Goal: Task Accomplishment & Management: Manage account settings

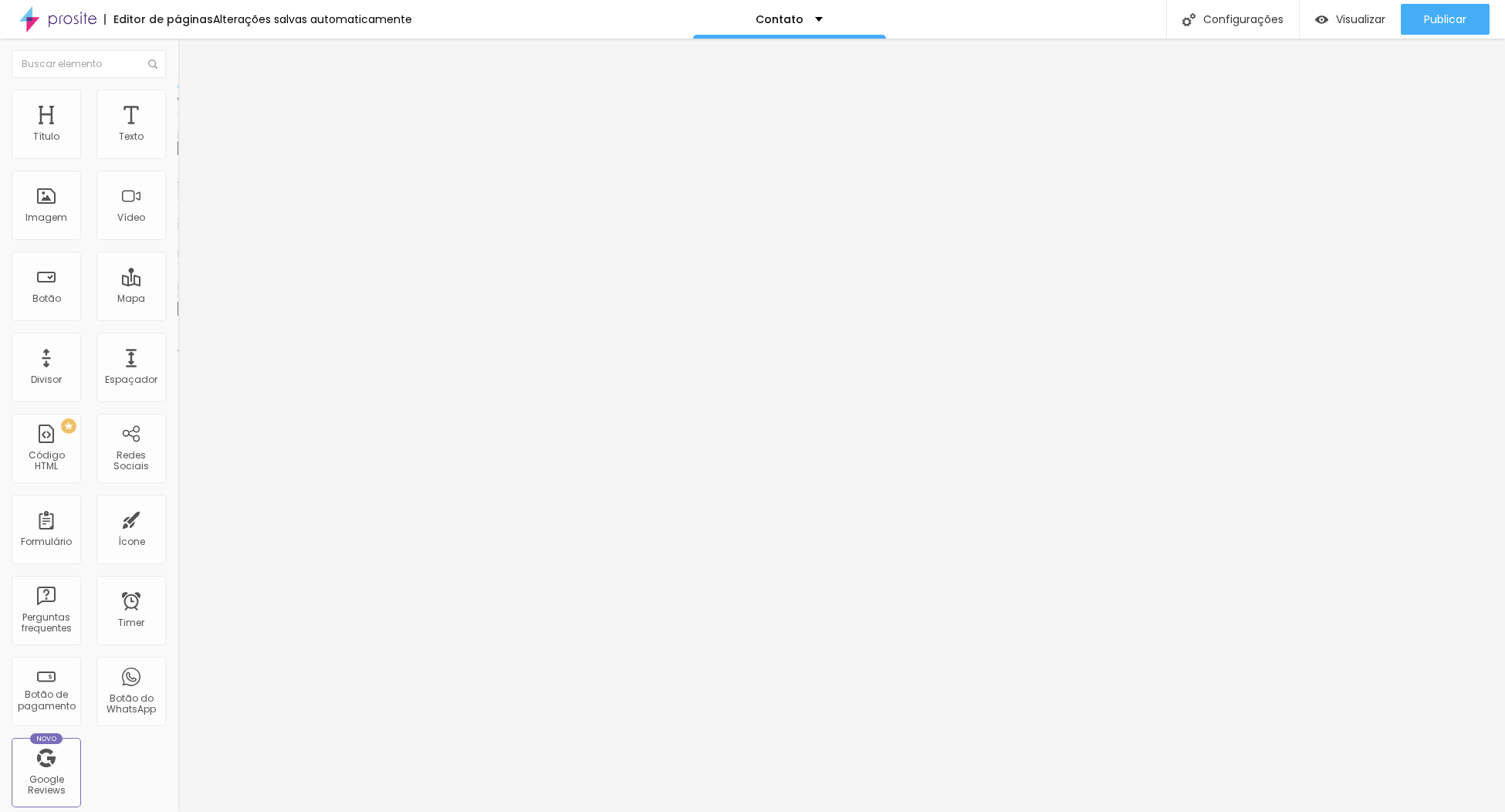
click at [178, 132] on span "Trocar imagem" at bounding box center [220, 126] width 84 height 13
drag, startPoint x: 77, startPoint y: 162, endPoint x: -7, endPoint y: 147, distance: 85.3
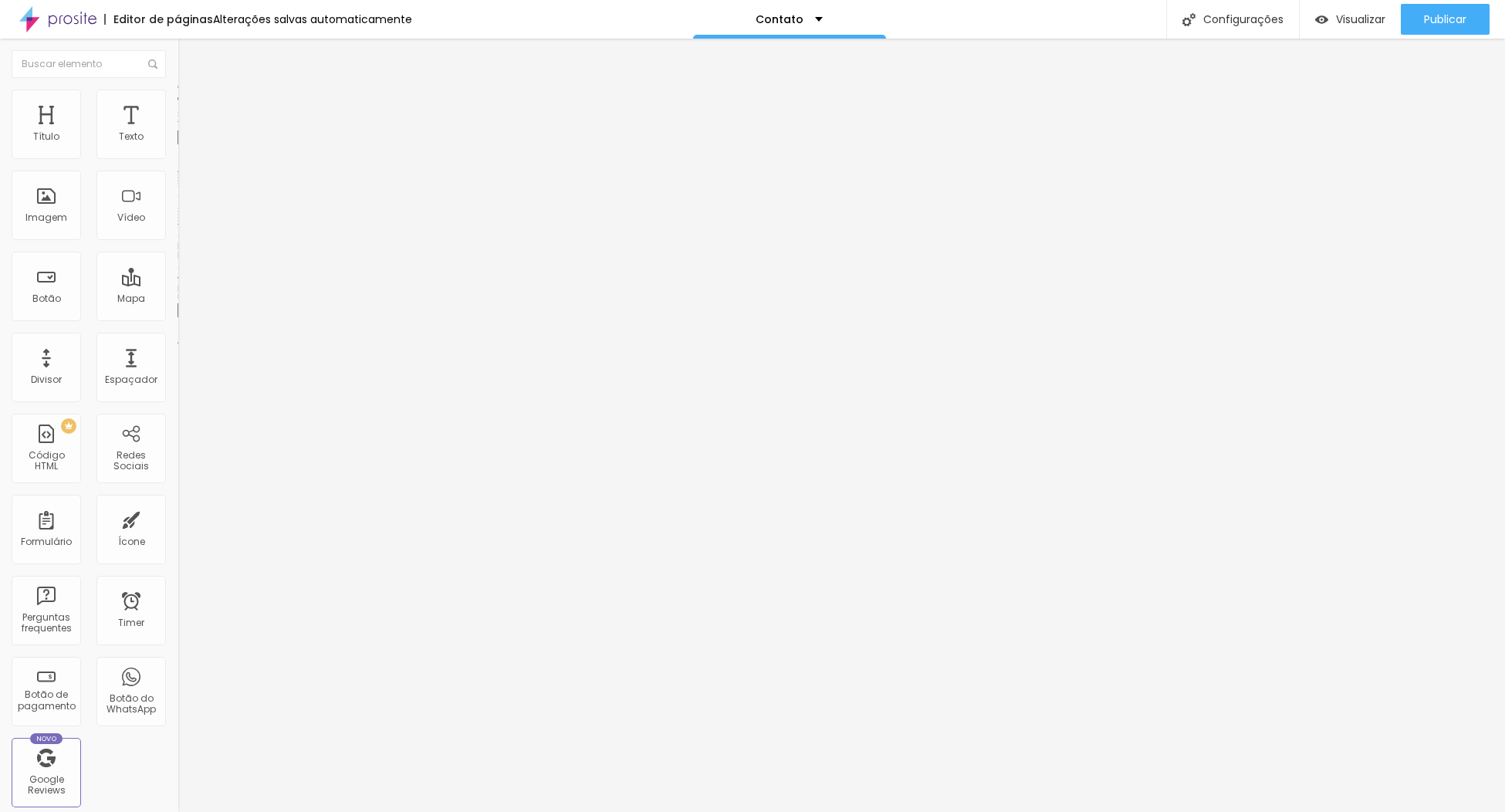
click at [0, 147] on html "Editor de páginas Alterações salvas automaticamente Contato Configurações Confi…" at bounding box center [752, 406] width 1505 height 812
type input "whatsapp"
click at [178, 318] on input "https://" at bounding box center [270, 310] width 185 height 16
paste input "[DOMAIN_NAME][URL]"
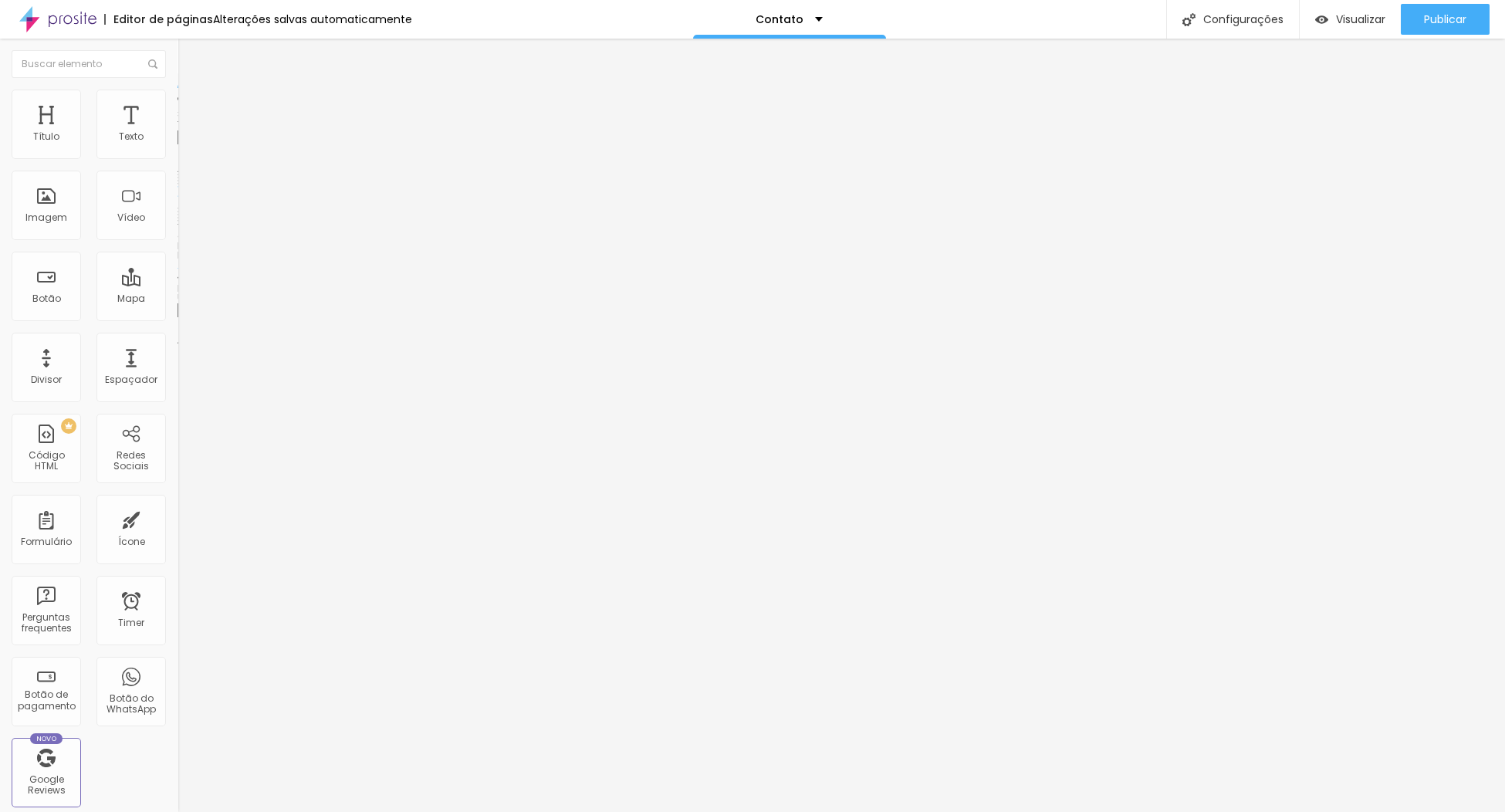
type input "[URL][DOMAIN_NAME]"
drag, startPoint x: 132, startPoint y: 174, endPoint x: 11, endPoint y: 165, distance: 121.3
click at [178, 145] on input "Canal no Youtube" at bounding box center [270, 137] width 185 height 16
type input "P"
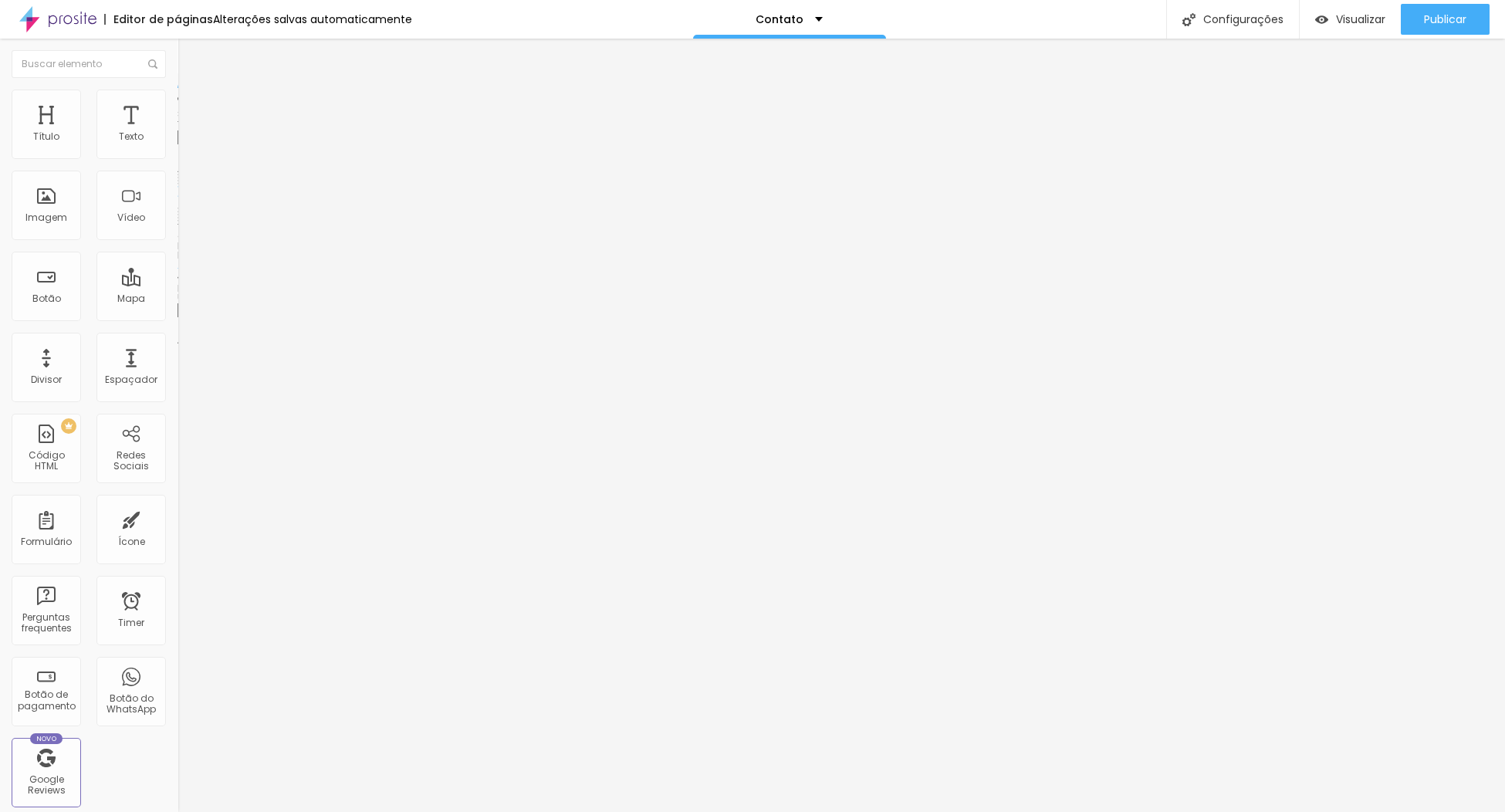
type input "Gestante"
click at [178, 318] on input "https://" at bounding box center [270, 310] width 185 height 16
paste input "://[DOMAIN_NAME][URL]"
type input "[URL][DOMAIN_NAME]"
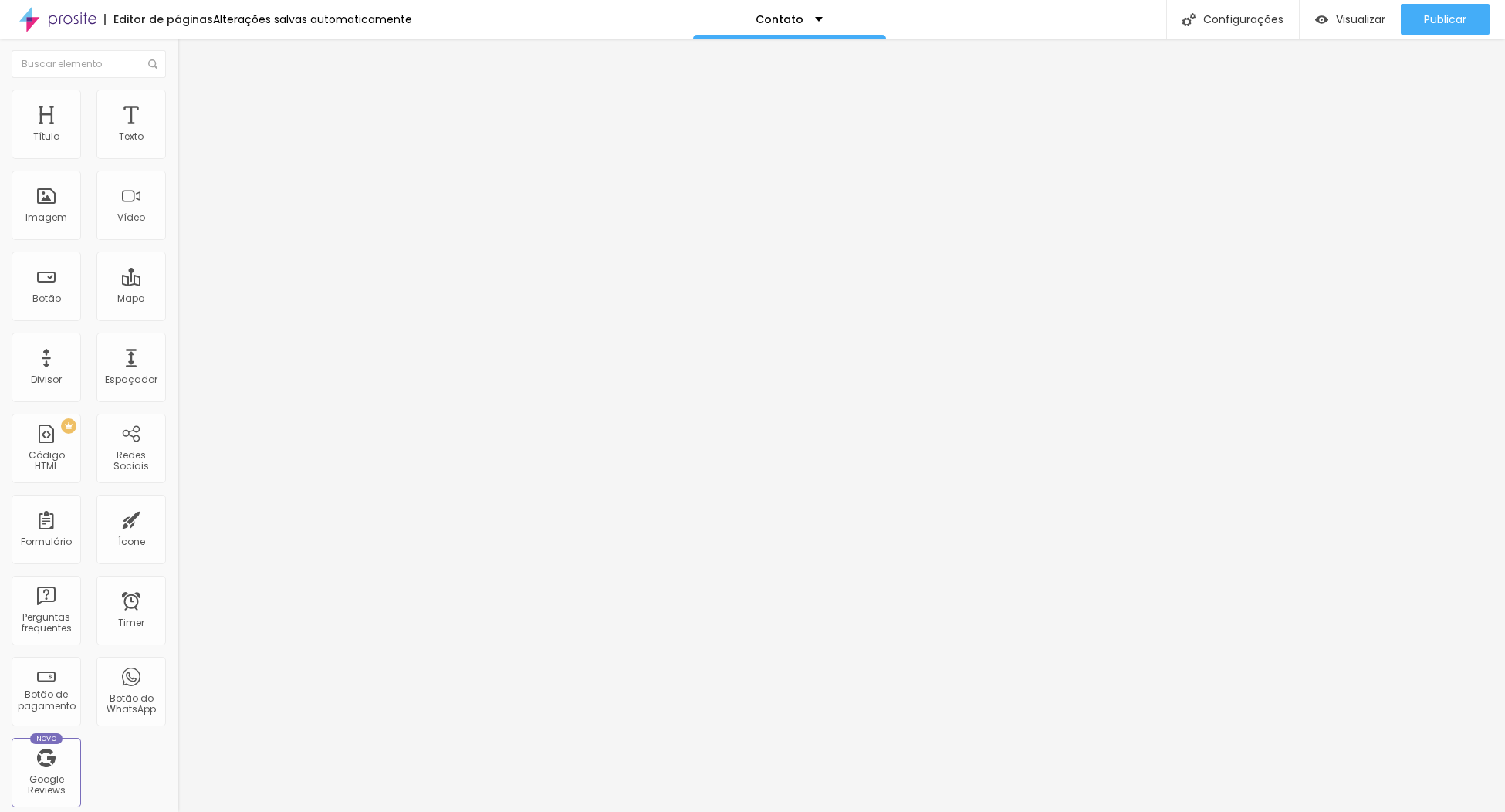
scroll to position [0, 0]
drag, startPoint x: 127, startPoint y: 173, endPoint x: -19, endPoint y: 161, distance: 146.5
click at [0, 161] on html "Editor de páginas Alterações salvas automaticamente Contato Configurações Confi…" at bounding box center [752, 406] width 1505 height 812
type input "[DATE]"
click at [178, 465] on div "Editar Botão Conteúdo Estilo Avançado Texto [DATE] Alinhamento [GEOGRAPHIC_DATA…" at bounding box center [267, 425] width 178 height 773
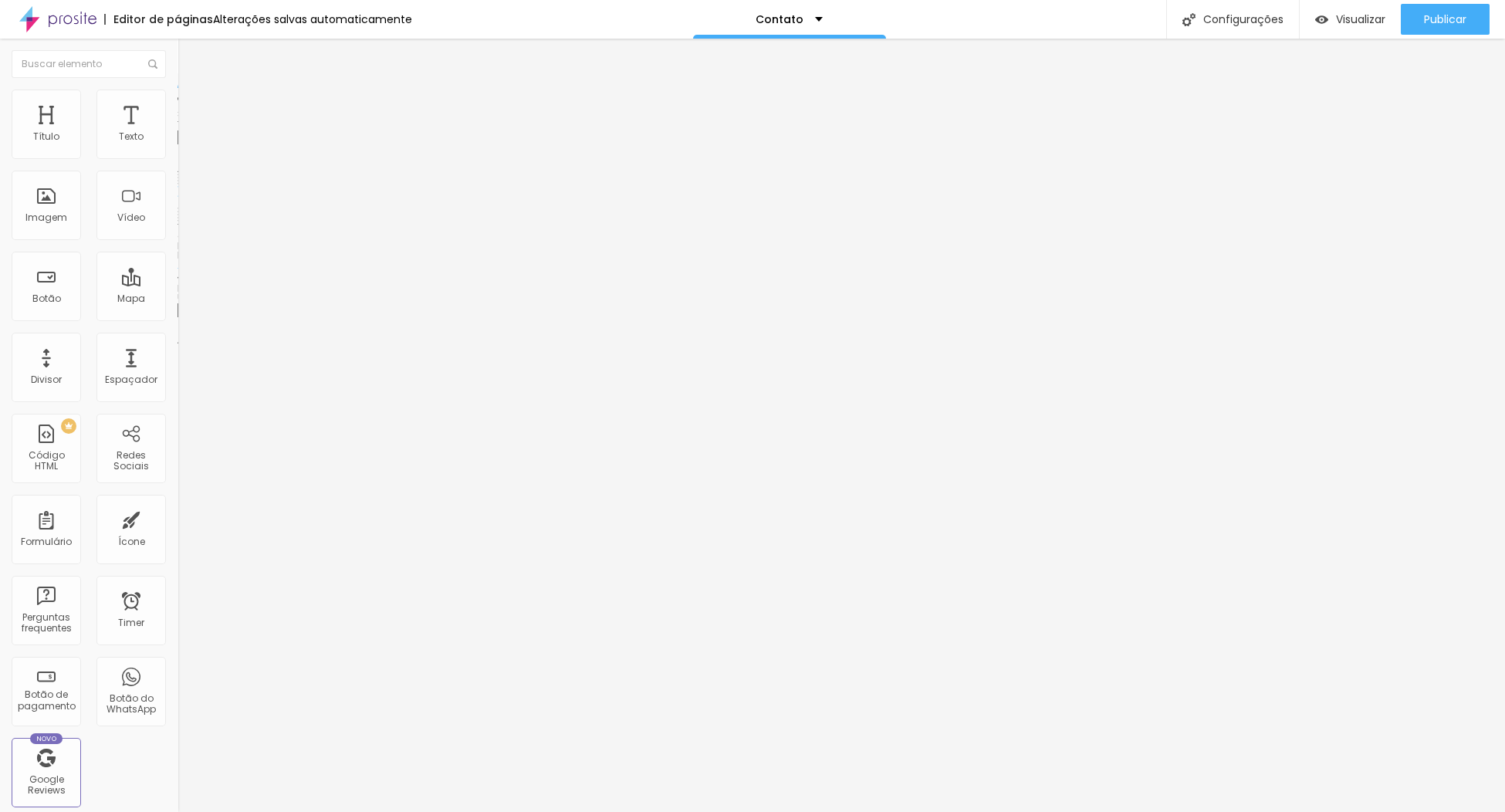
drag, startPoint x: 124, startPoint y: 169, endPoint x: -73, endPoint y: 153, distance: 197.6
click at [0, 153] on html "Editor de páginas Alterações salvas automaticamente Contato Configurações Confi…" at bounding box center [752, 406] width 1505 height 812
type input "Insta"
click at [178, 318] on input "https://" at bounding box center [270, 310] width 185 height 16
paste input "[DOMAIN_NAME][URL]"
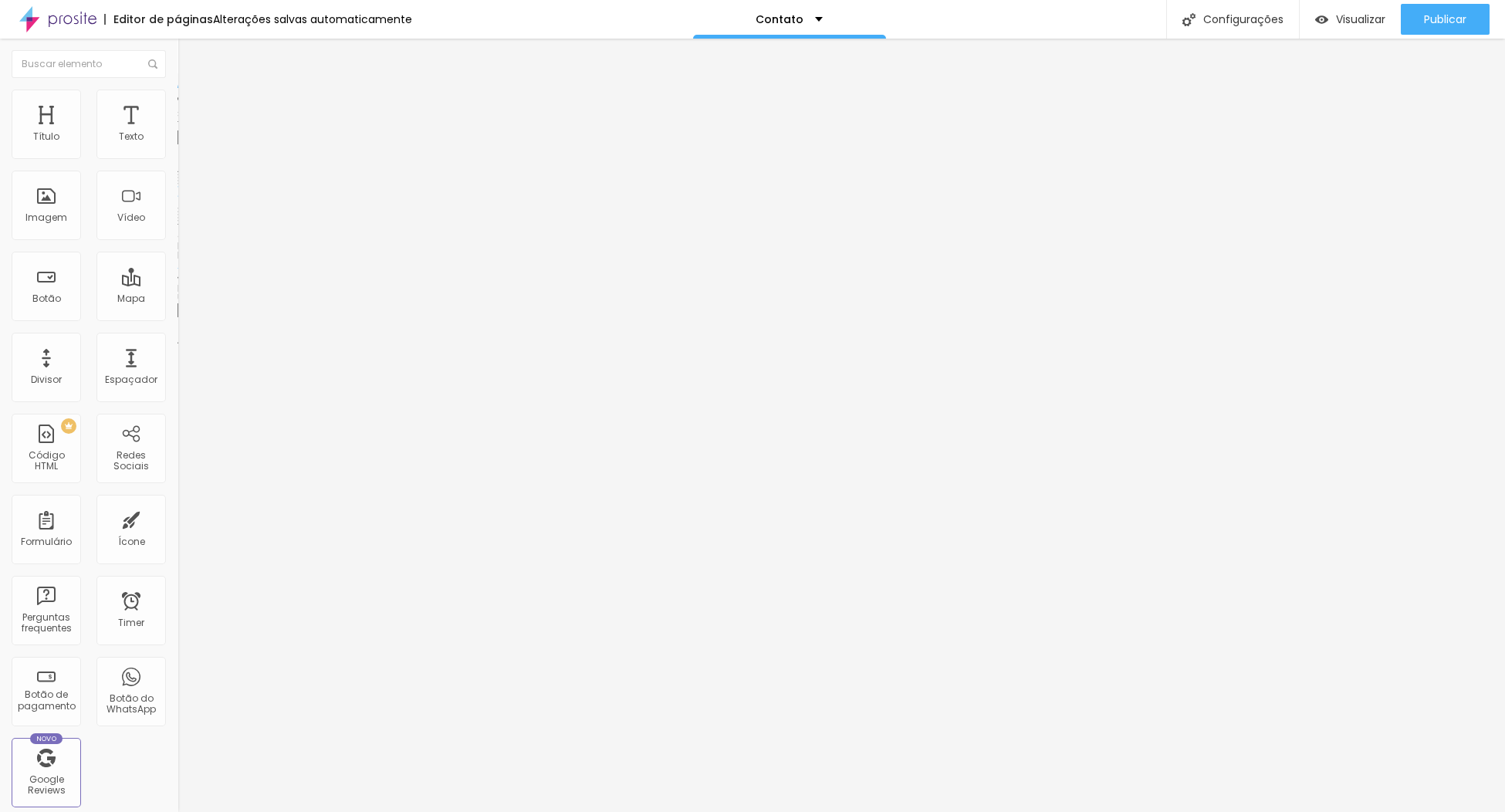
scroll to position [0, 43]
type input "[URL][DOMAIN_NAME]"
click at [178, 426] on div "Editar Botão Conteúdo Estilo Avançado Texto Insta Alinhamento [GEOGRAPHIC_DATA]…" at bounding box center [267, 425] width 178 height 773
click at [192, 104] on span "Estilo" at bounding box center [203, 100] width 24 height 13
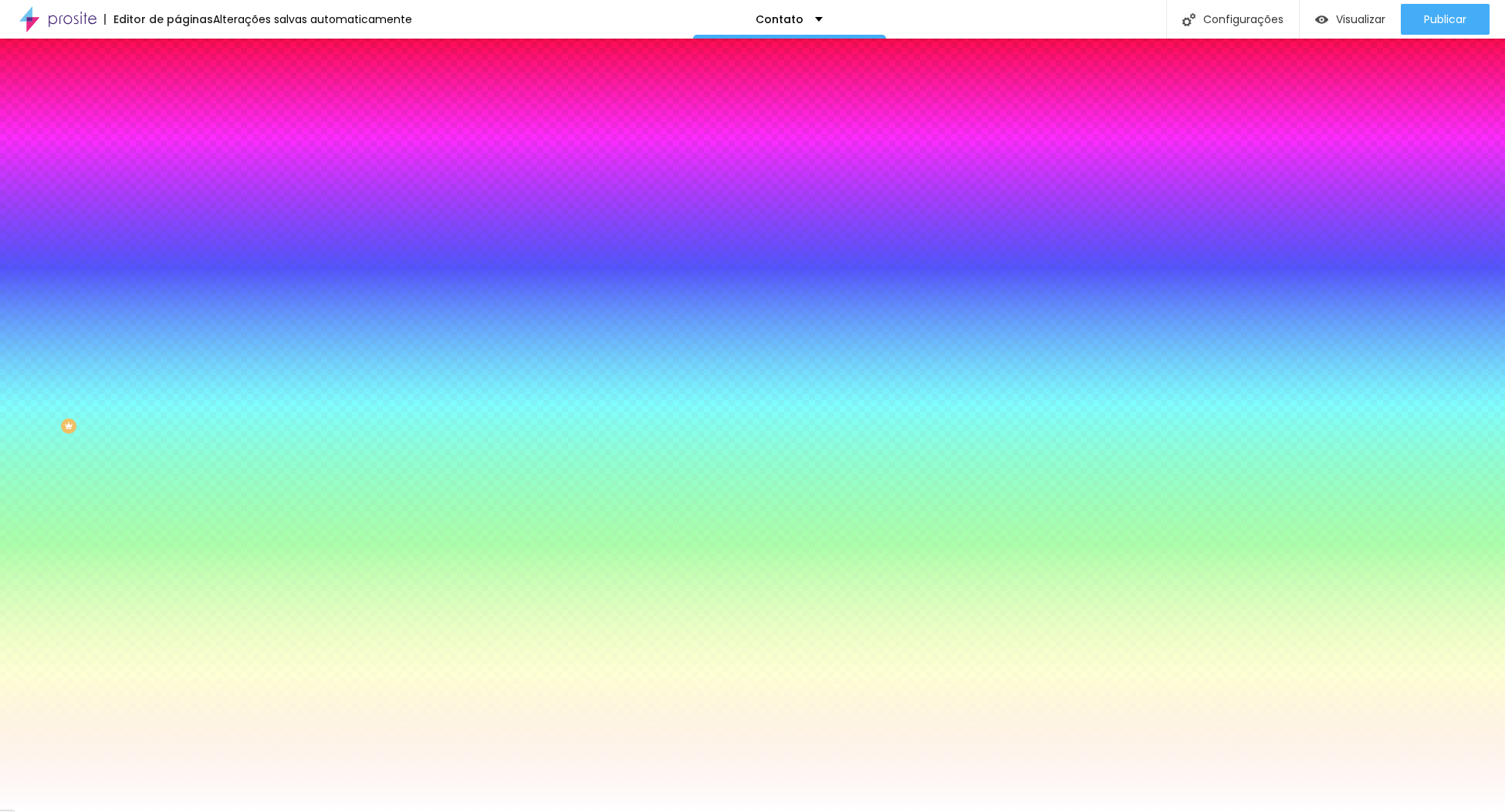
click at [192, 112] on span "Avançado" at bounding box center [217, 115] width 51 height 13
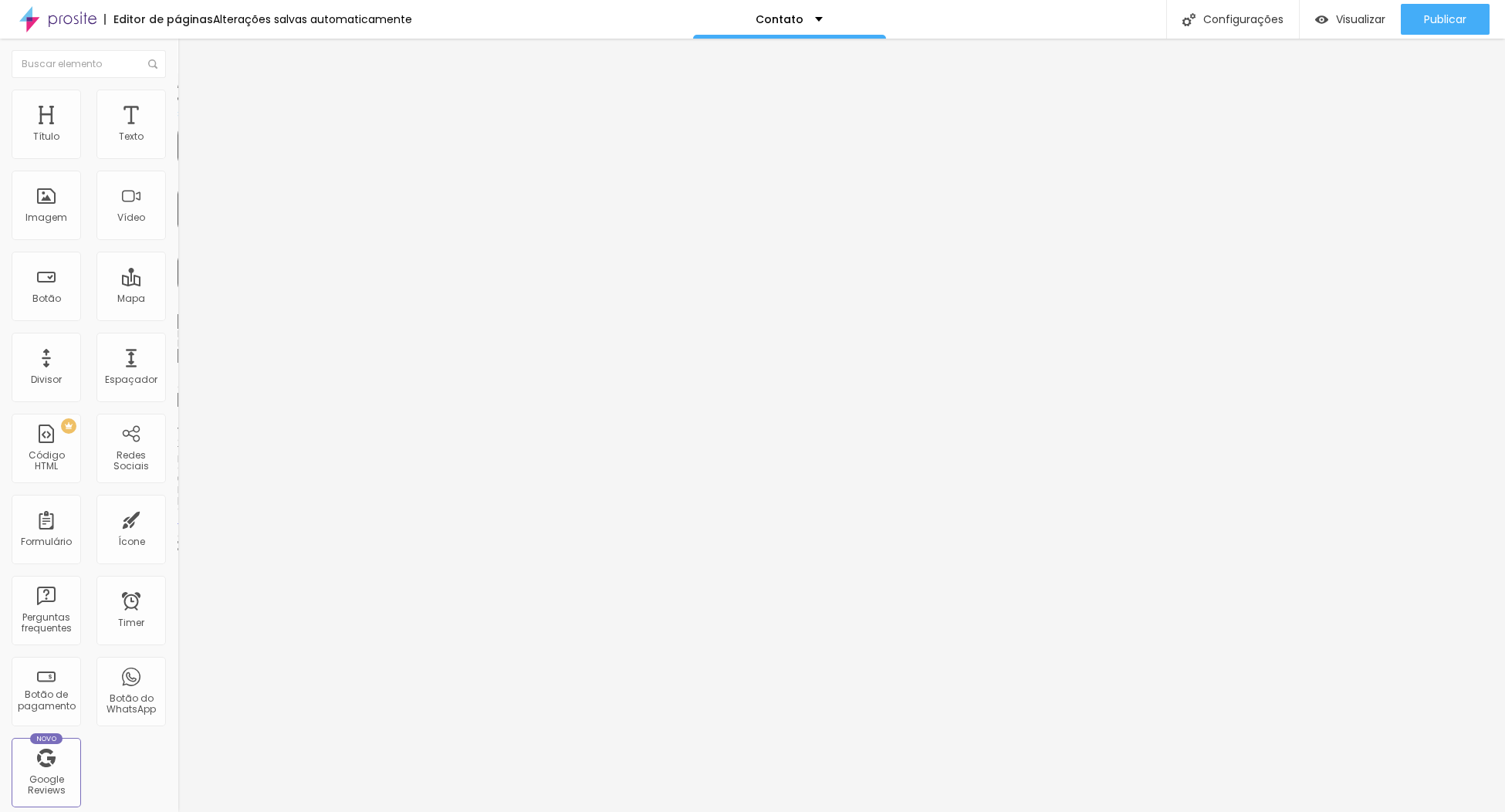
click at [178, 90] on li "Conteúdo" at bounding box center [267, 81] width 178 height 16
click at [53, 223] on div "Imagem" at bounding box center [46, 217] width 42 height 11
click at [43, 223] on div "Imagem" at bounding box center [46, 217] width 42 height 11
click at [48, 223] on div "Imagem" at bounding box center [46, 217] width 42 height 11
click at [192, 106] on span "Estilo" at bounding box center [203, 100] width 24 height 13
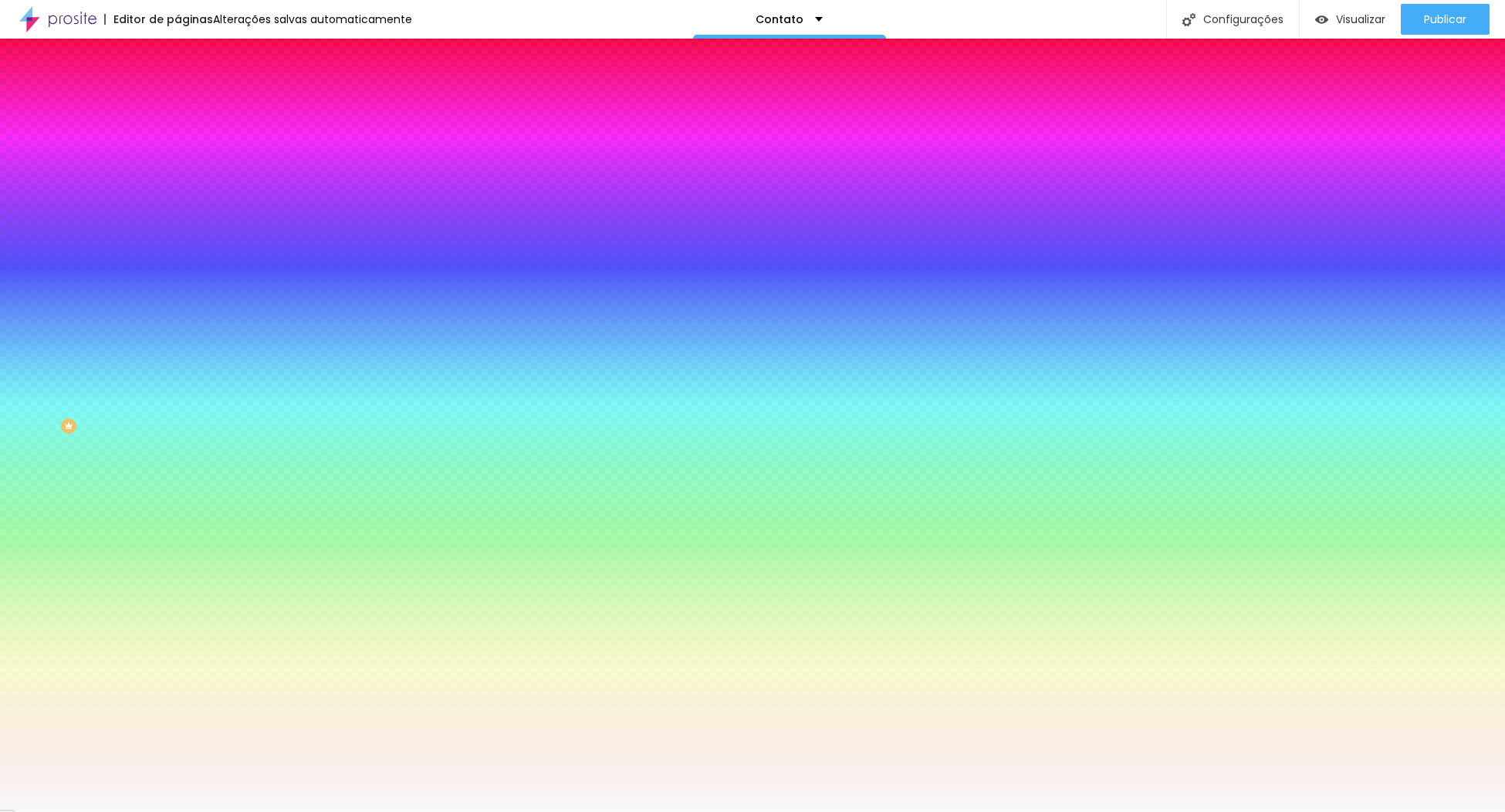
click at [178, 142] on span "Adicionar imagem" at bounding box center [227, 136] width 100 height 13
click at [178, 88] on img at bounding box center [184, 81] width 14 height 14
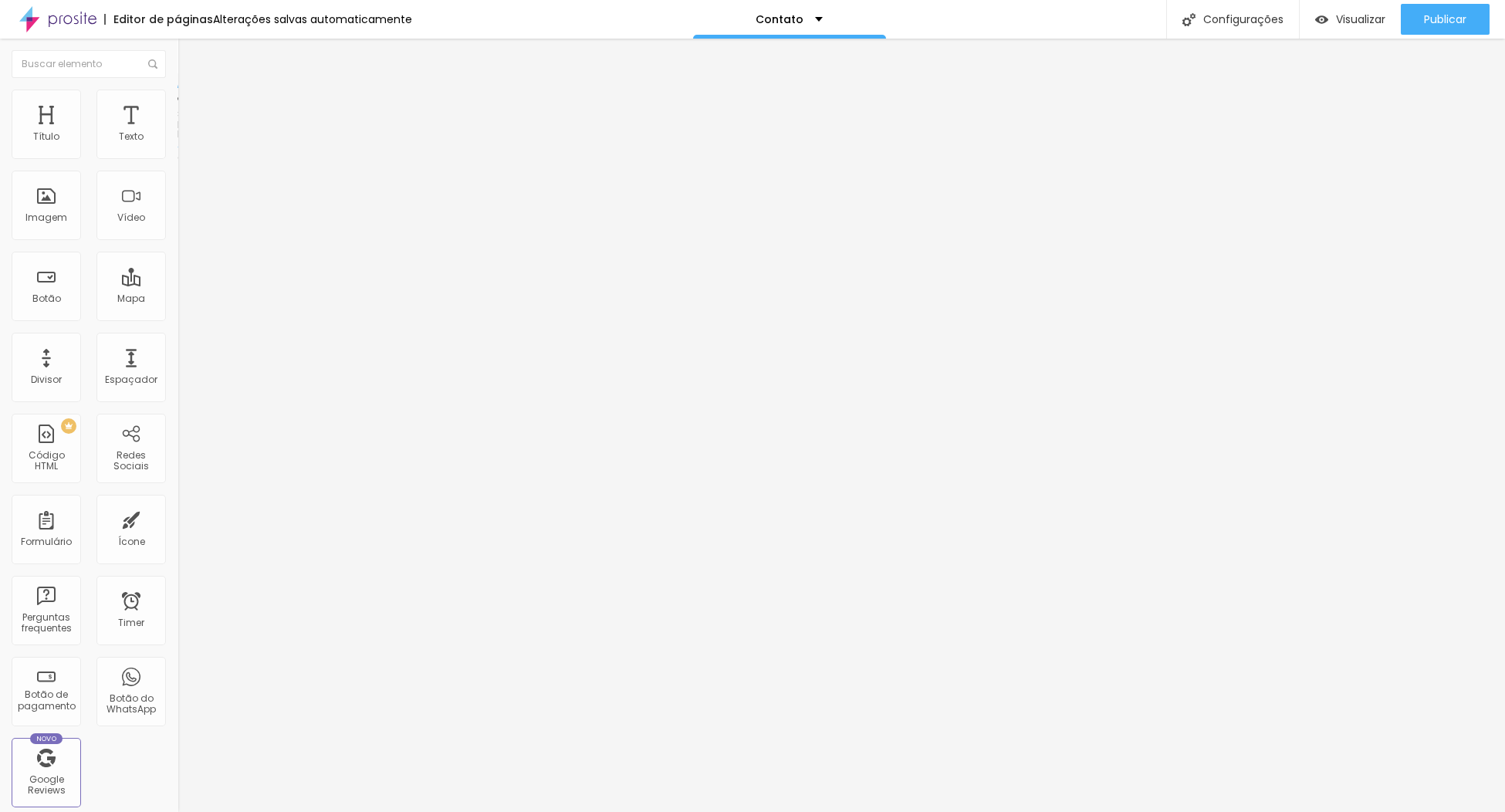
click at [192, 104] on span "Estilo" at bounding box center [203, 100] width 24 height 13
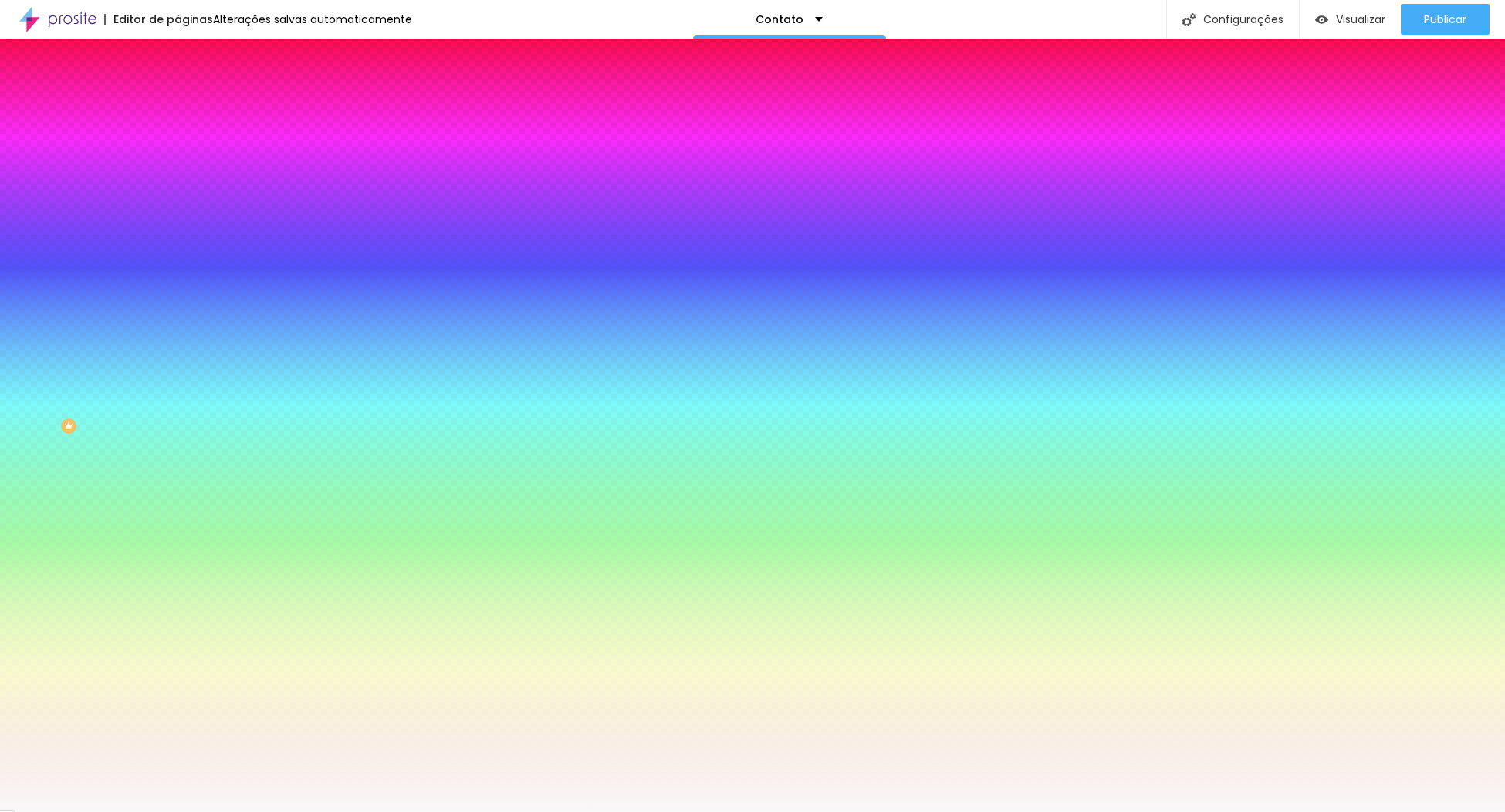
click at [178, 105] on img at bounding box center [184, 112] width 14 height 14
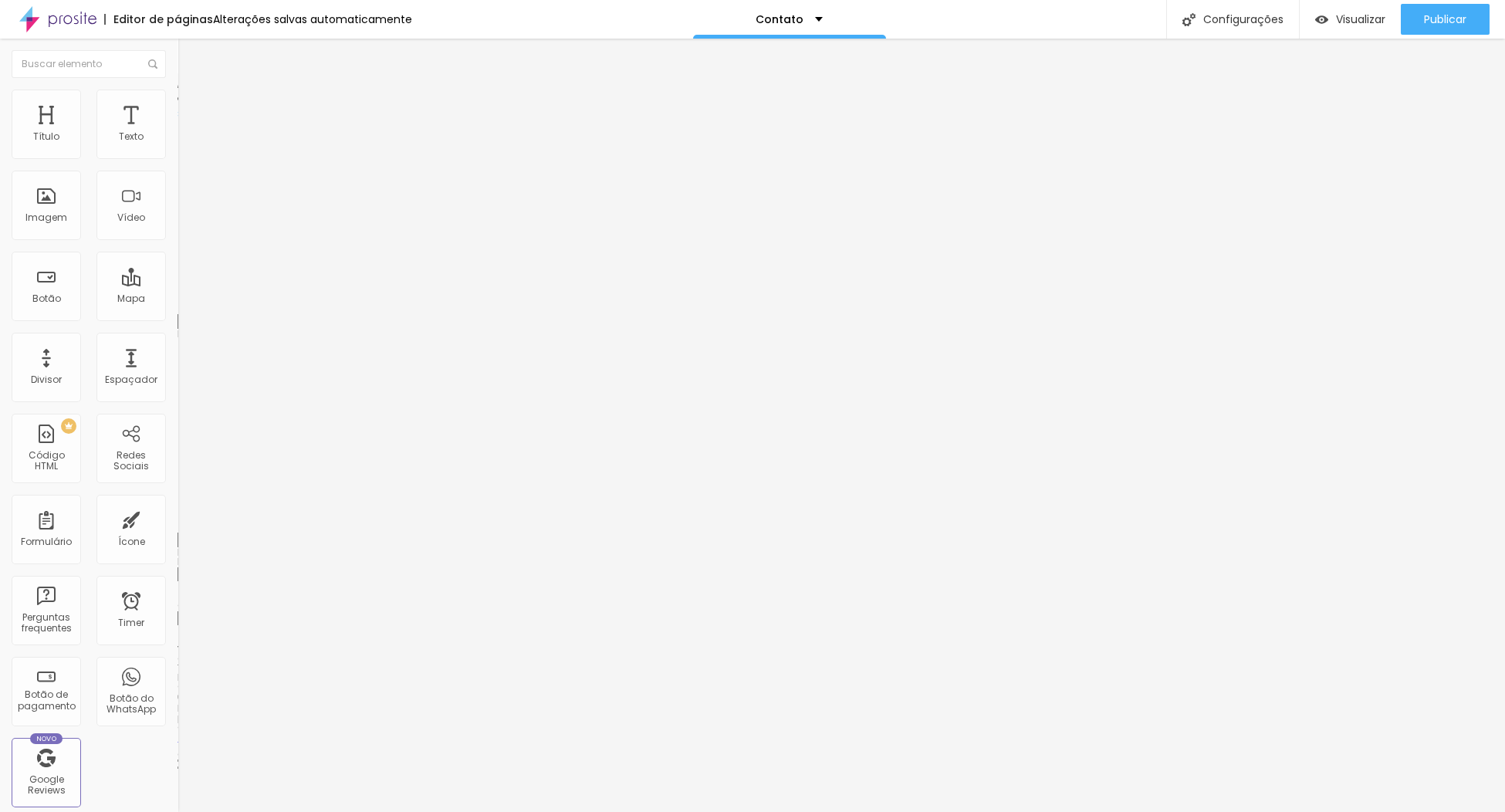
click at [178, 99] on img at bounding box center [184, 96] width 14 height 14
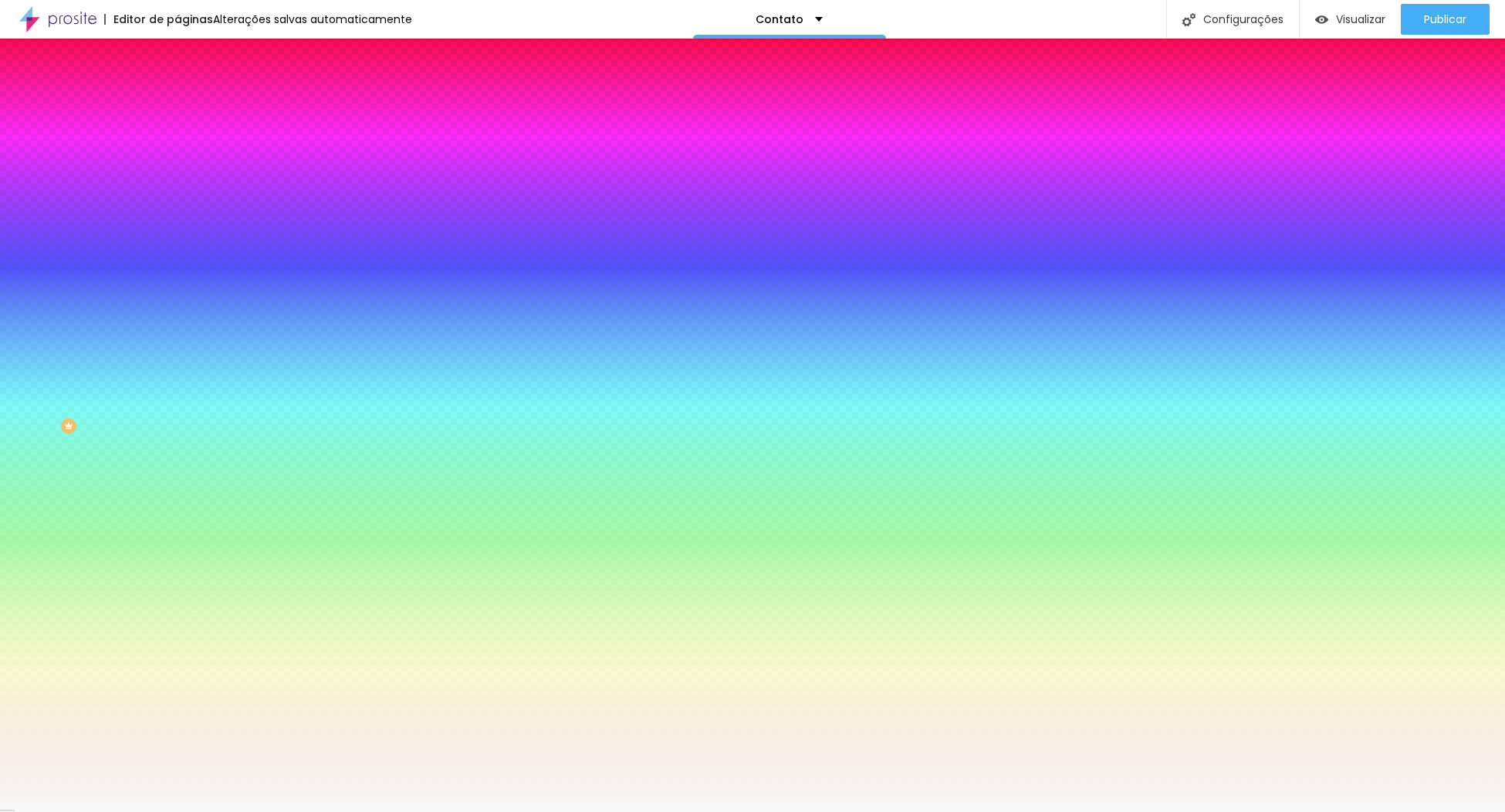
click at [178, 160] on span "Parallax" at bounding box center [197, 154] width 38 height 13
click at [178, 169] on span "Nenhum" at bounding box center [197, 163] width 40 height 13
click at [178, 160] on span "Nenhum" at bounding box center [197, 154] width 40 height 13
click at [178, 184] on span "Parallax" at bounding box center [197, 178] width 38 height 13
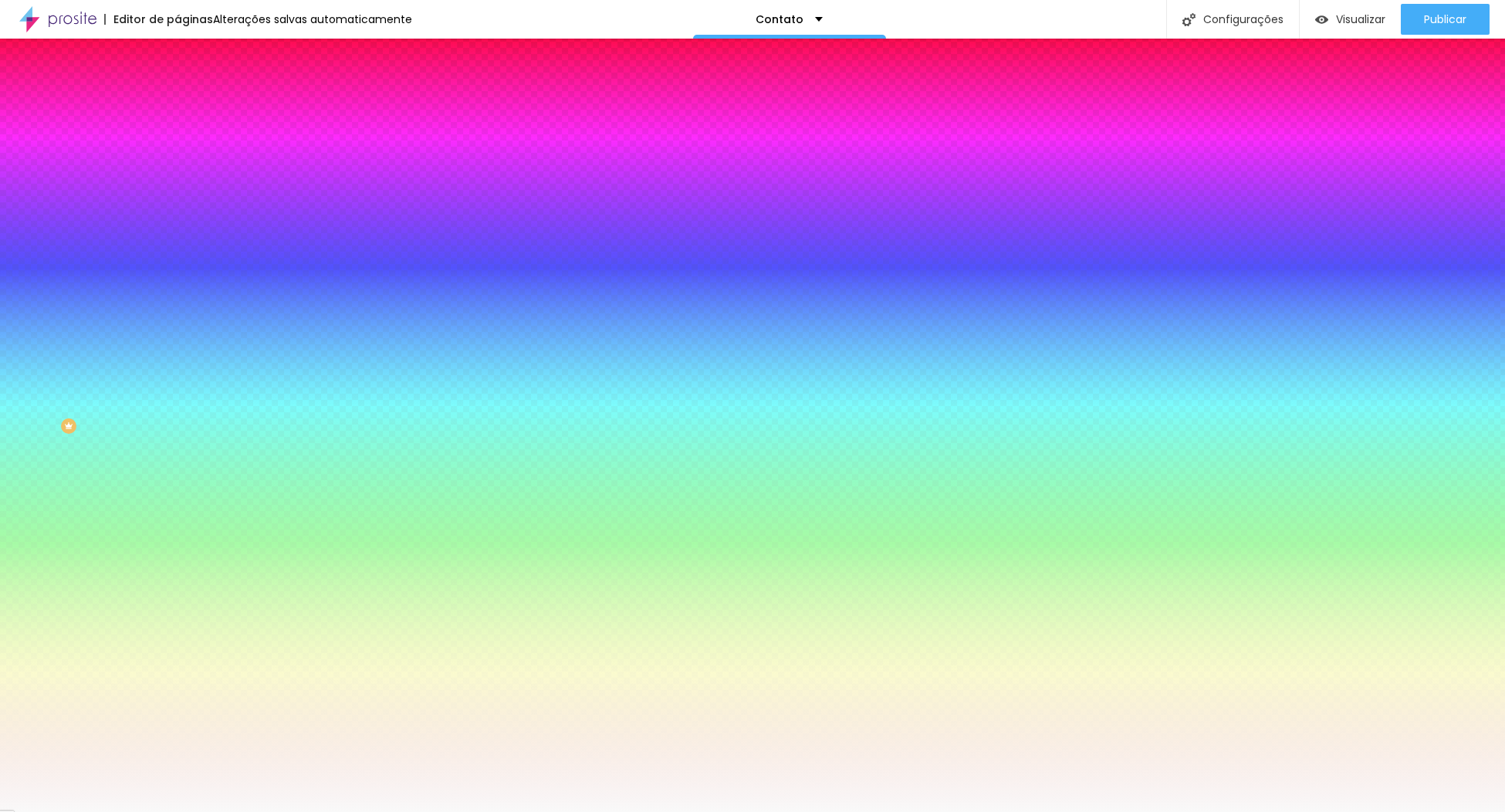
click at [178, 657] on div "Editar Seção Conteúdo Estilo Avançado Imagem de fundo Trocar imagem Efeito da I…" at bounding box center [267, 425] width 178 height 773
click at [1349, 16] on span "Visualizar" at bounding box center [1361, 19] width 49 height 12
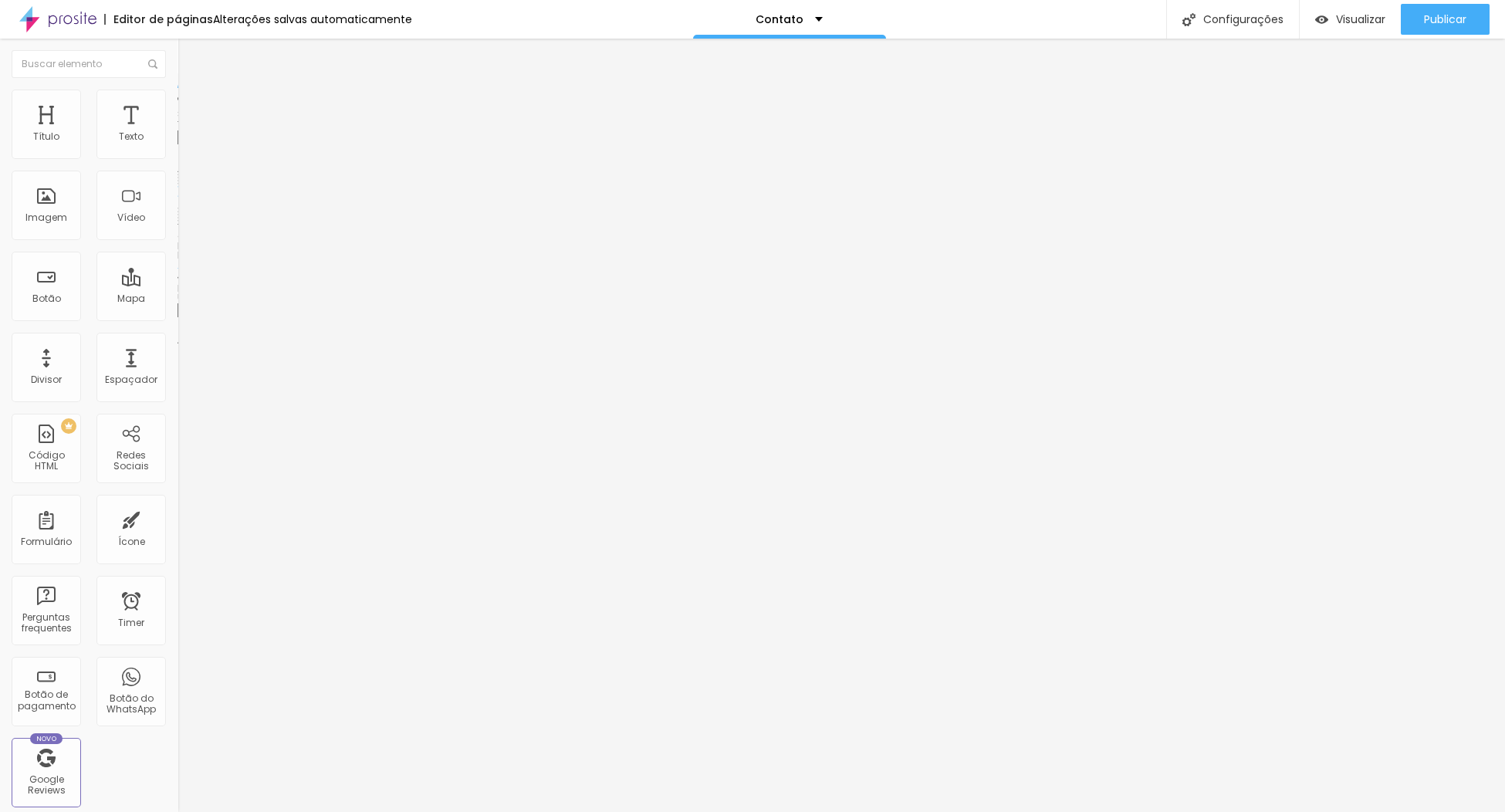
click at [178, 97] on img at bounding box center [184, 96] width 14 height 14
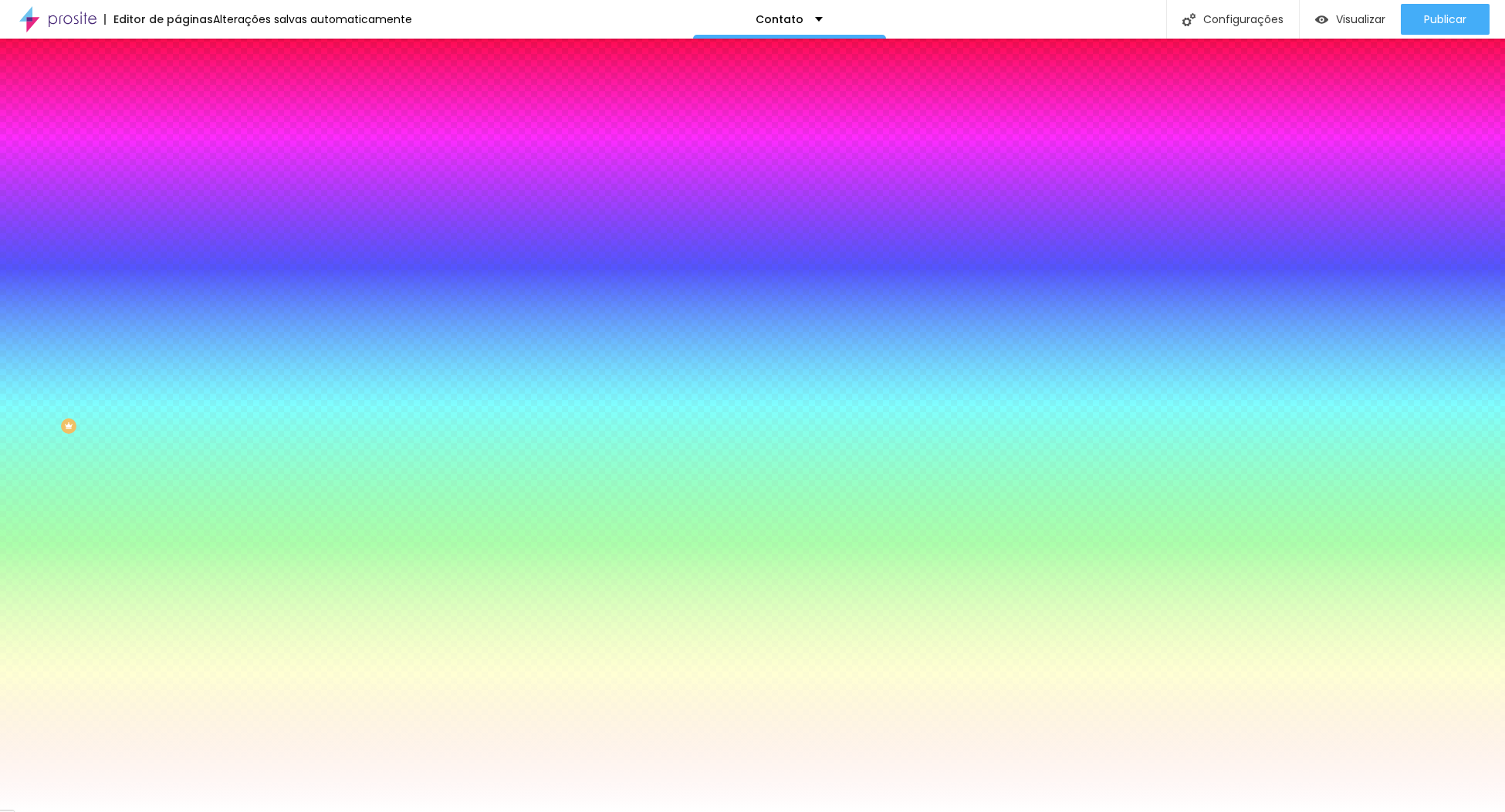
click at [178, 105] on li "Avançado" at bounding box center [267, 113] width 178 height 16
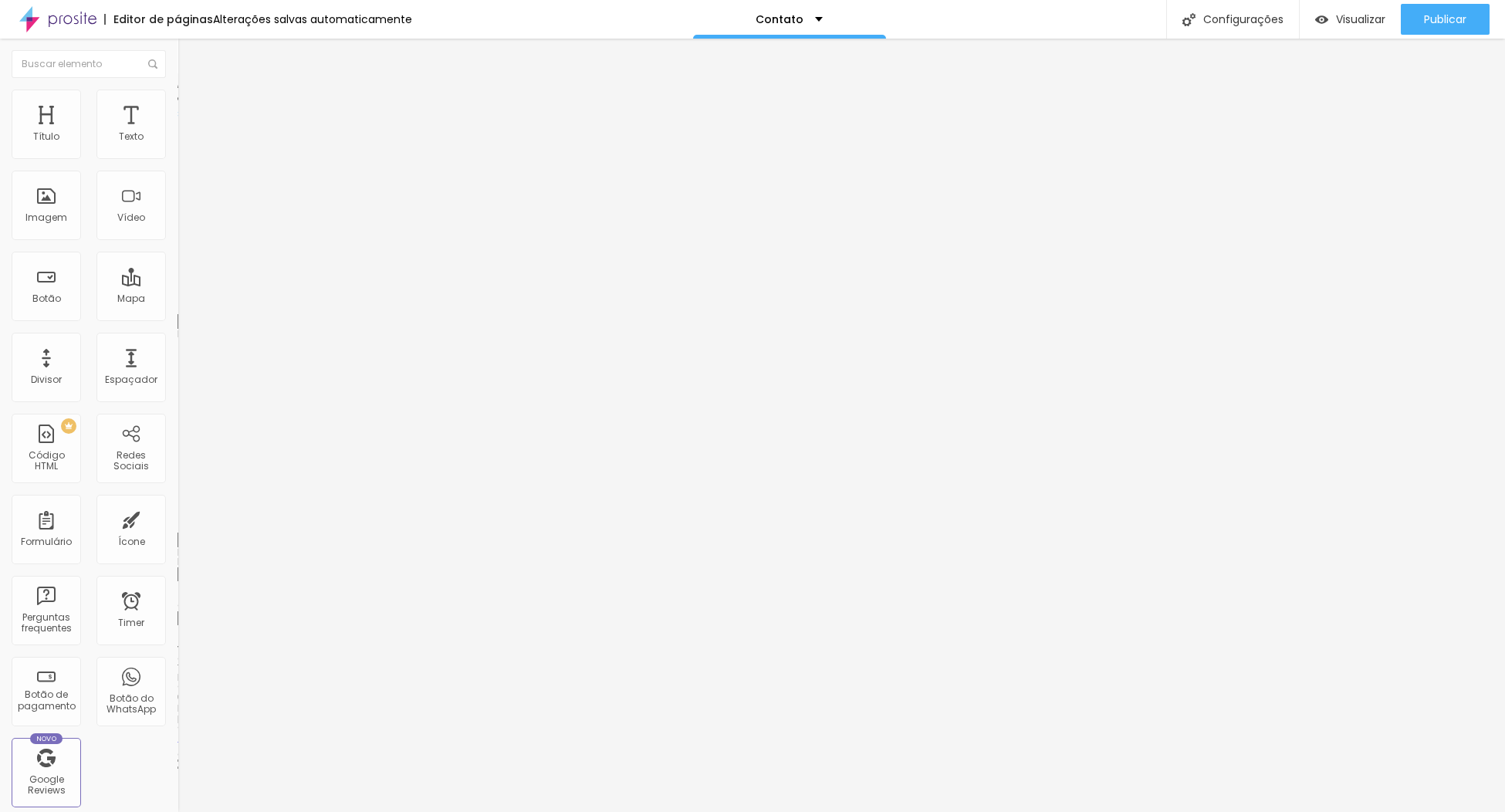
click at [178, 102] on li "Estilo" at bounding box center [267, 97] width 178 height 16
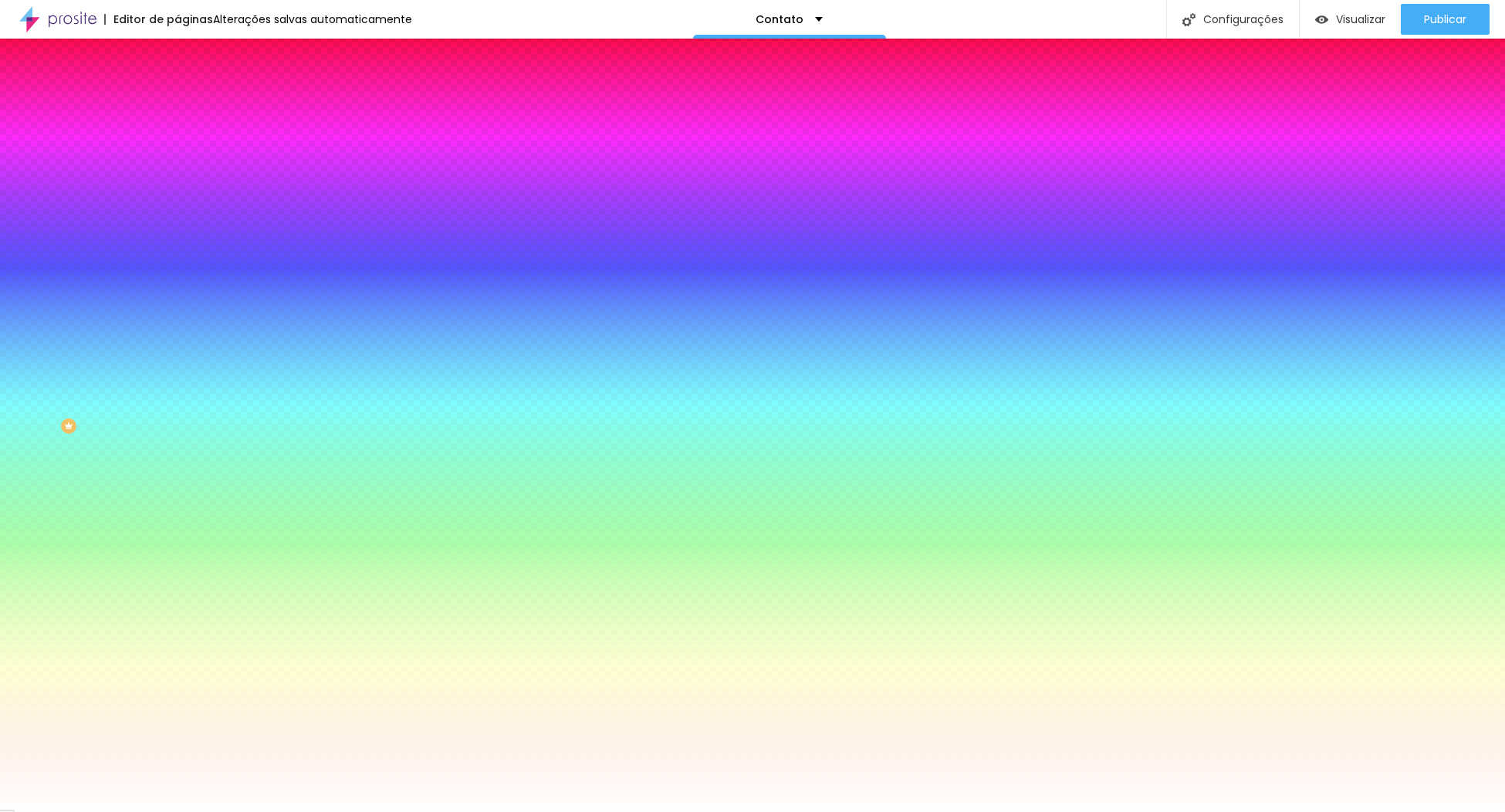
click at [178, 568] on div at bounding box center [267, 568] width 178 height 0
click at [178, 618] on div "Editar Botão Conteúdo Estilo Avançado Cor de fundo Voltar ao padrão #FFFFFF Tip…" at bounding box center [267, 425] width 178 height 773
click at [183, 196] on icon "button" at bounding box center [188, 196] width 9 height 9
click at [156, 811] on div at bounding box center [752, 812] width 1505 height 0
click at [183, 143] on icon "button" at bounding box center [188, 137] width 11 height 11
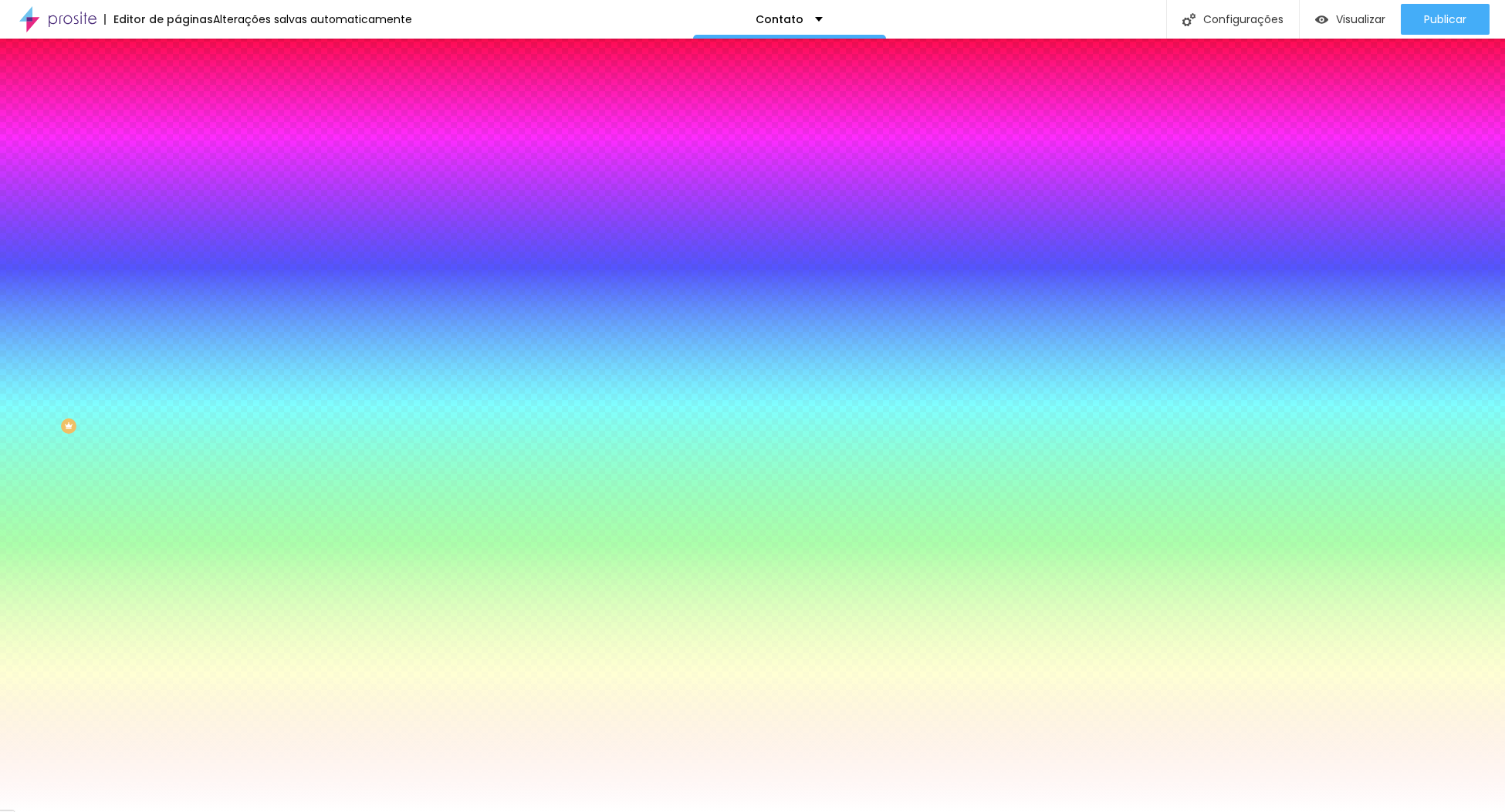
click at [178, 158] on input "#FFFFFF" at bounding box center [270, 155] width 185 height 16
click at [178, 147] on div at bounding box center [267, 147] width 178 height 0
click at [109, 188] on div at bounding box center [752, 406] width 1505 height 812
type input "#E32424"
drag, startPoint x: 156, startPoint y: 166, endPoint x: 173, endPoint y: 129, distance: 40.7
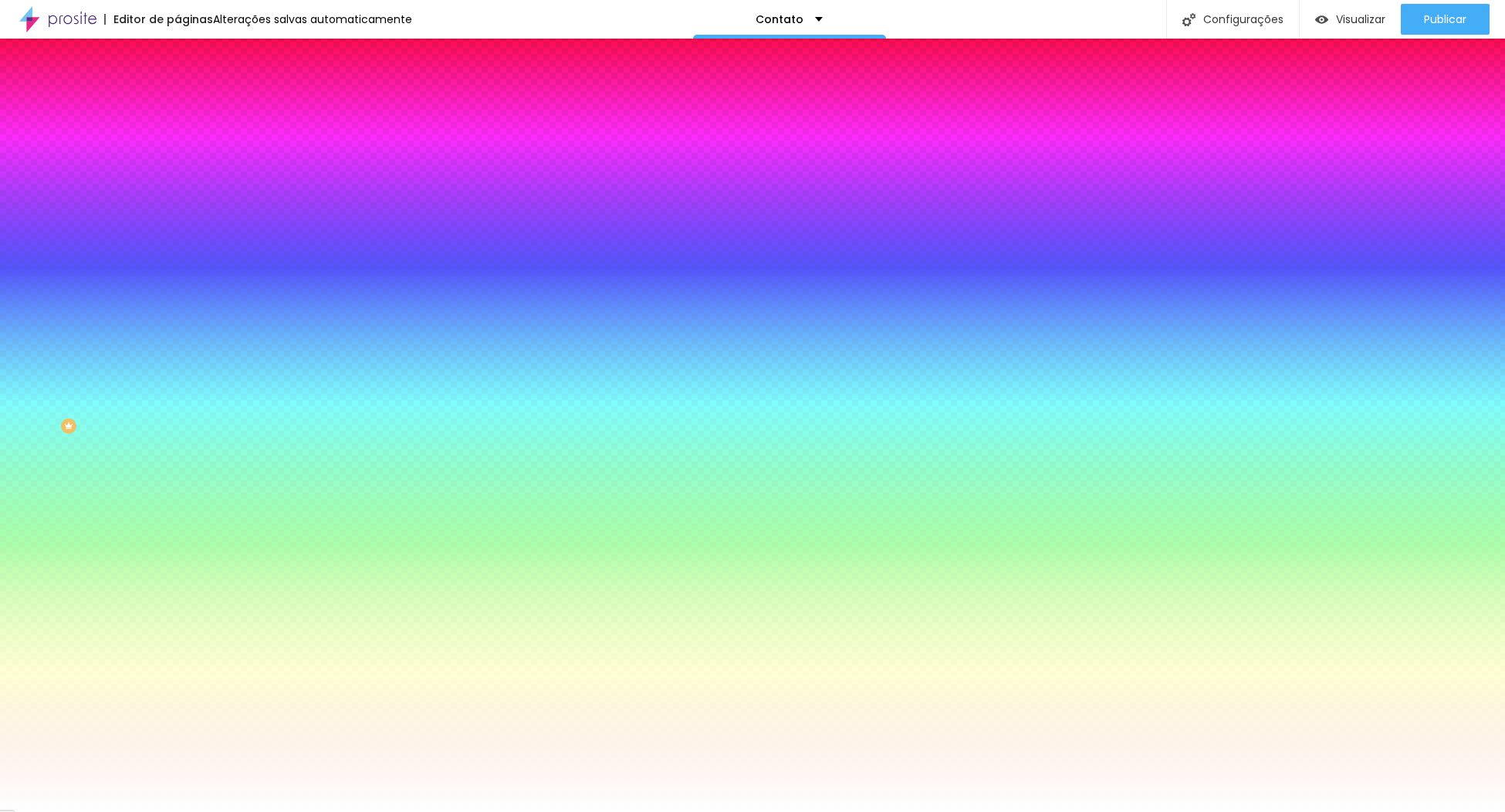
click at [178, 129] on div "Cor de fundo Voltar ao padrão #E32424 Tipografia Voltar ao padrão Borda Voltar …" at bounding box center [267, 373] width 178 height 505
click at [183, 192] on icon "button" at bounding box center [188, 196] width 9 height 9
paste input "A8504A"
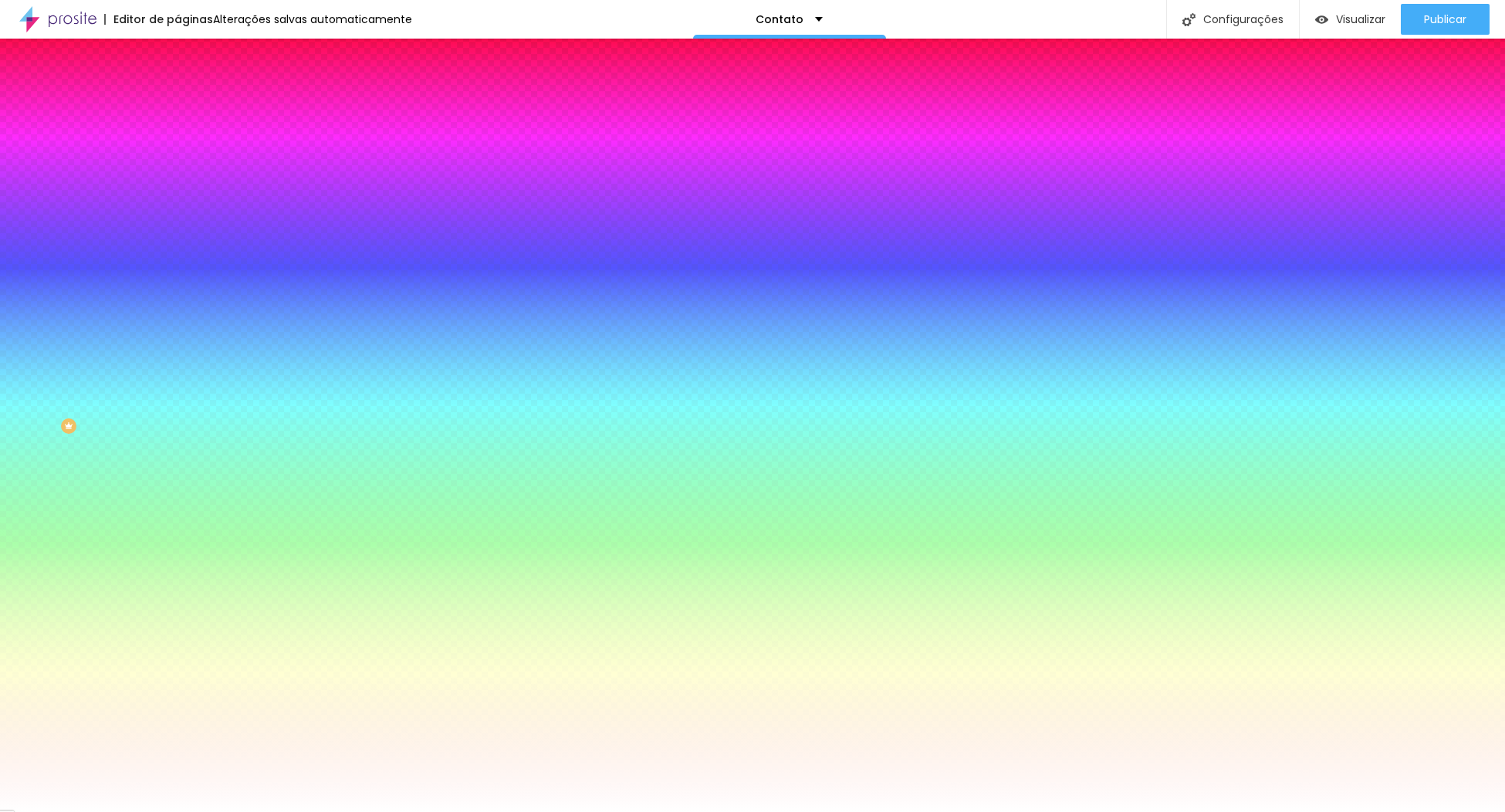
type input "#A8504A"
click at [123, 811] on div at bounding box center [752, 812] width 1505 height 0
click at [1359, 14] on span "Visualizar" at bounding box center [1361, 19] width 49 height 12
click at [183, 225] on icon "button" at bounding box center [188, 222] width 11 height 11
click at [183, 234] on icon "button" at bounding box center [188, 239] width 9 height 9
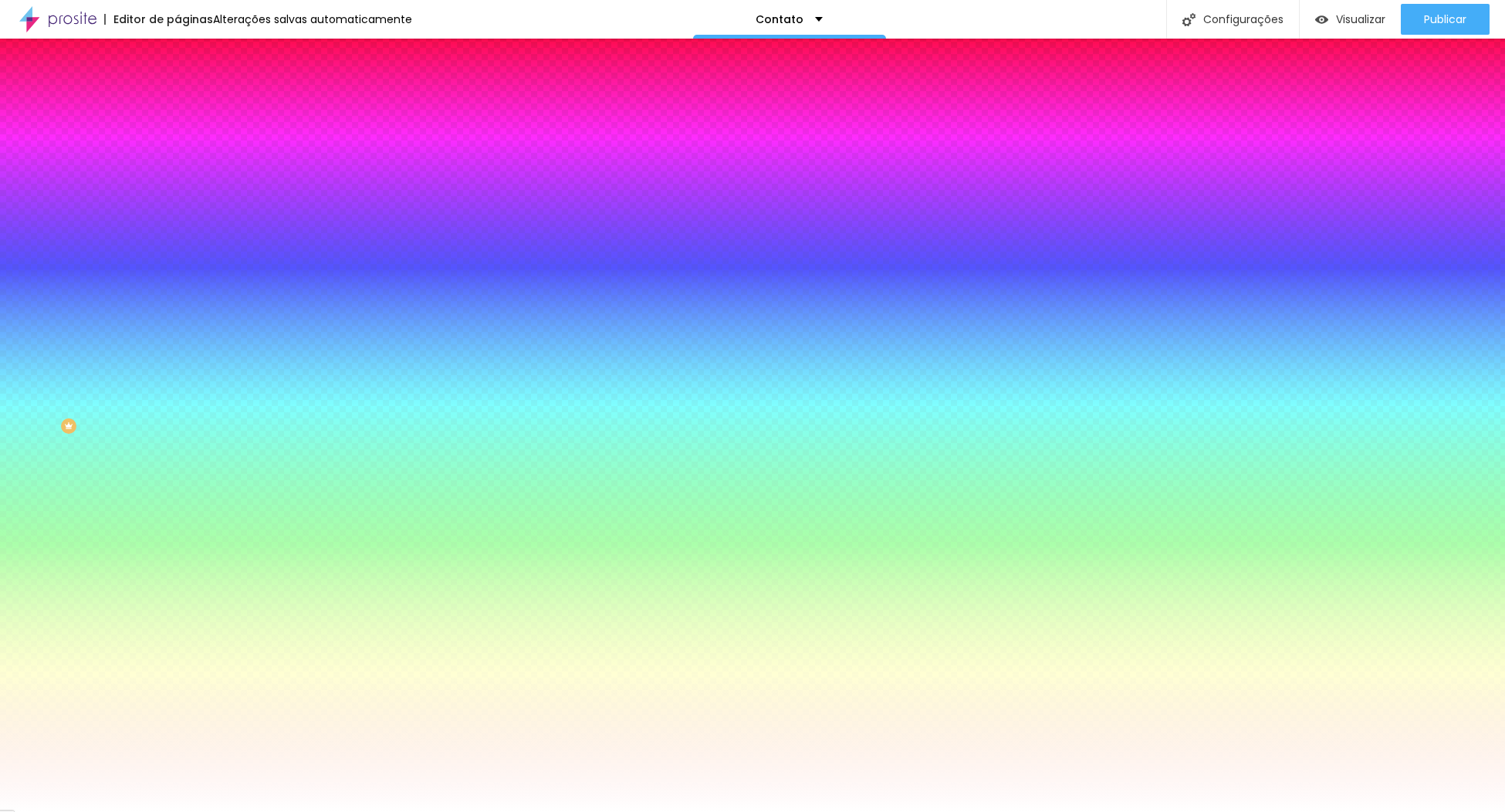
paste input "A8504A"
type input "#A8504A"
click at [118, 811] on div at bounding box center [752, 812] width 1505 height 0
click at [183, 611] on icon "button" at bounding box center [188, 615] width 9 height 9
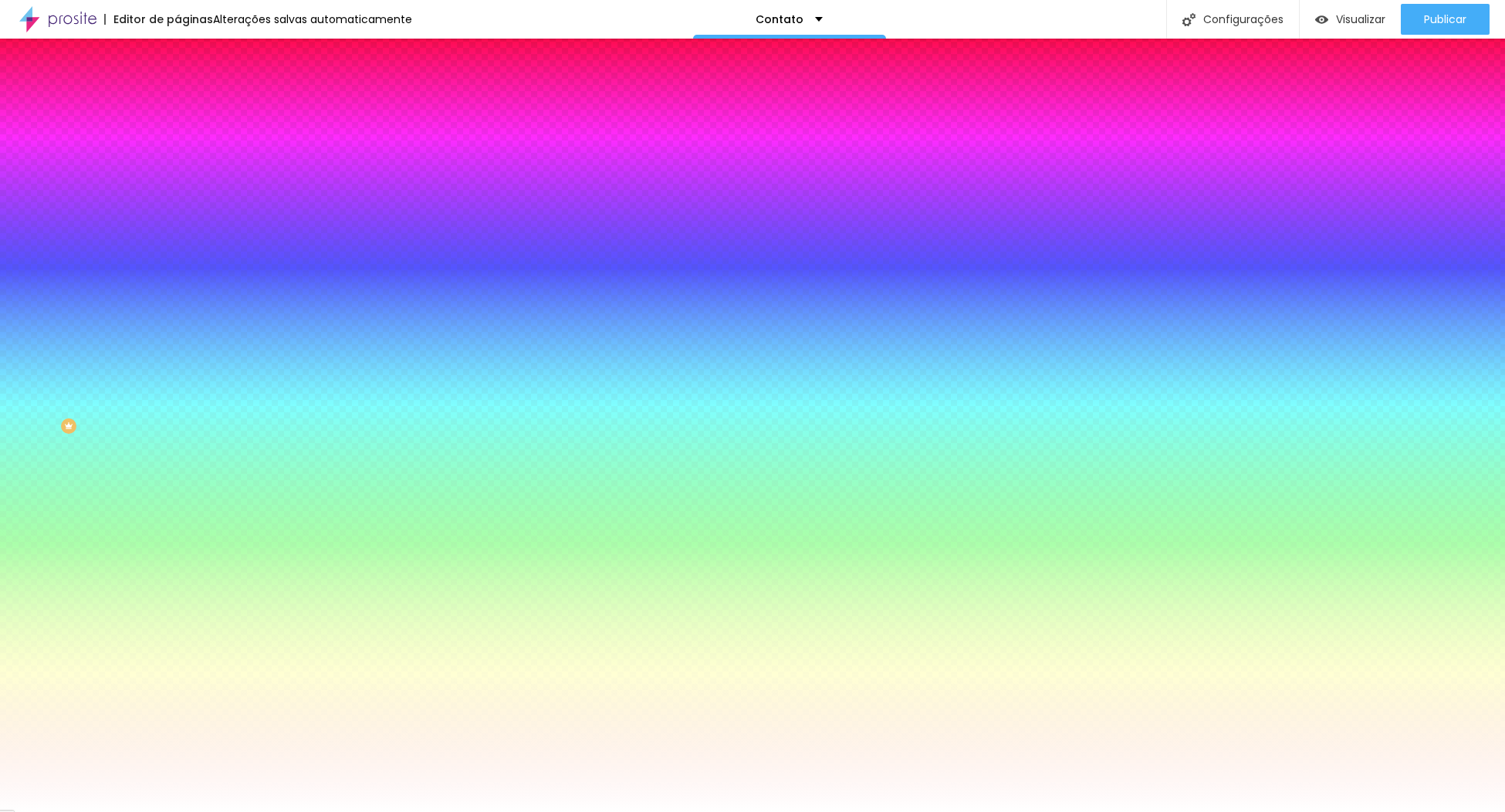
paste input "A8504A"
type input "#A8504A"
click at [118, 811] on div at bounding box center [752, 812] width 1505 height 0
click at [1359, 16] on span "Visualizar" at bounding box center [1361, 19] width 49 height 12
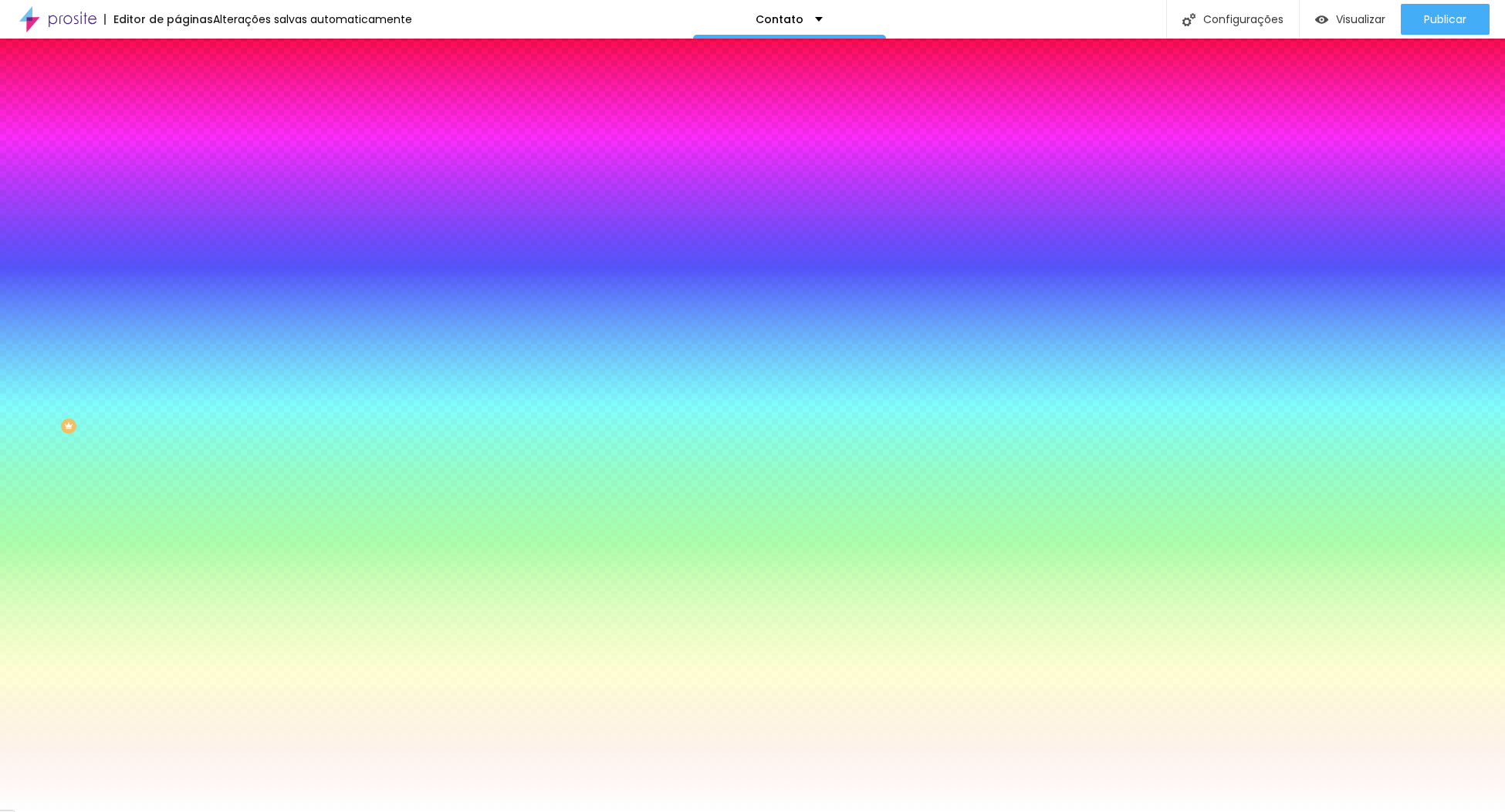
click at [183, 228] on icon "button" at bounding box center [188, 222] width 11 height 11
click at [185, 236] on icon "button" at bounding box center [188, 239] width 7 height 7
paste input "A8504A"
type input "#A8504A"
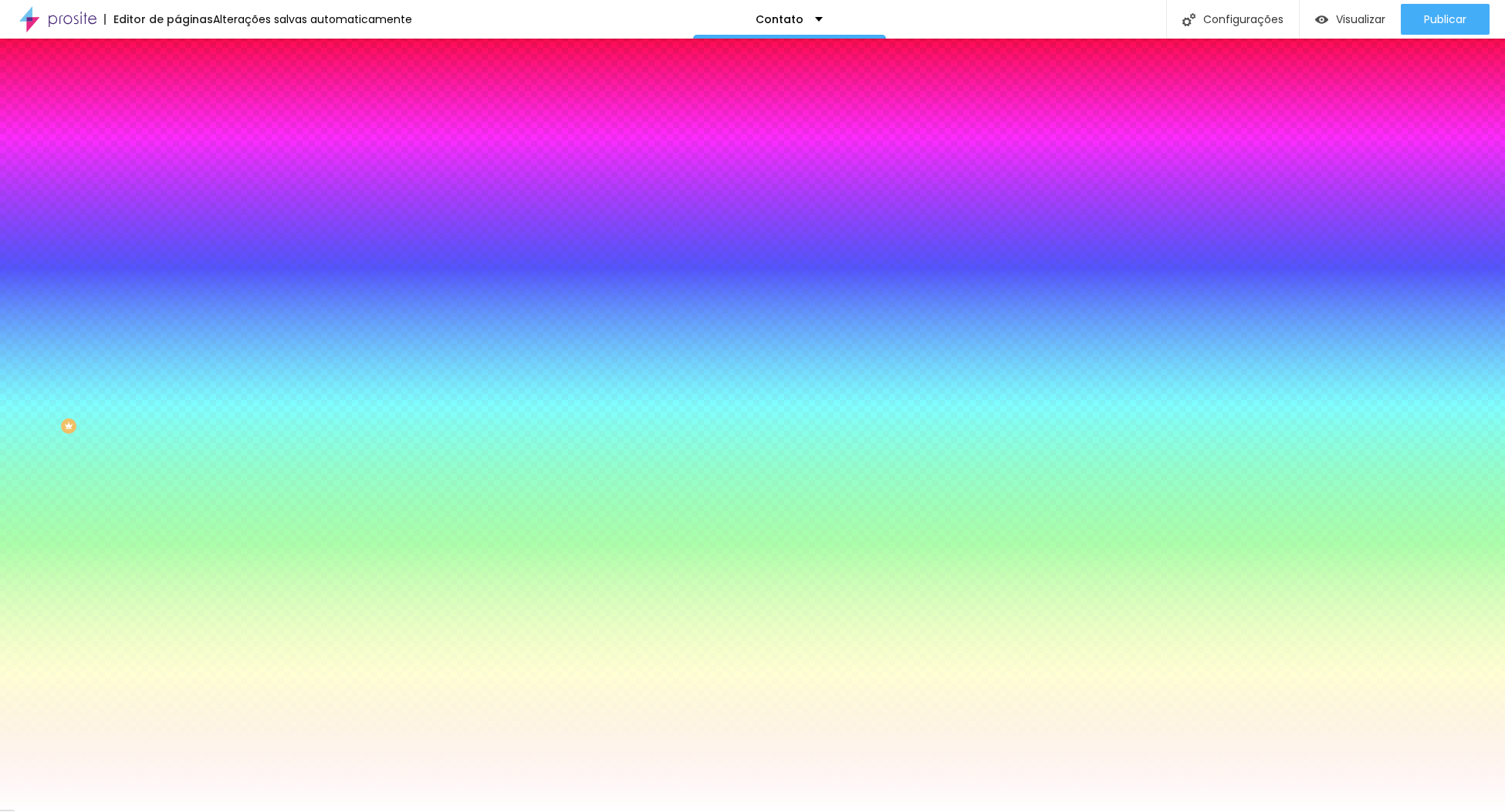
click at [66, 811] on div at bounding box center [752, 812] width 1505 height 0
click at [178, 105] on li "Avançado" at bounding box center [267, 113] width 178 height 16
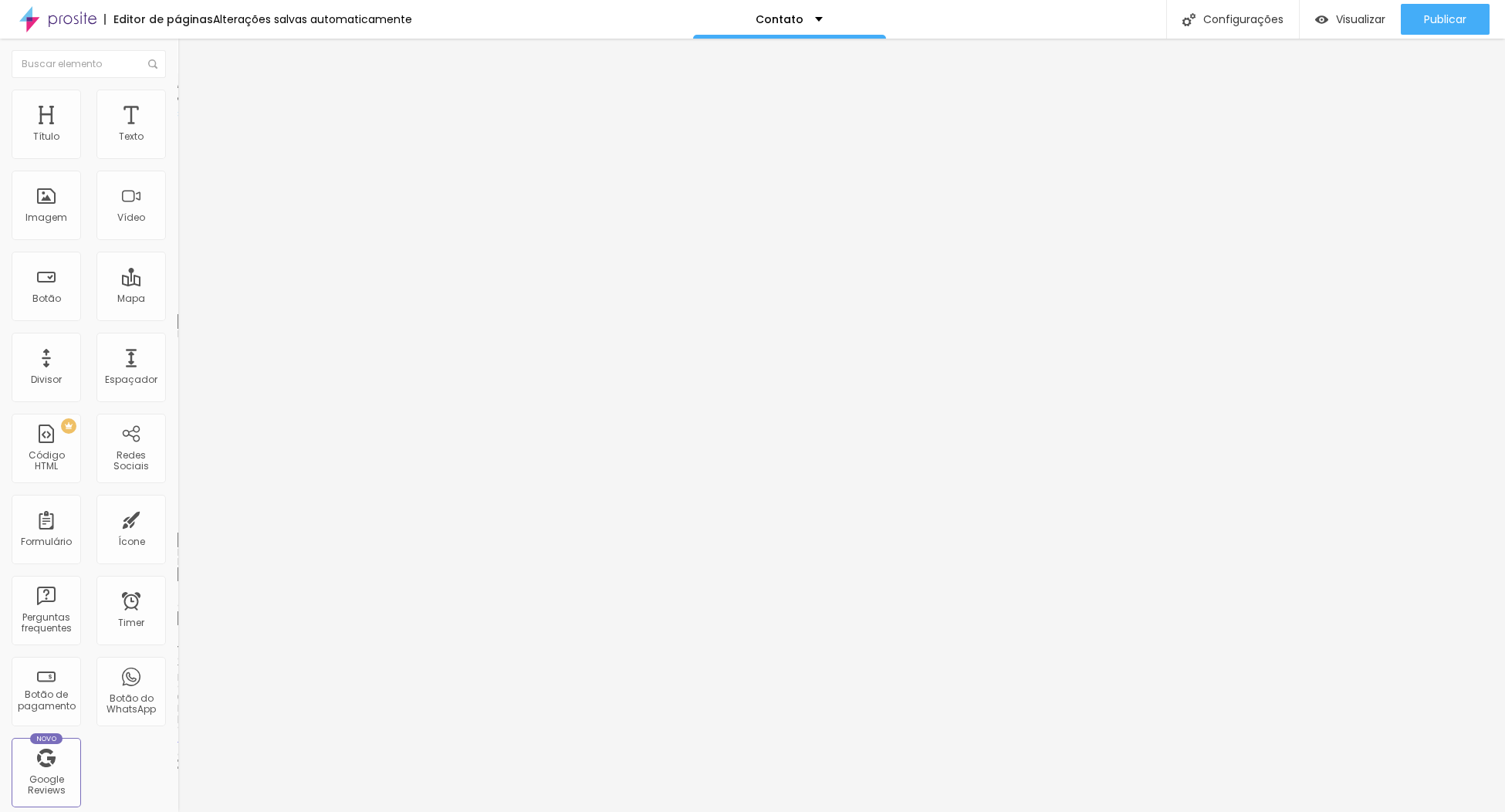
click at [178, 90] on li "Conteúdo" at bounding box center [267, 81] width 178 height 16
click at [192, 106] on span "Estilo" at bounding box center [203, 100] width 24 height 13
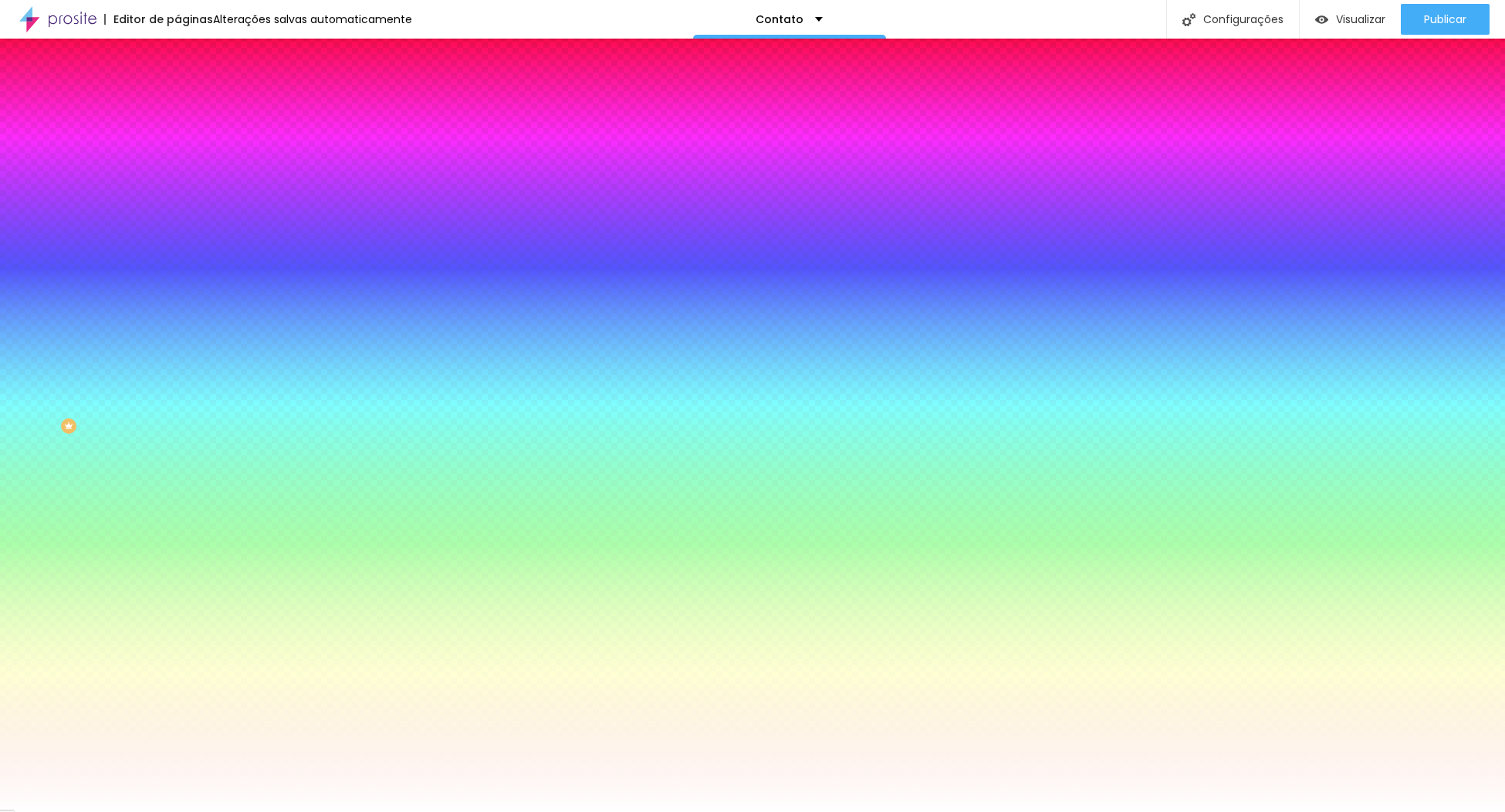
click at [185, 613] on icon "button" at bounding box center [188, 616] width 7 height 7
click at [151, 811] on div at bounding box center [752, 812] width 1505 height 0
click at [178, 568] on input "#FFFFFF" at bounding box center [270, 575] width 185 height 16
paste input "A8504A"
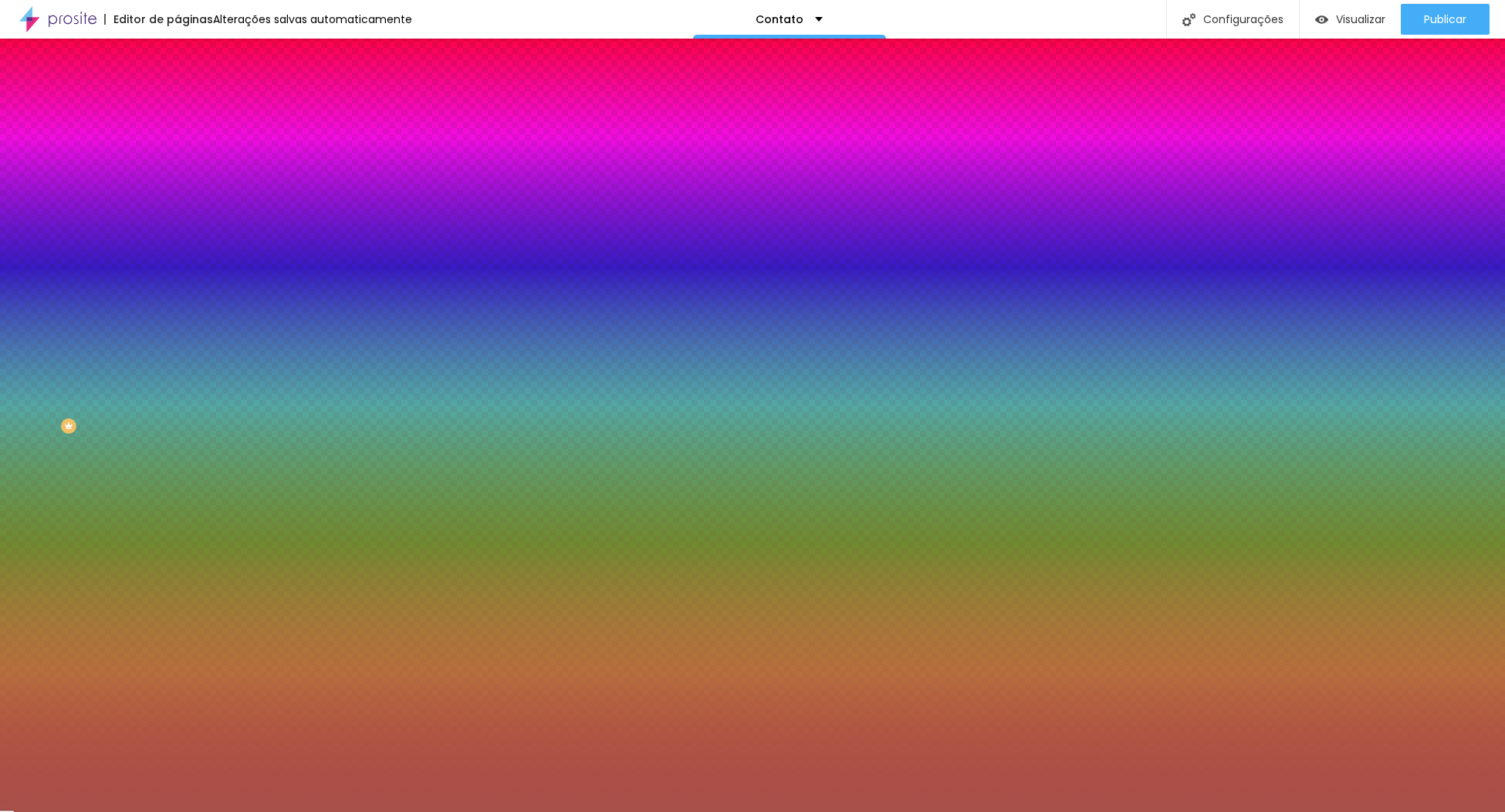
type input "#A8504A"
click at [185, 289] on icon "button" at bounding box center [188, 292] width 7 height 7
paste input "A8504A"
type input "#A8504A"
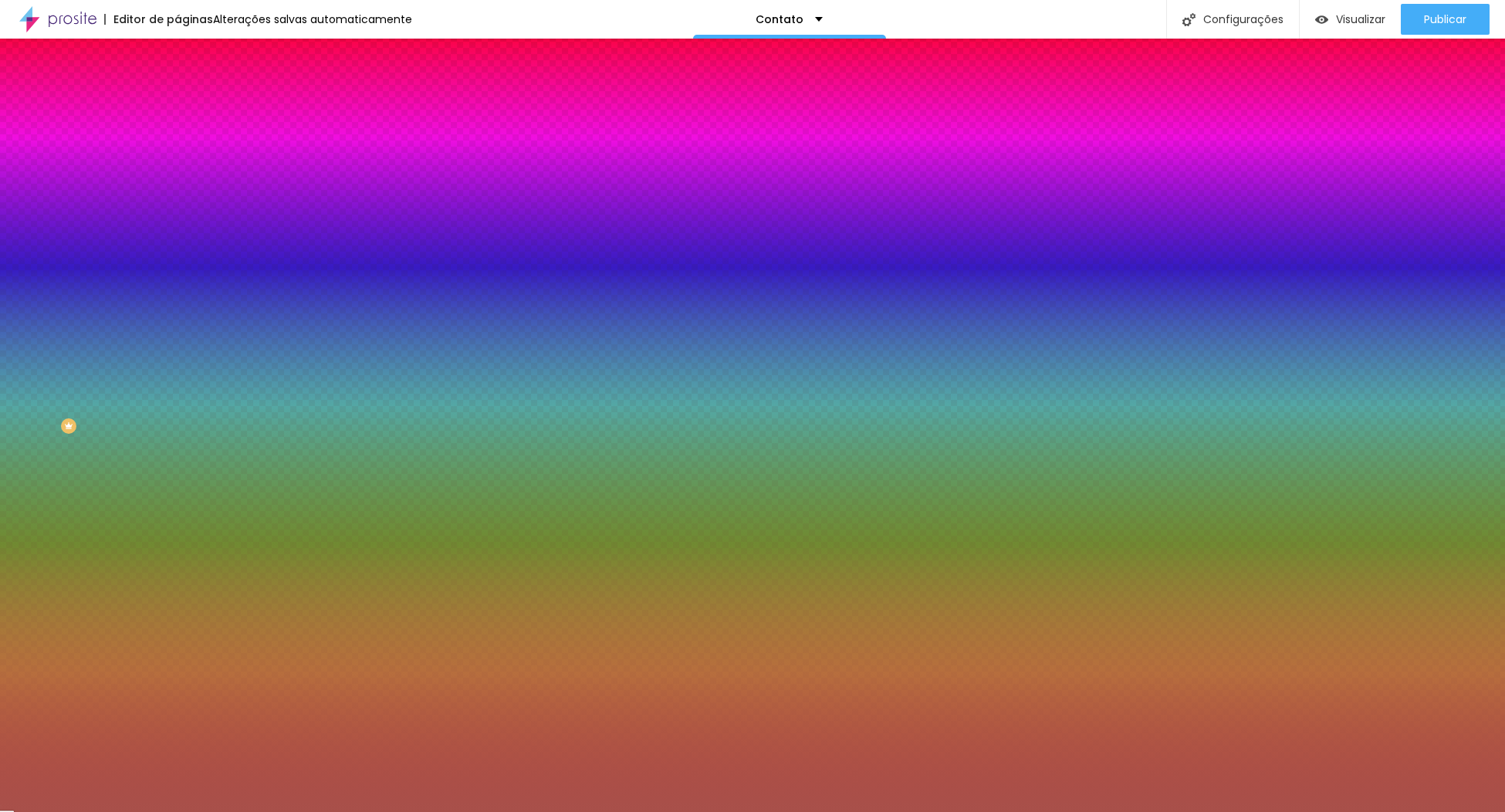
click at [53, 811] on div at bounding box center [752, 812] width 1505 height 0
click at [178, 147] on div at bounding box center [267, 147] width 178 height 0
click at [183, 194] on icon "button" at bounding box center [188, 196] width 9 height 9
click at [161, 811] on div at bounding box center [752, 812] width 1505 height 0
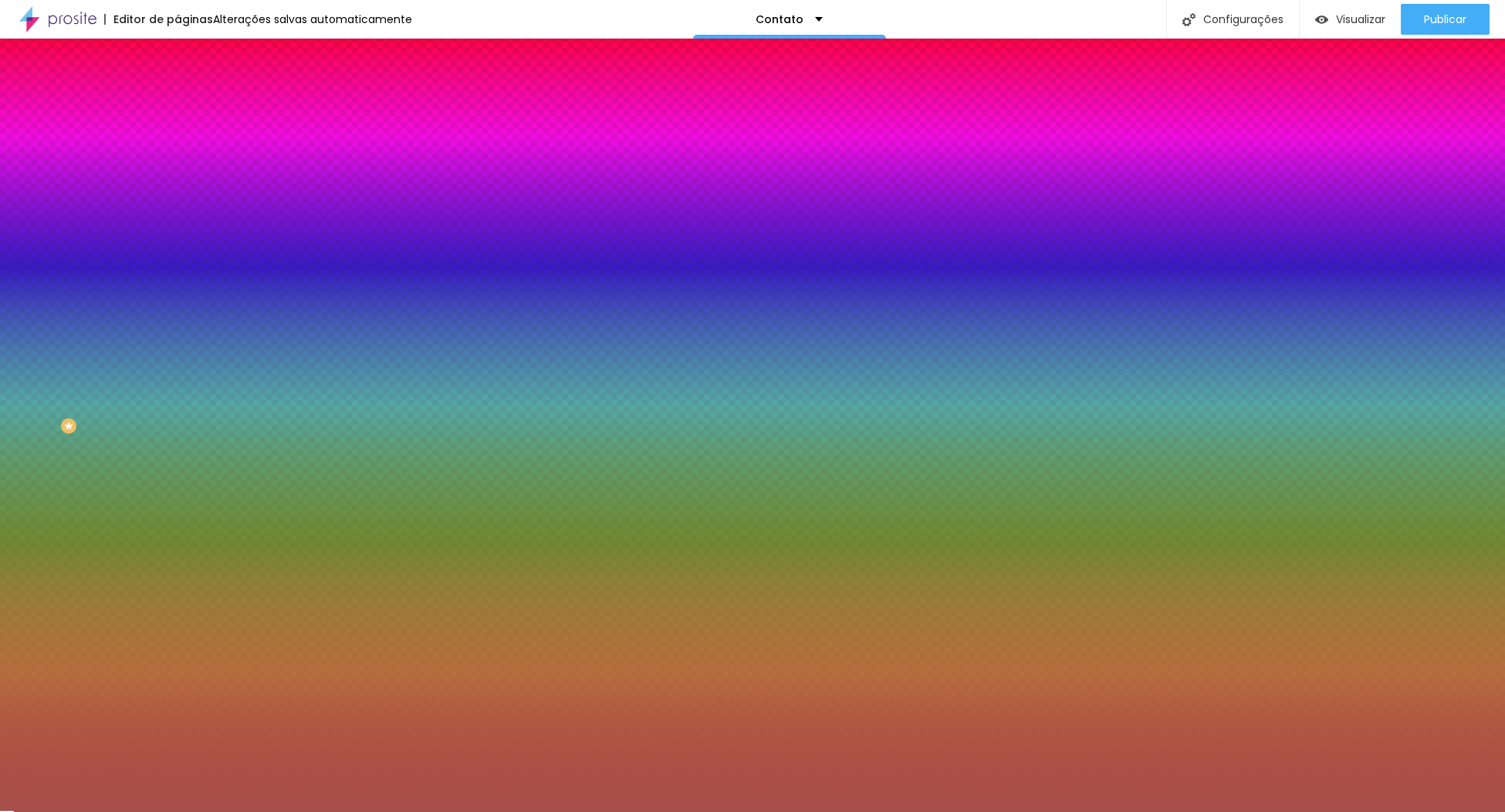
click at [183, 241] on icon "button" at bounding box center [185, 243] width 3 height 3
click at [33, 811] on div at bounding box center [752, 812] width 1505 height 0
click at [185, 613] on icon "button" at bounding box center [188, 616] width 7 height 7
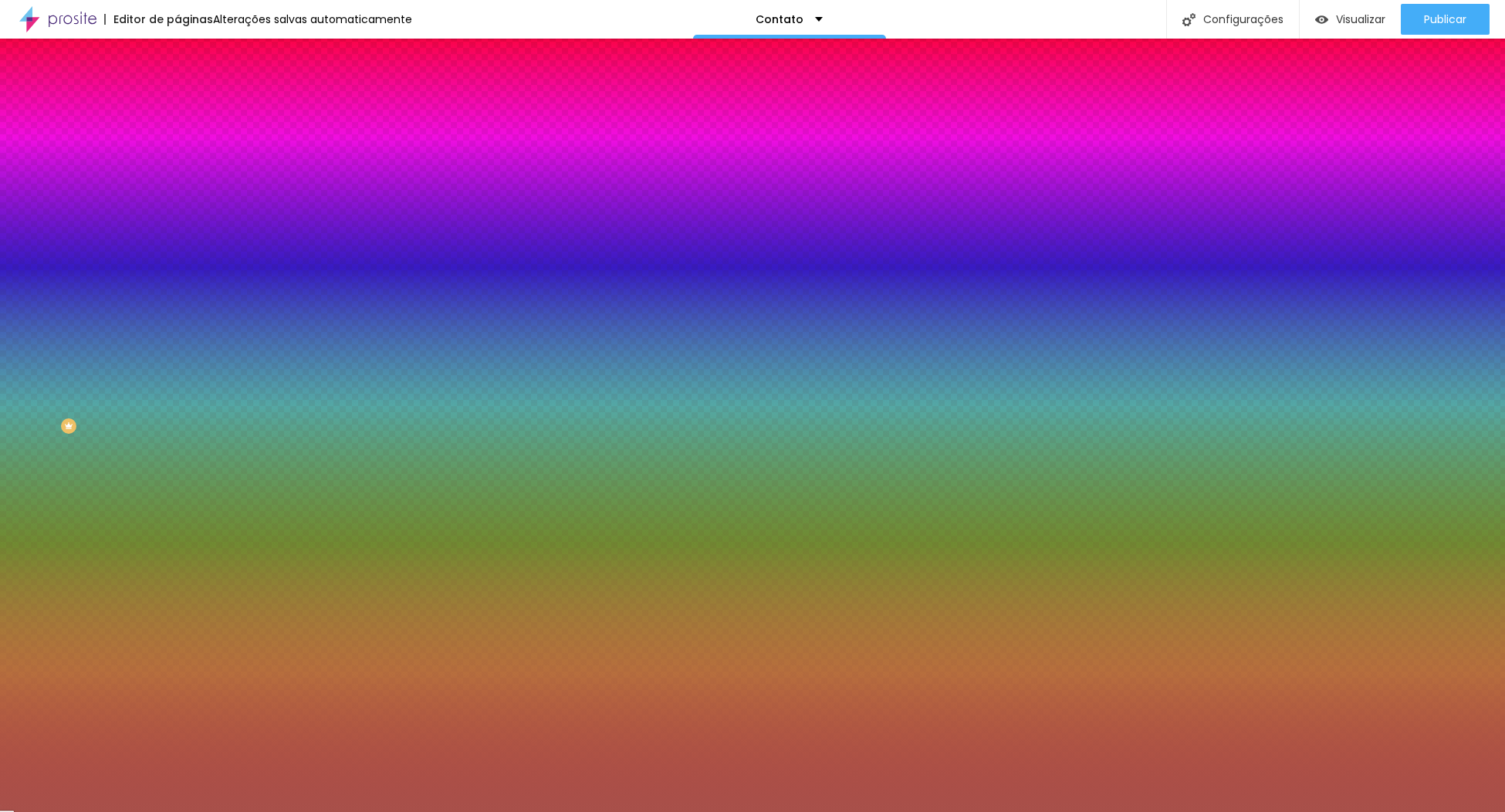
click at [81, 811] on div at bounding box center [752, 812] width 1505 height 0
click at [1342, 22] on span "Visualizar" at bounding box center [1361, 19] width 49 height 12
click at [183, 234] on icon "button" at bounding box center [188, 239] width 9 height 9
type input "1"
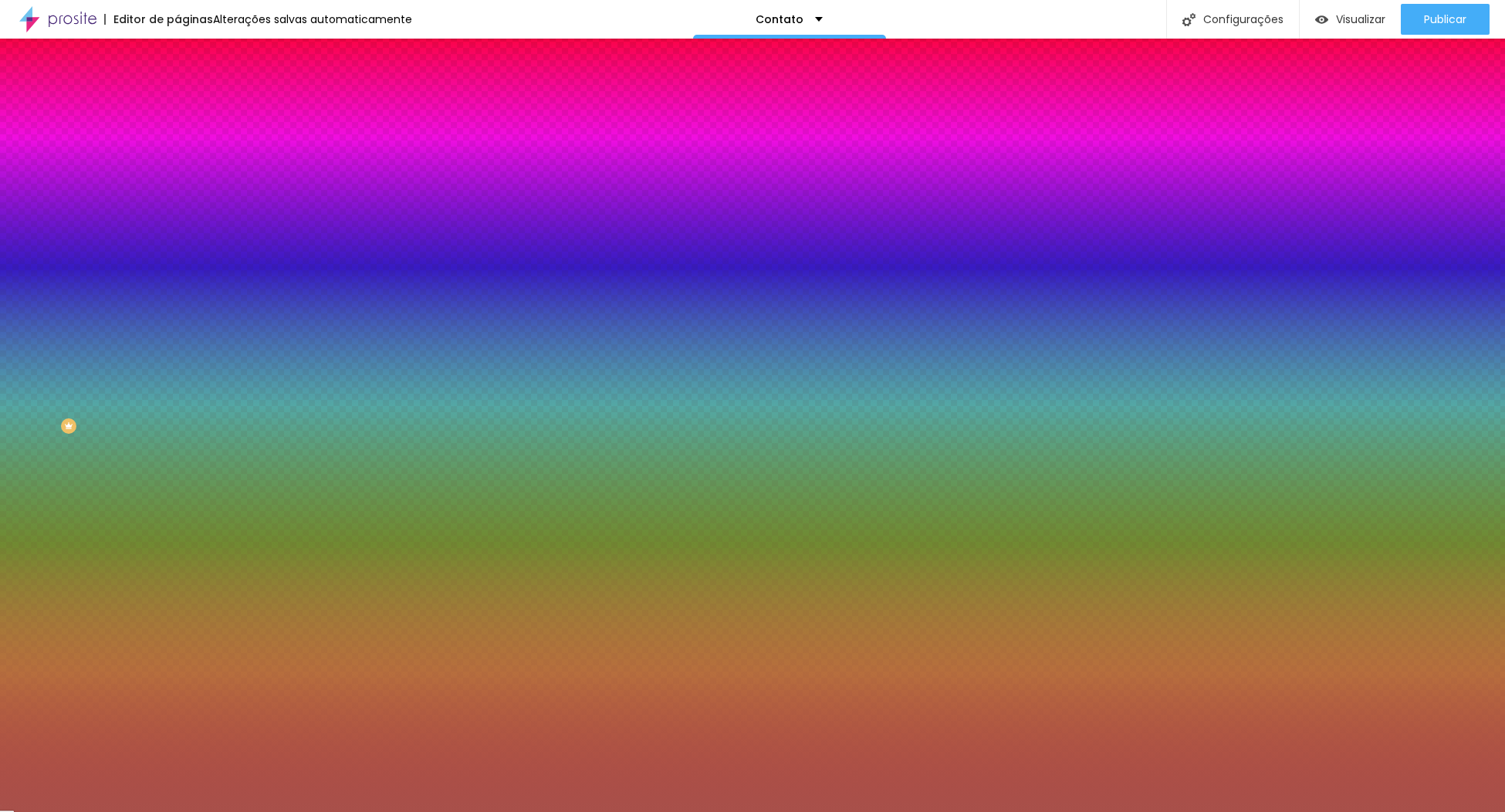
type input "3"
type input "4"
type input "6"
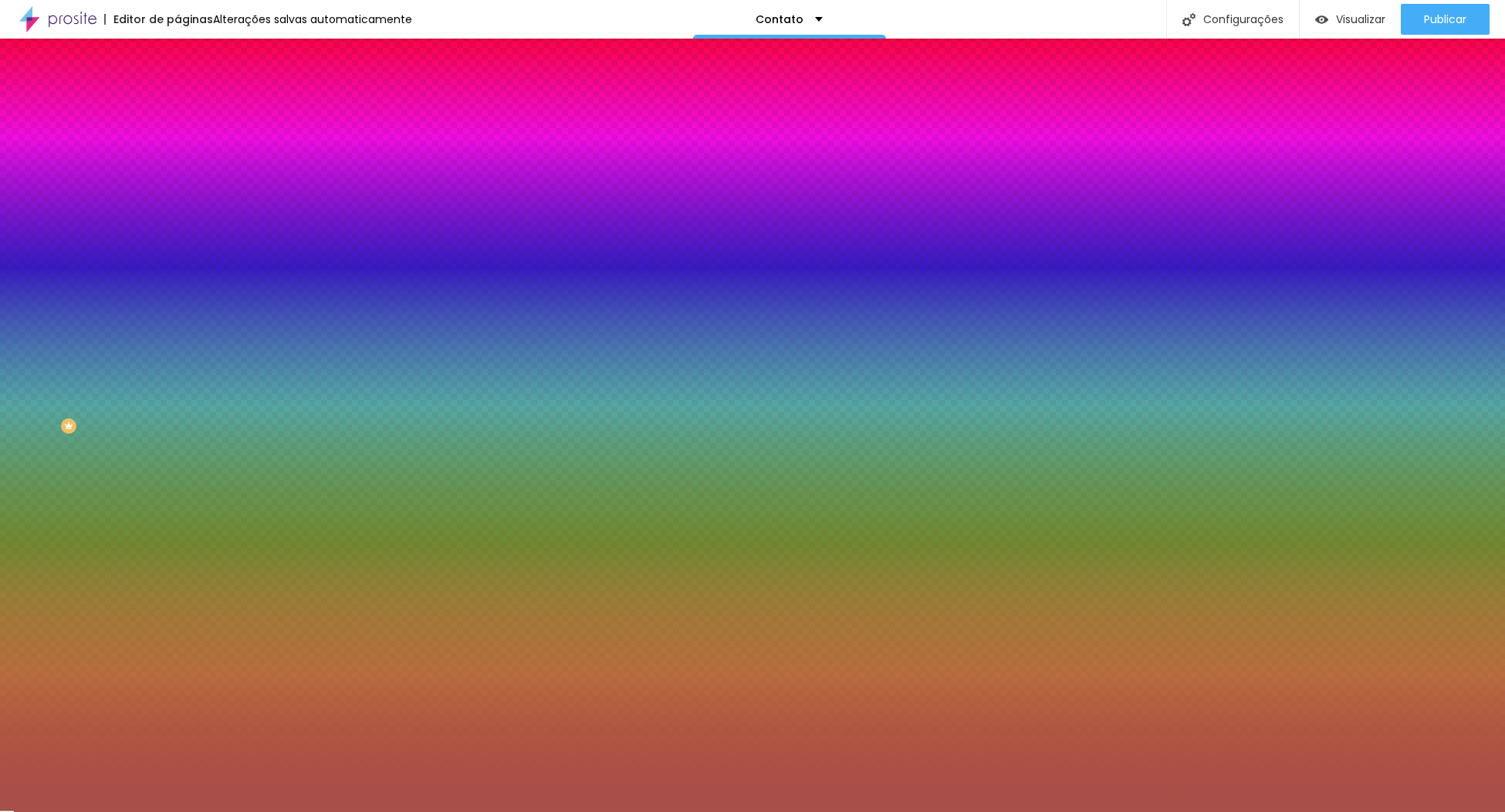
type input "6"
type input "9"
type input "10"
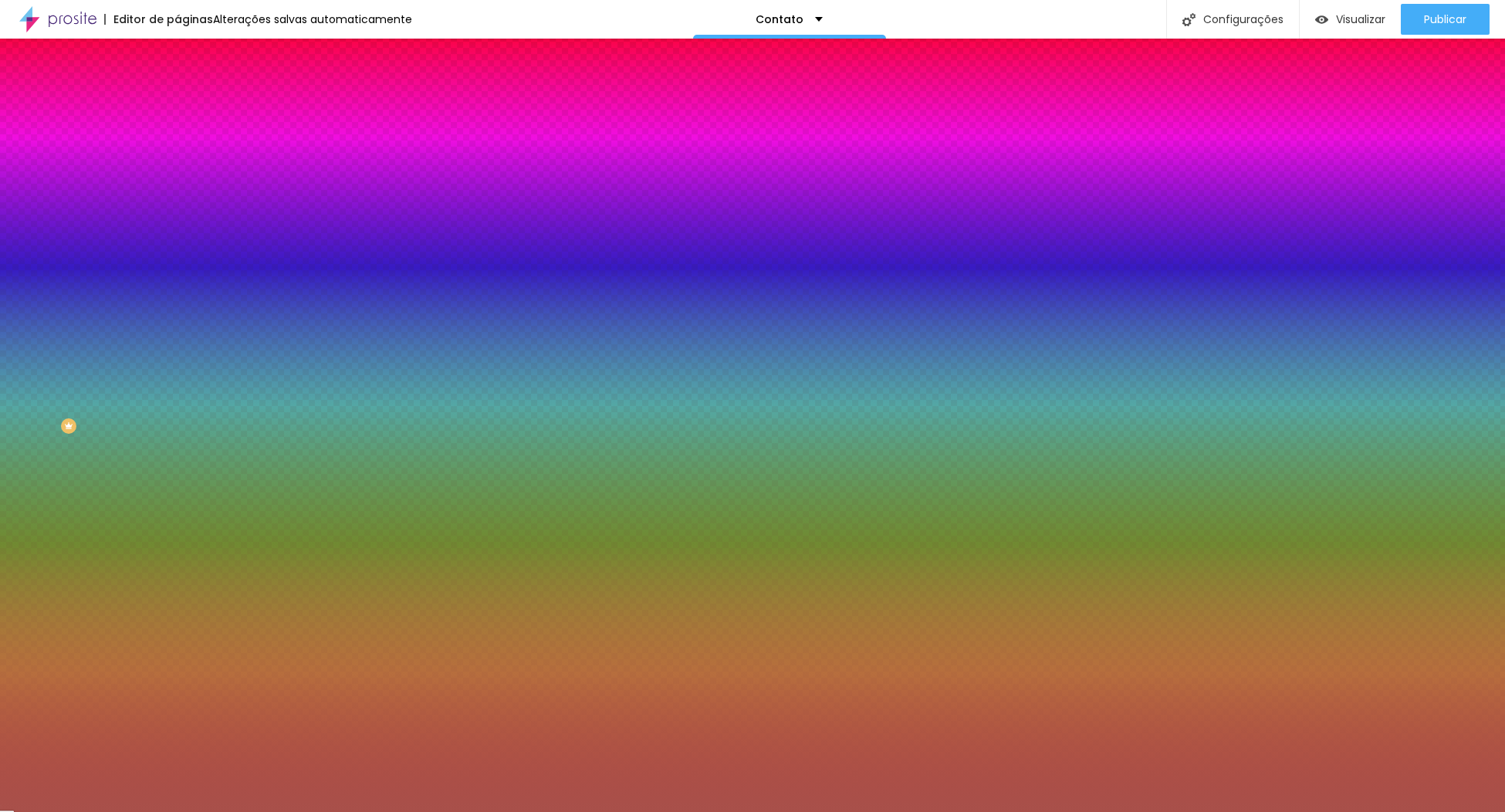
type input "13"
type input "14"
type input "15"
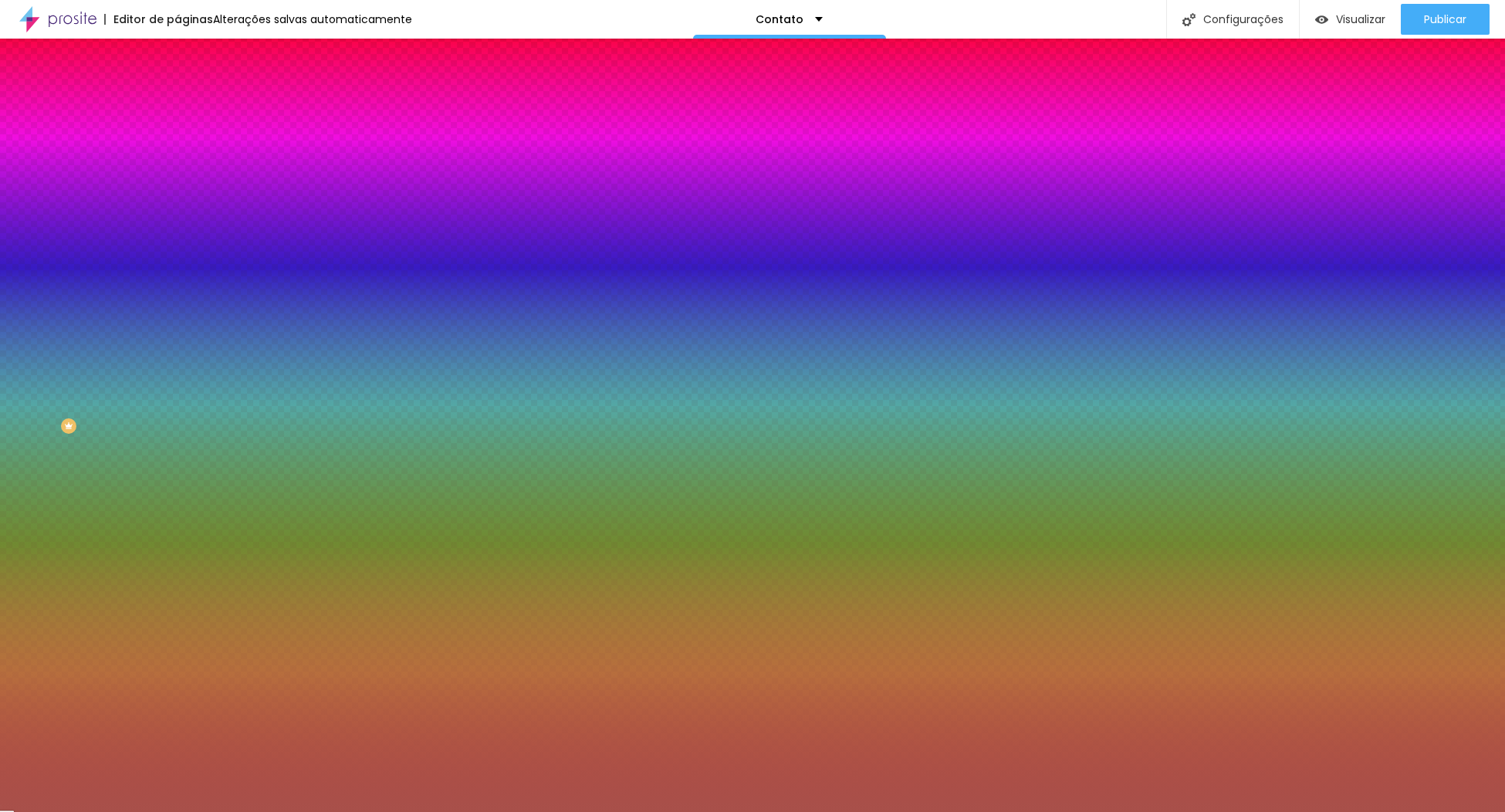
type input "15"
type input "16"
type input "15"
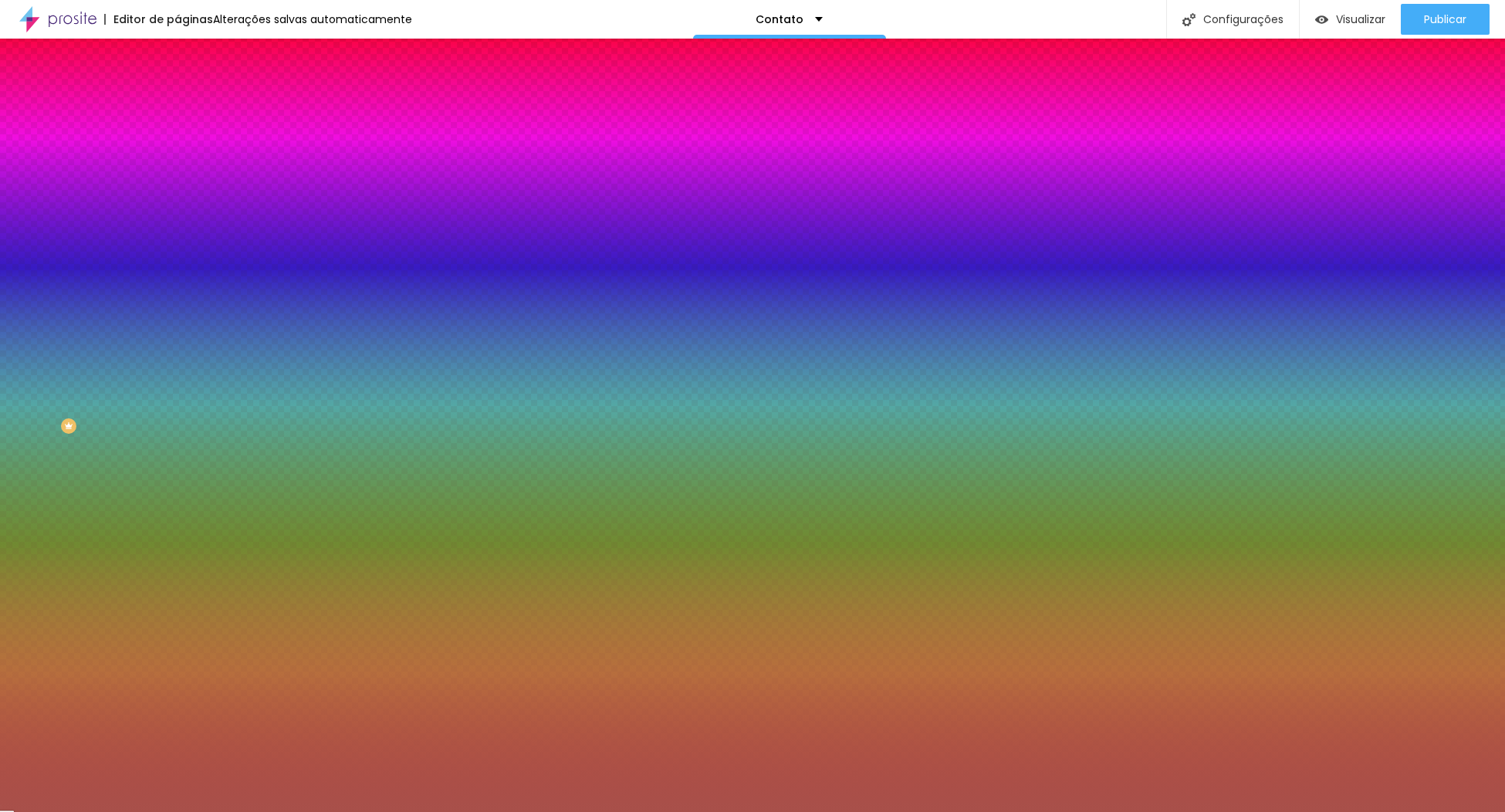
type input "10"
type input "0"
type input "3"
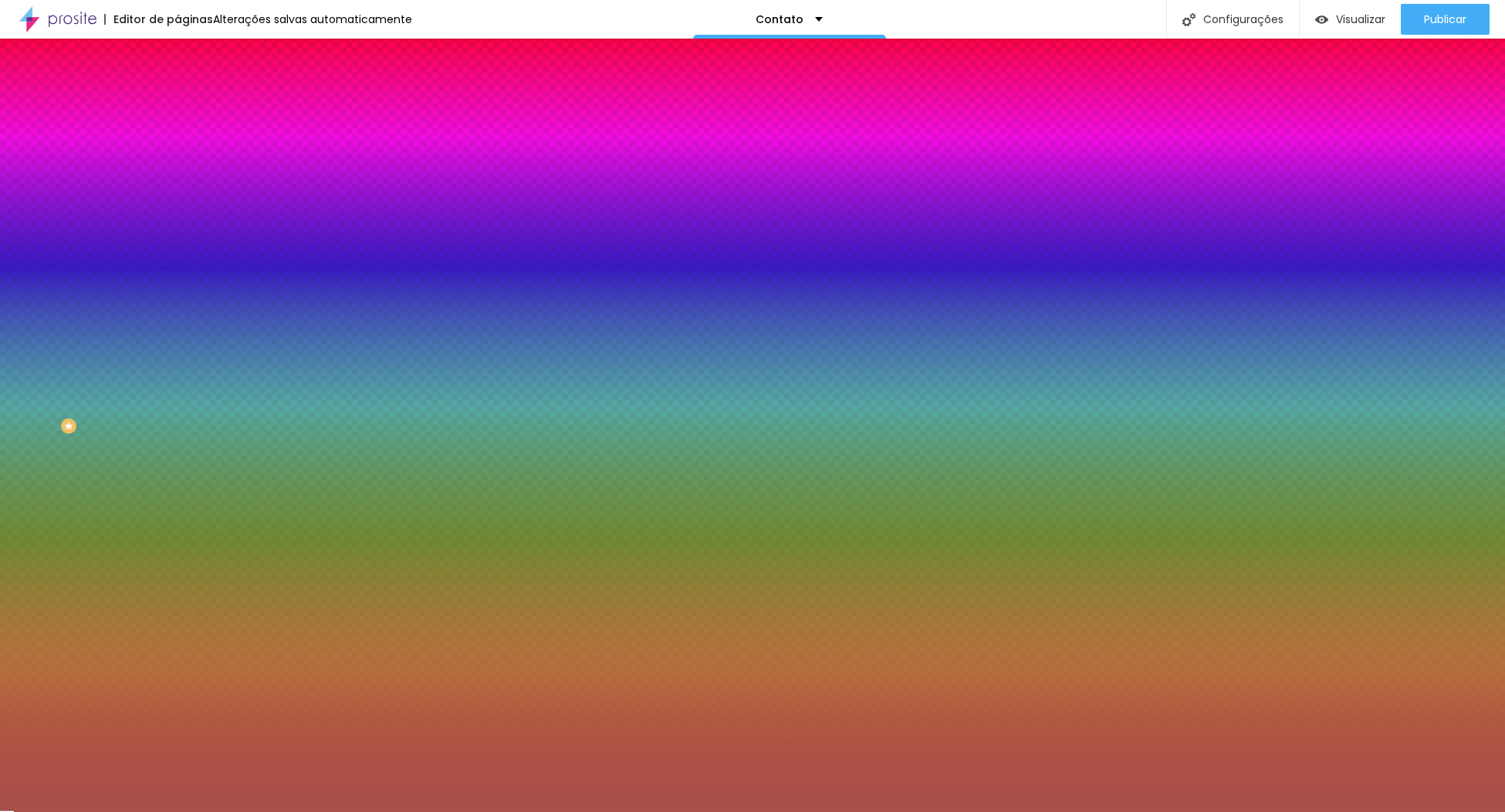
type input "3"
type input "8"
type input "22"
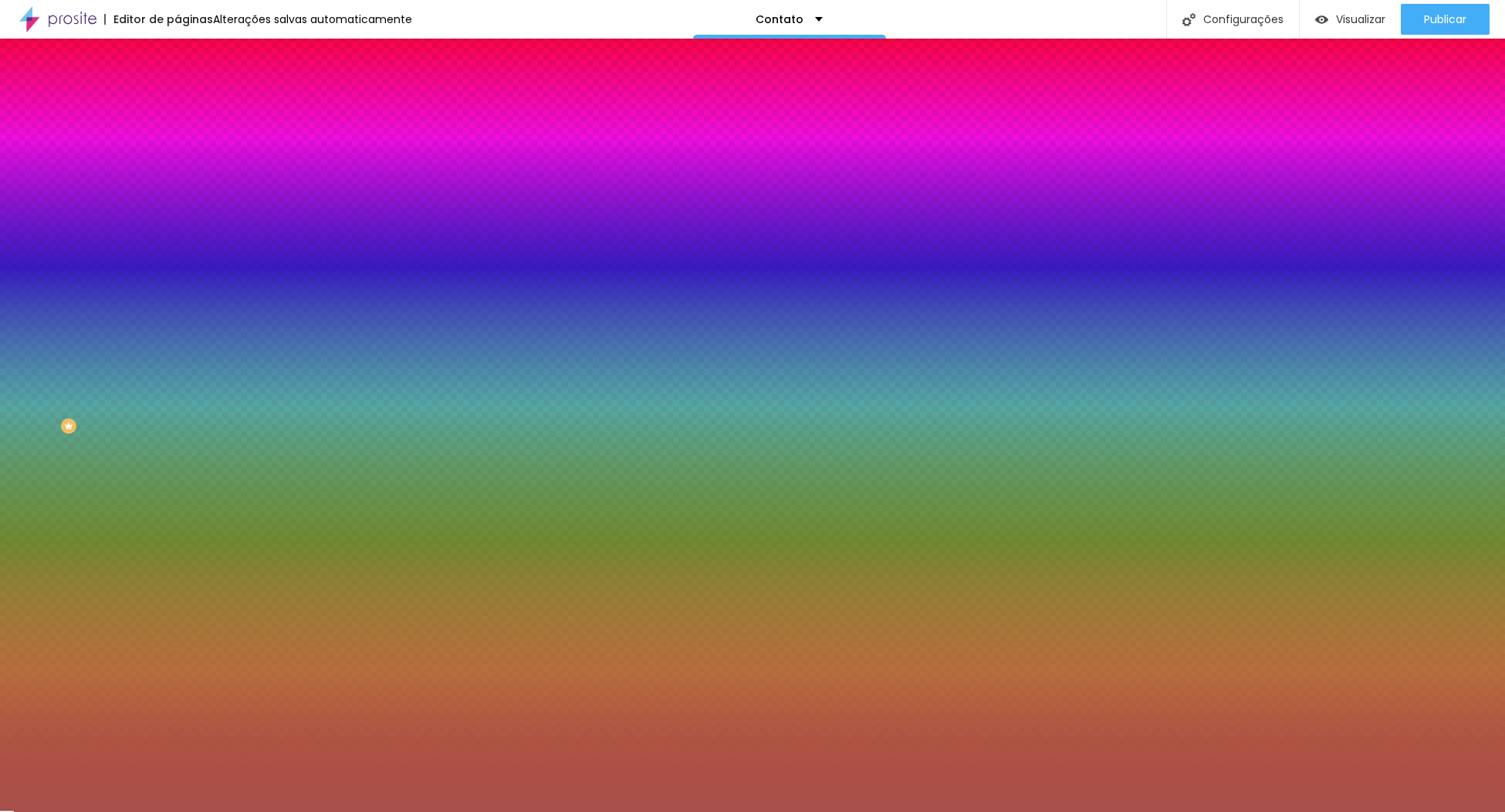
type input "30"
type input "28"
type input "26"
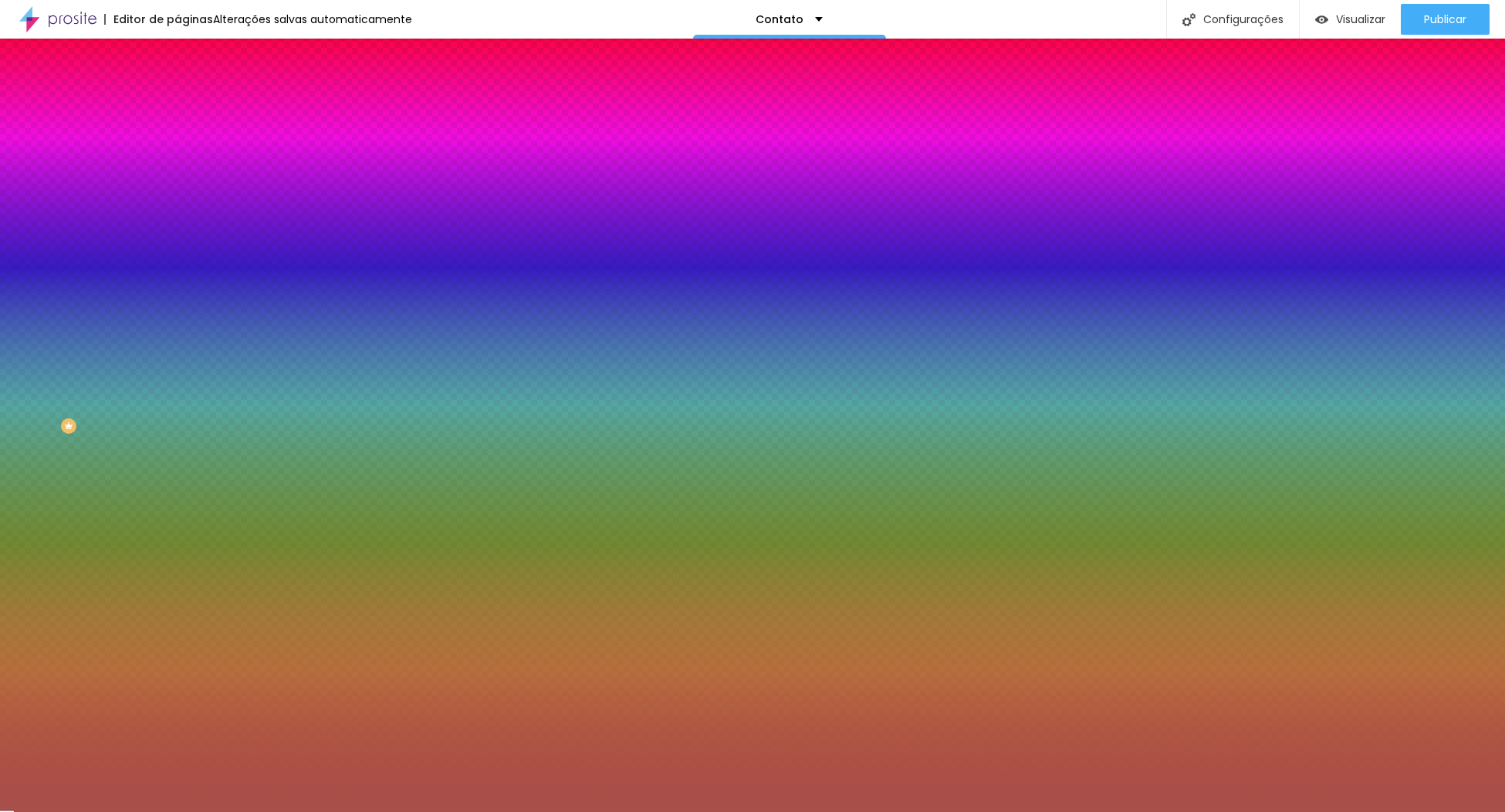
type input "26"
type input "25"
type input "24"
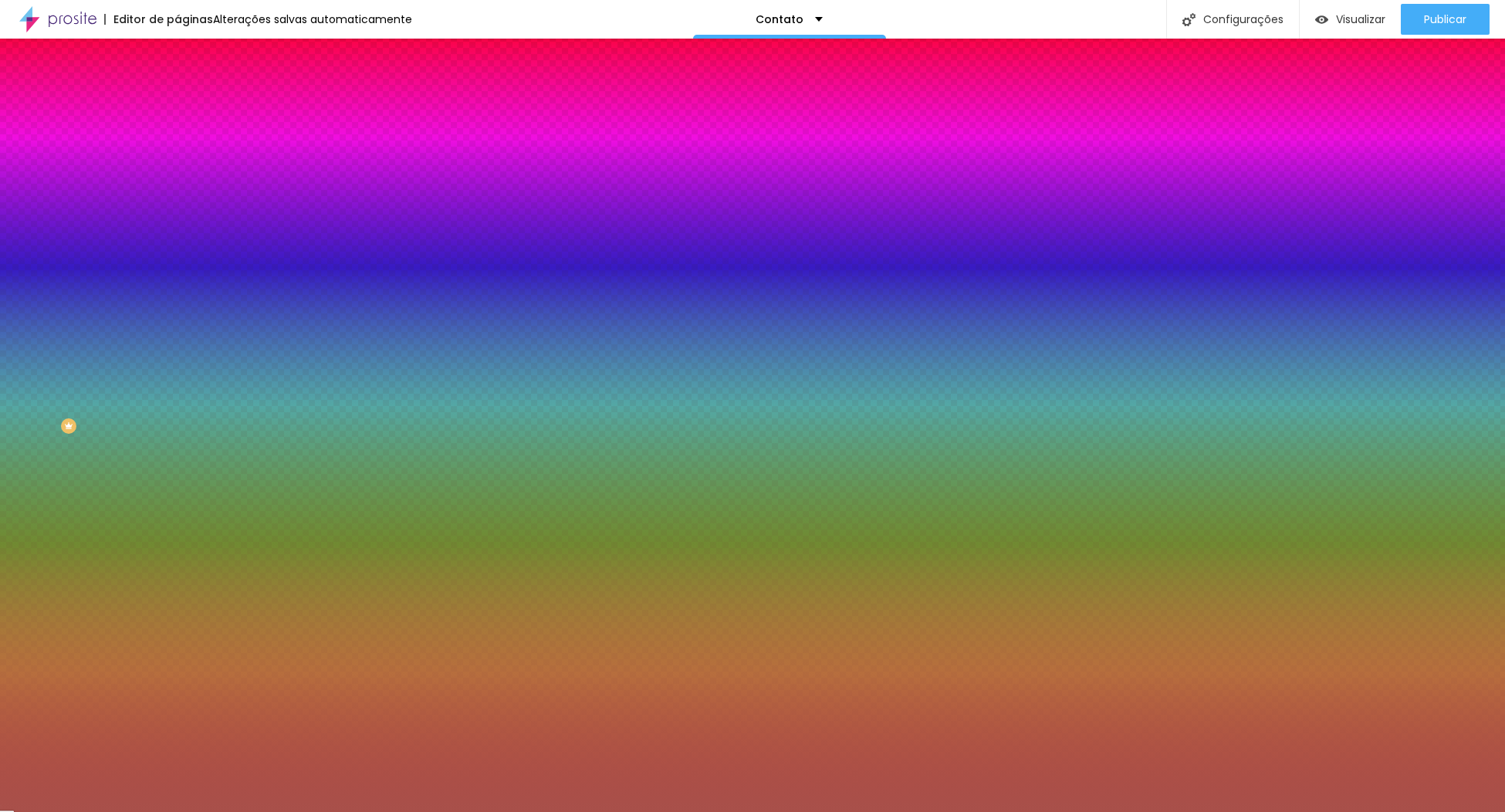
type input "25"
type input "26"
type input "27"
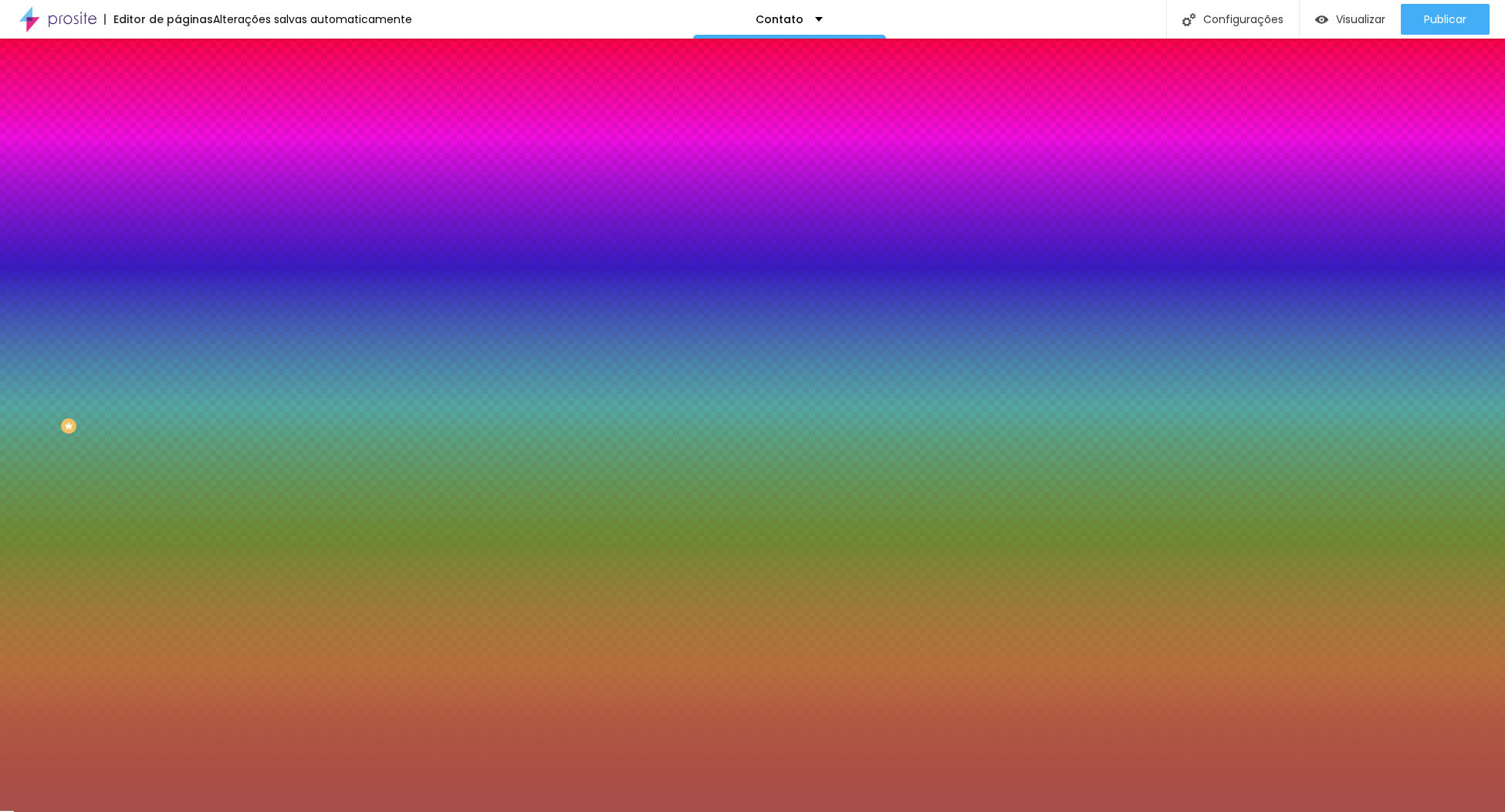
type input "27"
type input "29"
type input "30"
drag, startPoint x: 170, startPoint y: 282, endPoint x: 471, endPoint y: 294, distance: 301.2
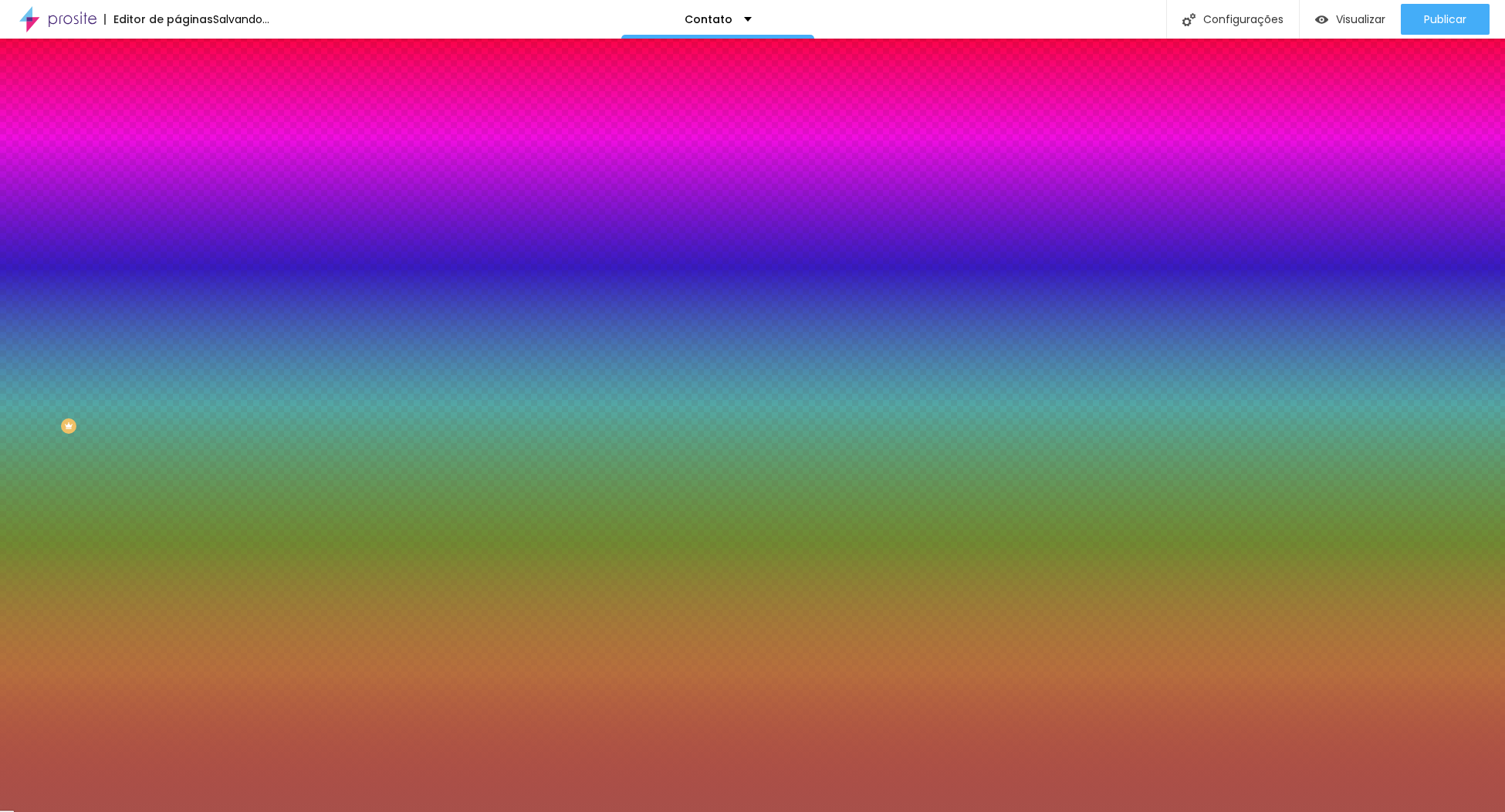
type input "30"
type input "1"
type input "2"
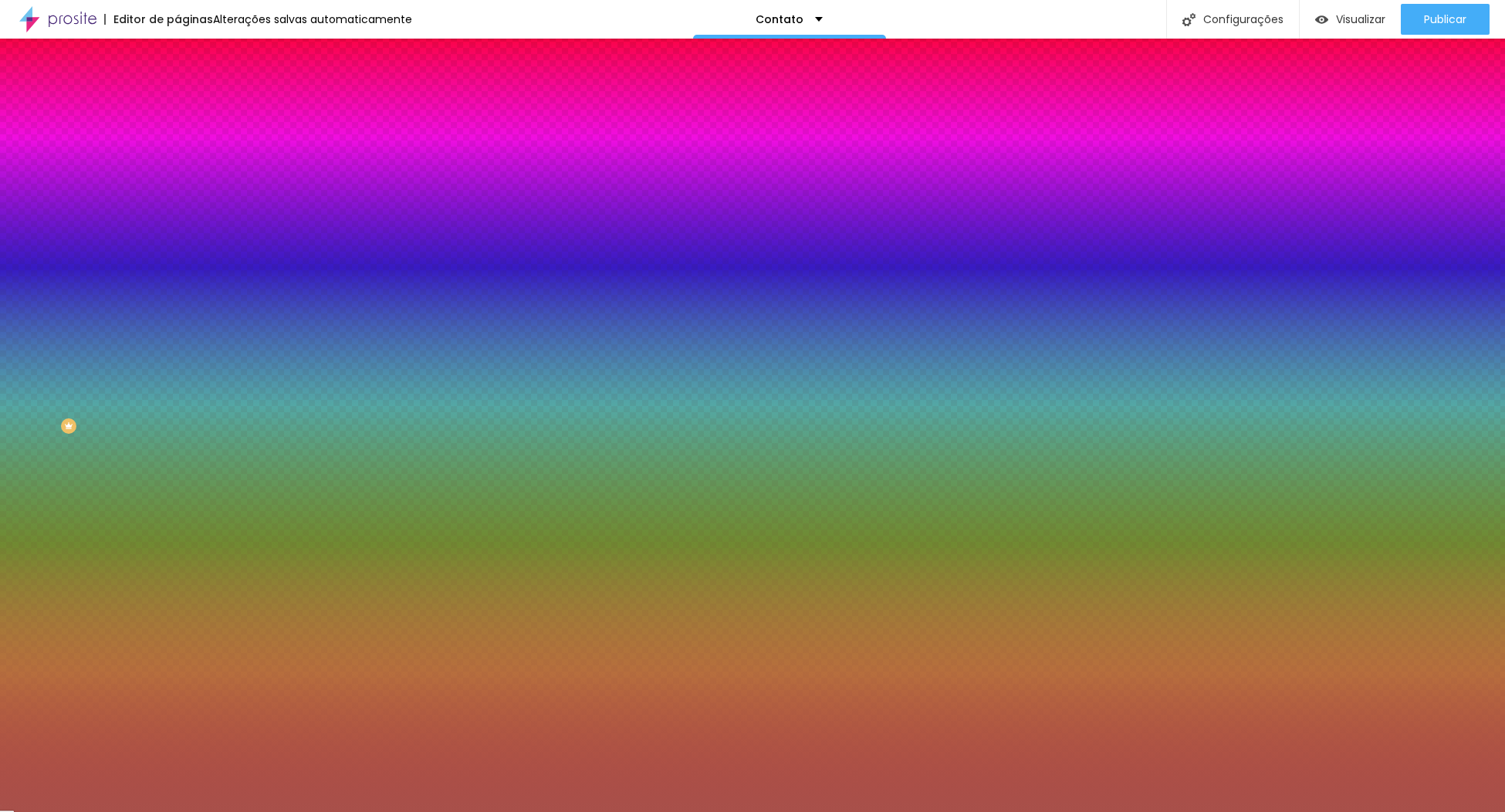
type input "2"
type input "4"
type input "5"
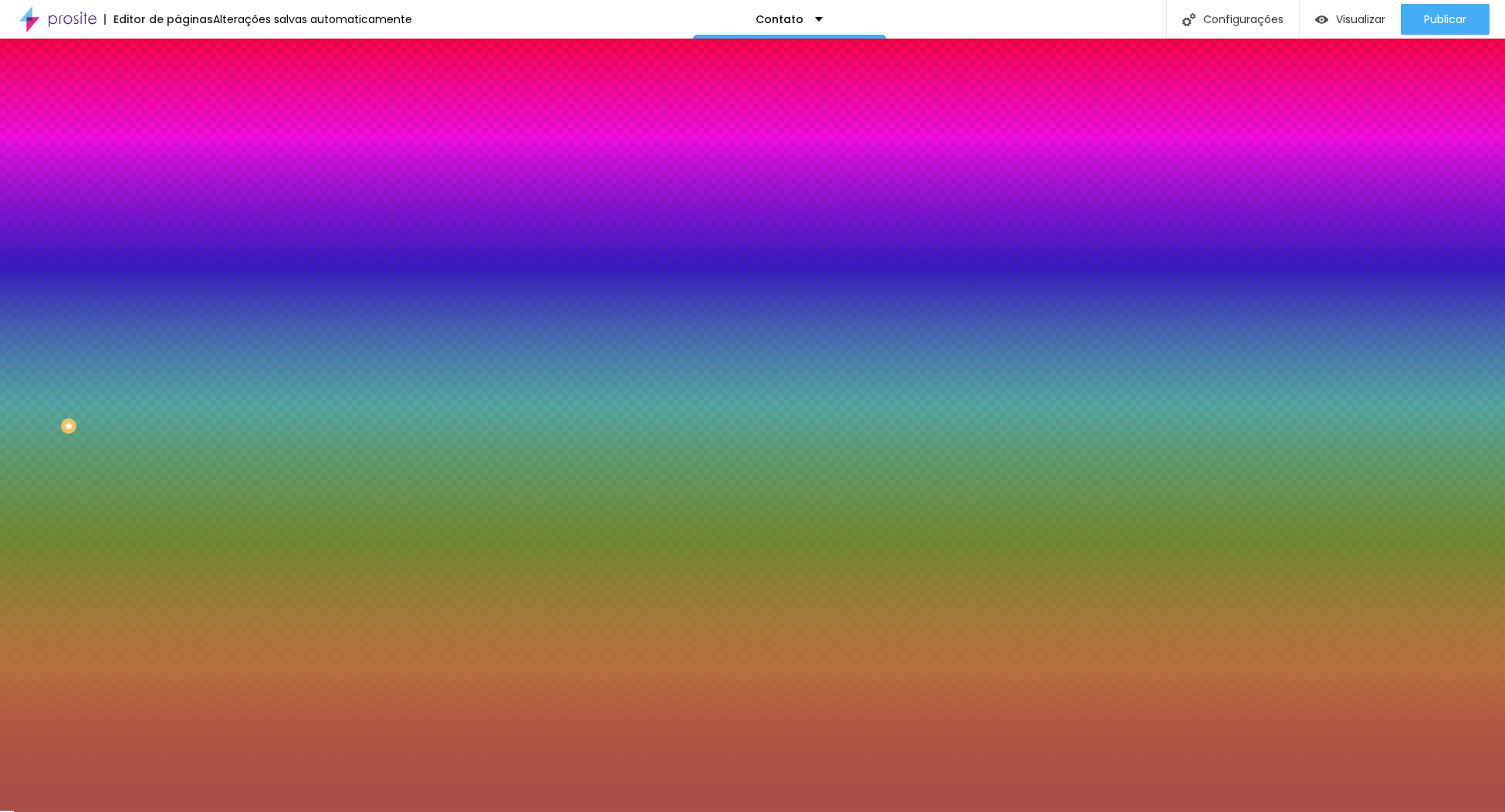
type input "4"
type input "3"
type input "2"
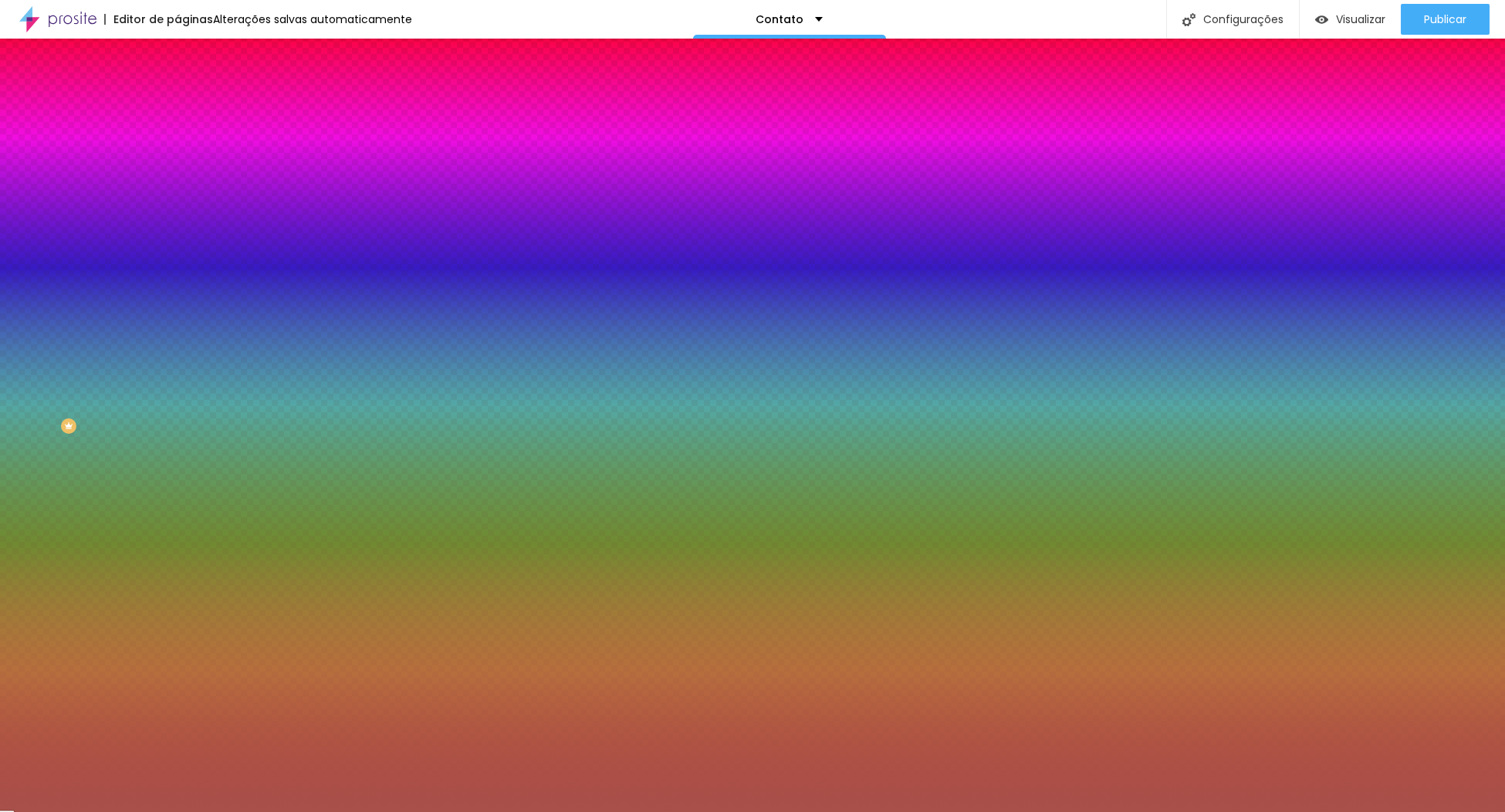
drag, startPoint x: 169, startPoint y: 324, endPoint x: 247, endPoint y: 324, distance: 78.0
type input "2"
click at [849, 811] on div at bounding box center [752, 812] width 1505 height 0
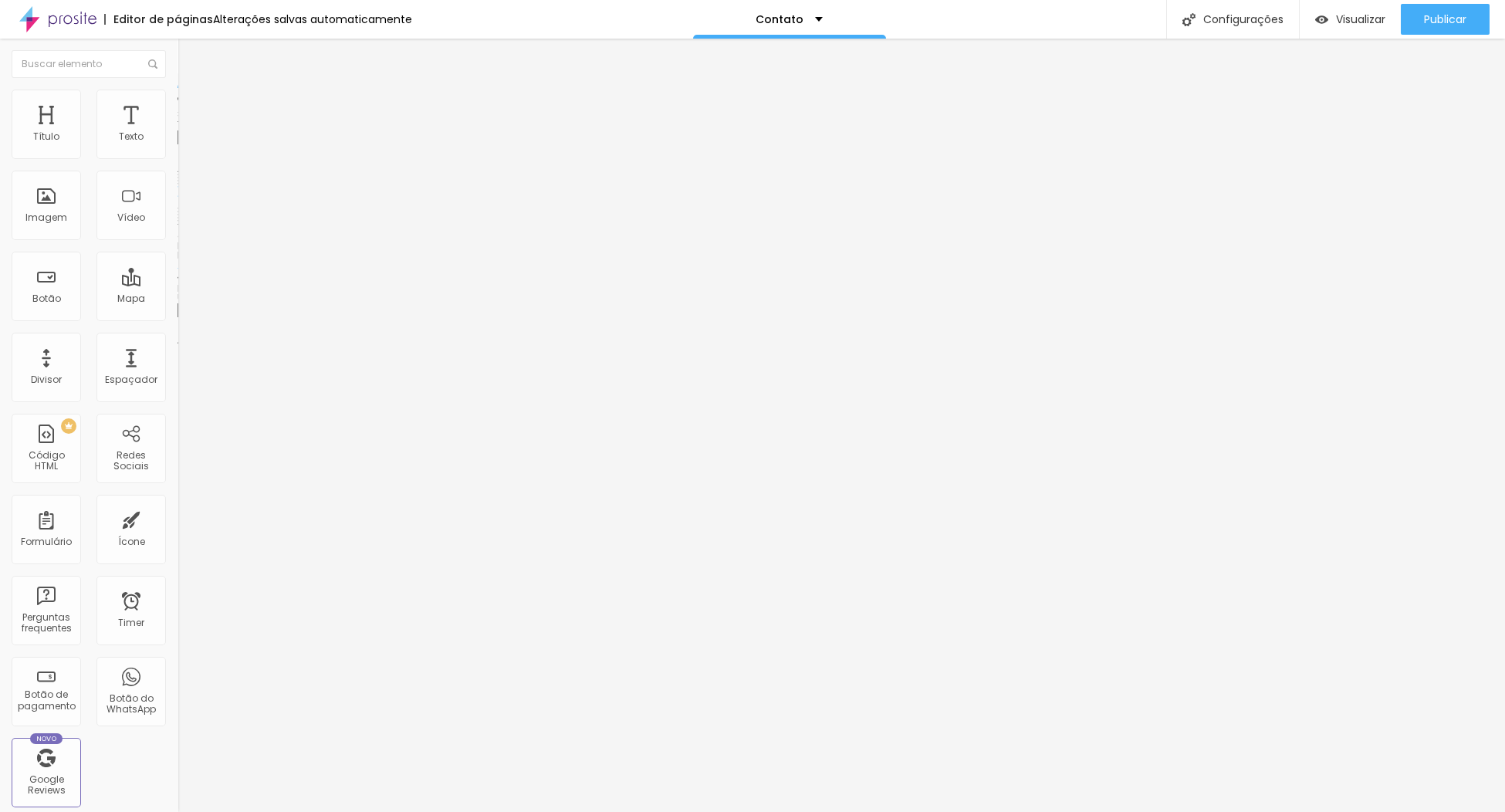
click at [178, 90] on img at bounding box center [184, 96] width 14 height 14
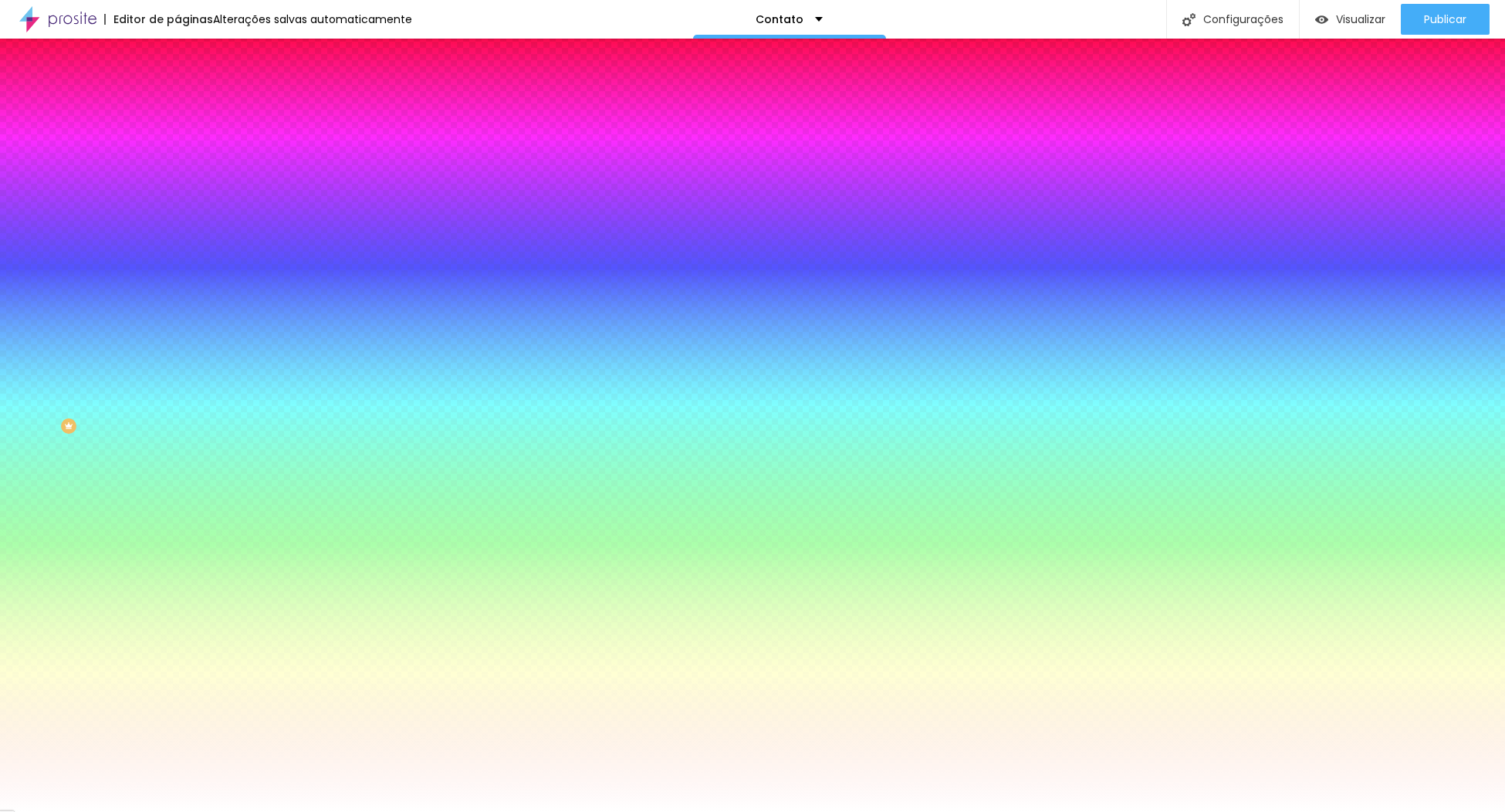
click at [183, 234] on icon "button" at bounding box center [188, 239] width 9 height 9
type input "1"
type input "7"
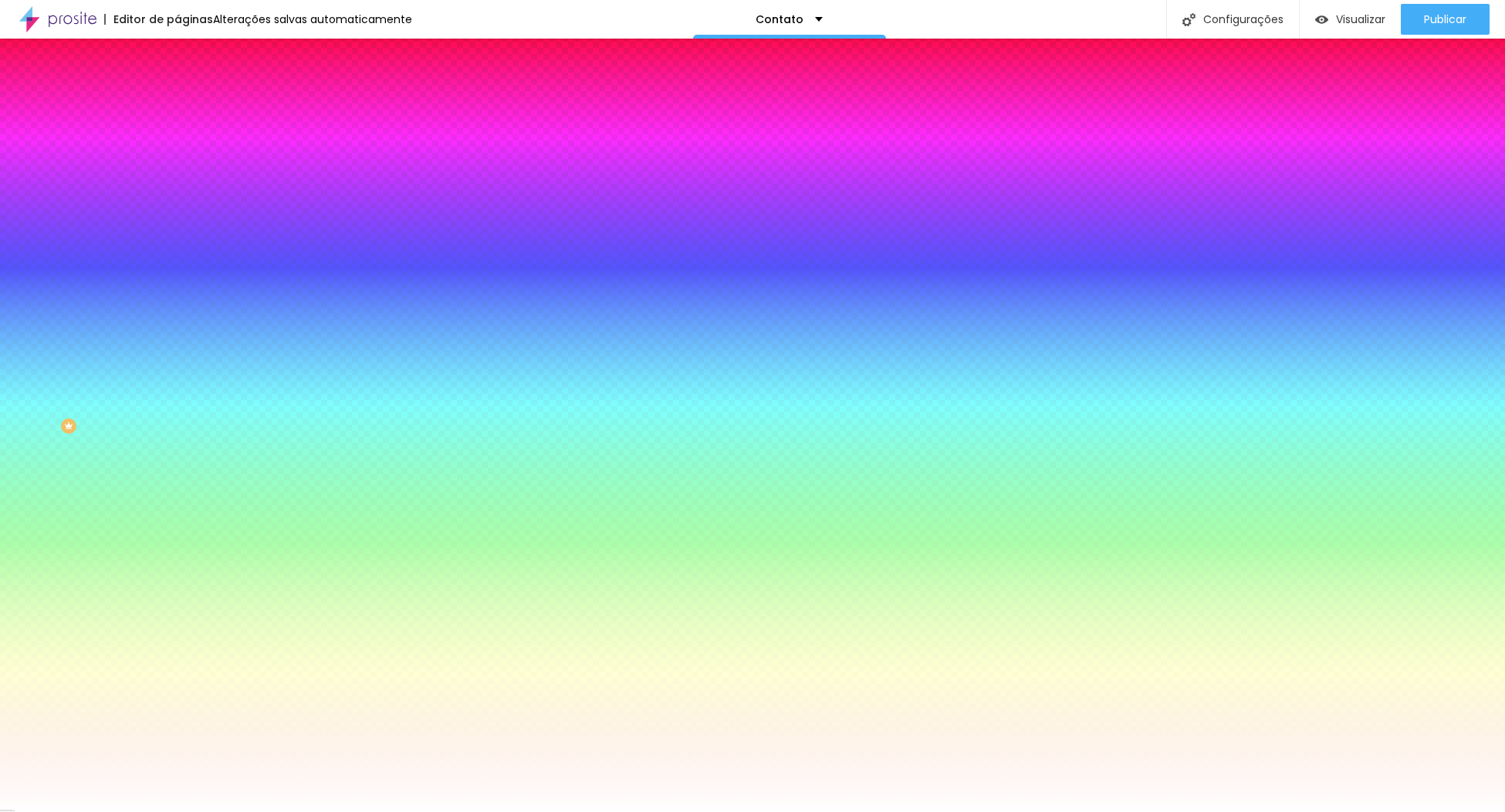
type input "30"
drag, startPoint x: 170, startPoint y: 281, endPoint x: 452, endPoint y: 289, distance: 282.1
type input "30"
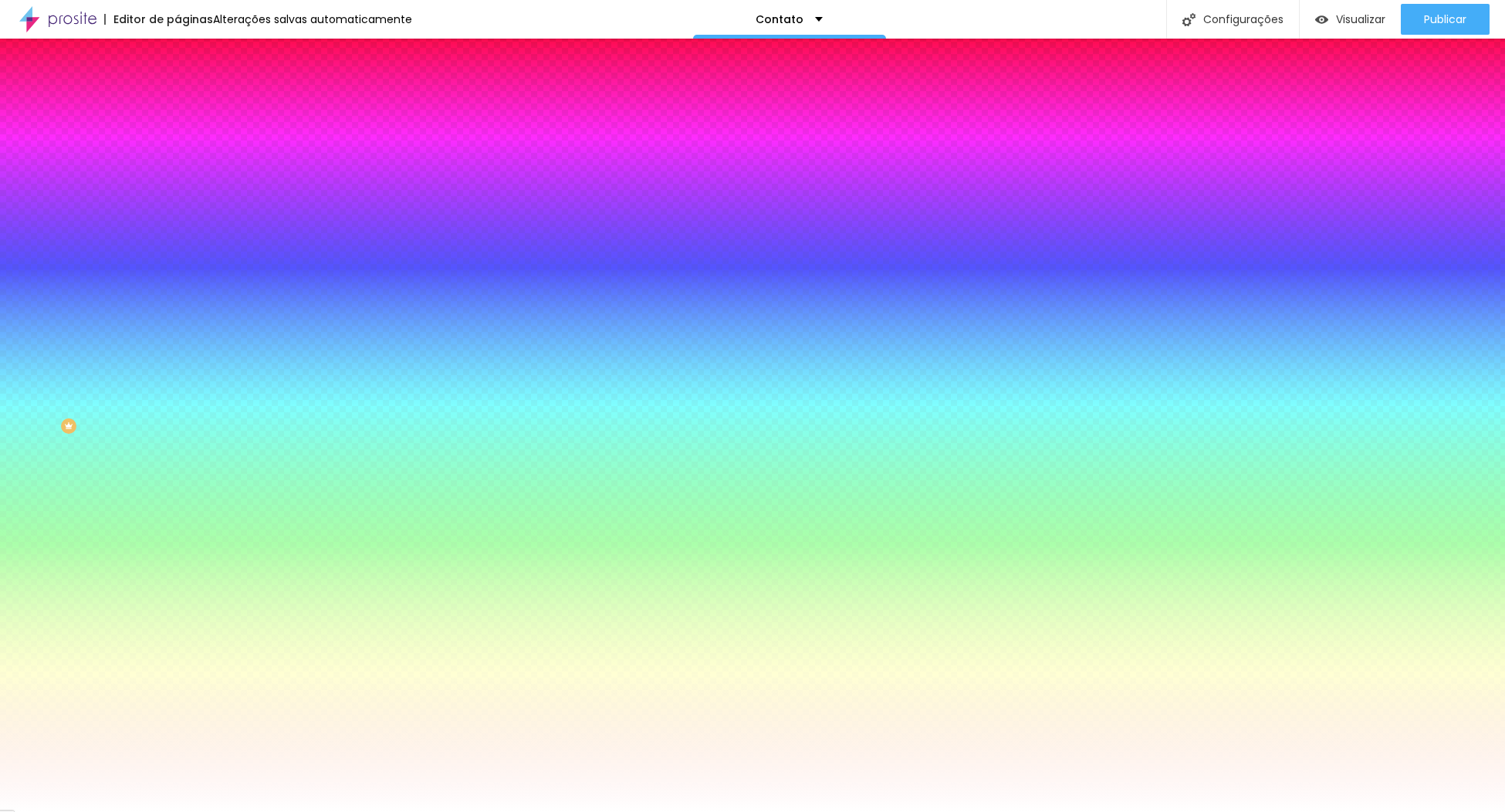
paste input "A8504A"
type input "#A8504A"
drag, startPoint x: 169, startPoint y: 324, endPoint x: 186, endPoint y: 324, distance: 17.0
drag, startPoint x: 170, startPoint y: 326, endPoint x: 179, endPoint y: 328, distance: 9.2
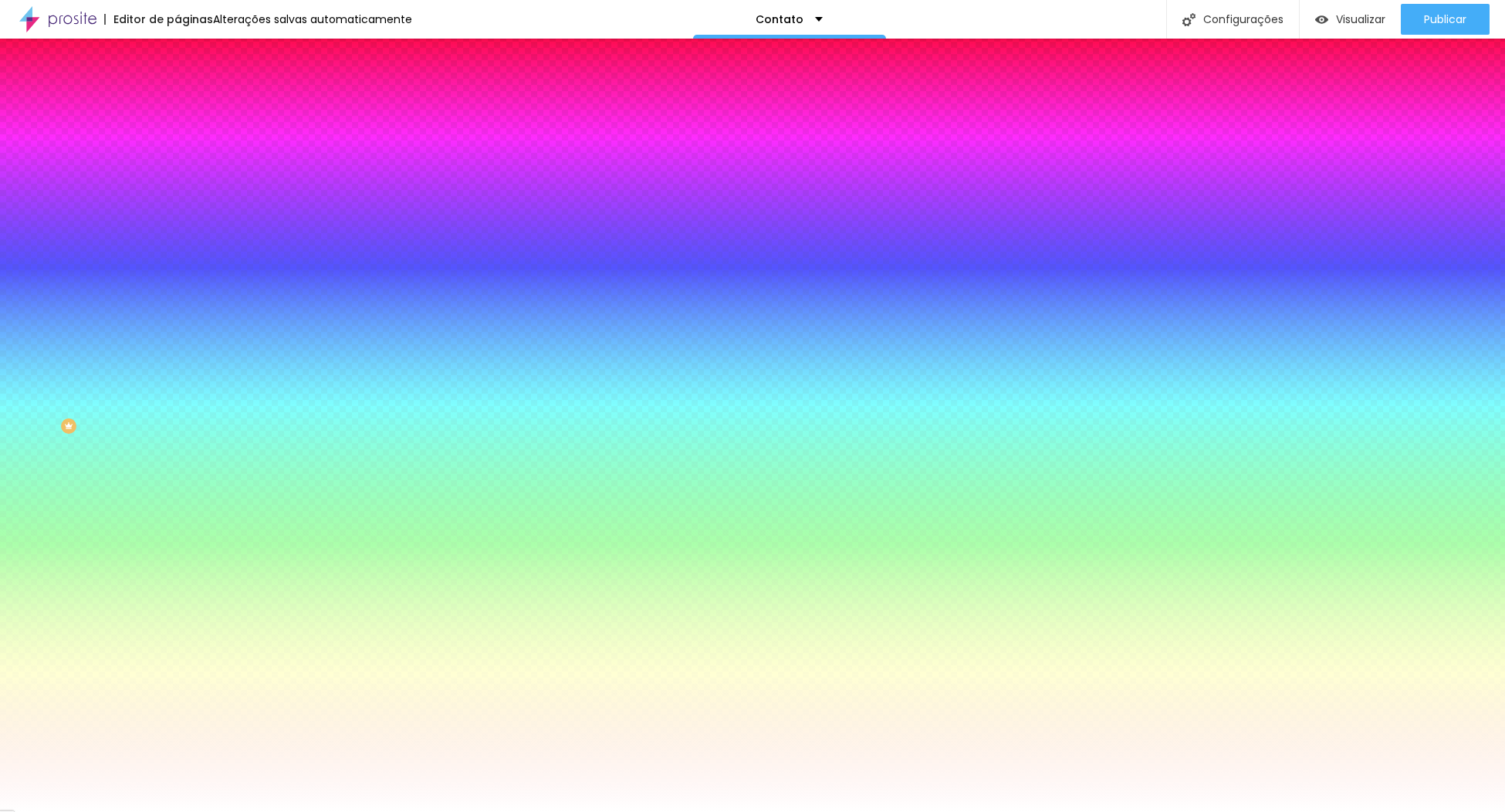
type input "1"
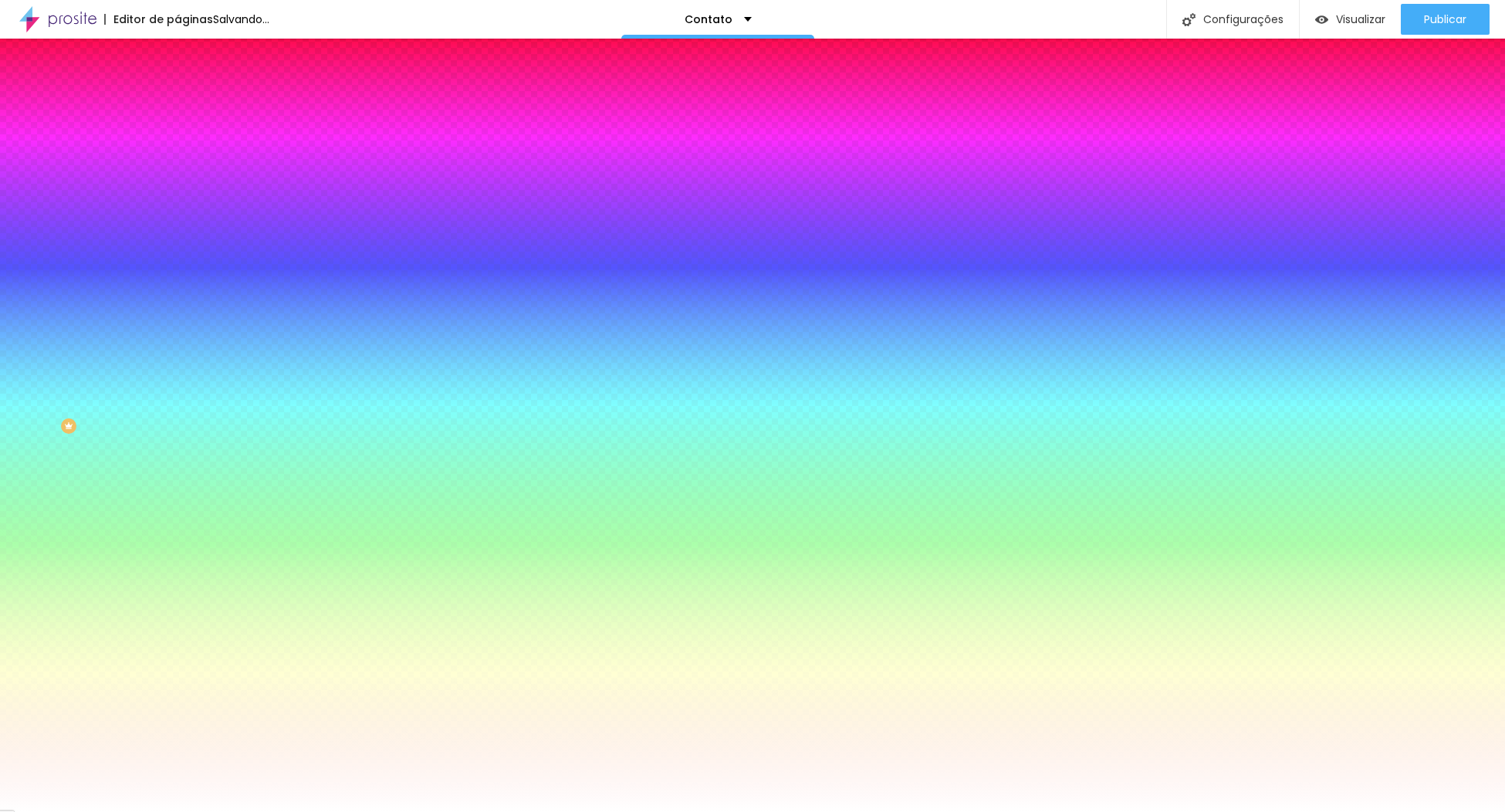
type input "2"
drag, startPoint x: 175, startPoint y: 323, endPoint x: 229, endPoint y: 321, distance: 54.0
type input "2"
click at [467, 811] on div at bounding box center [752, 812] width 1505 height 0
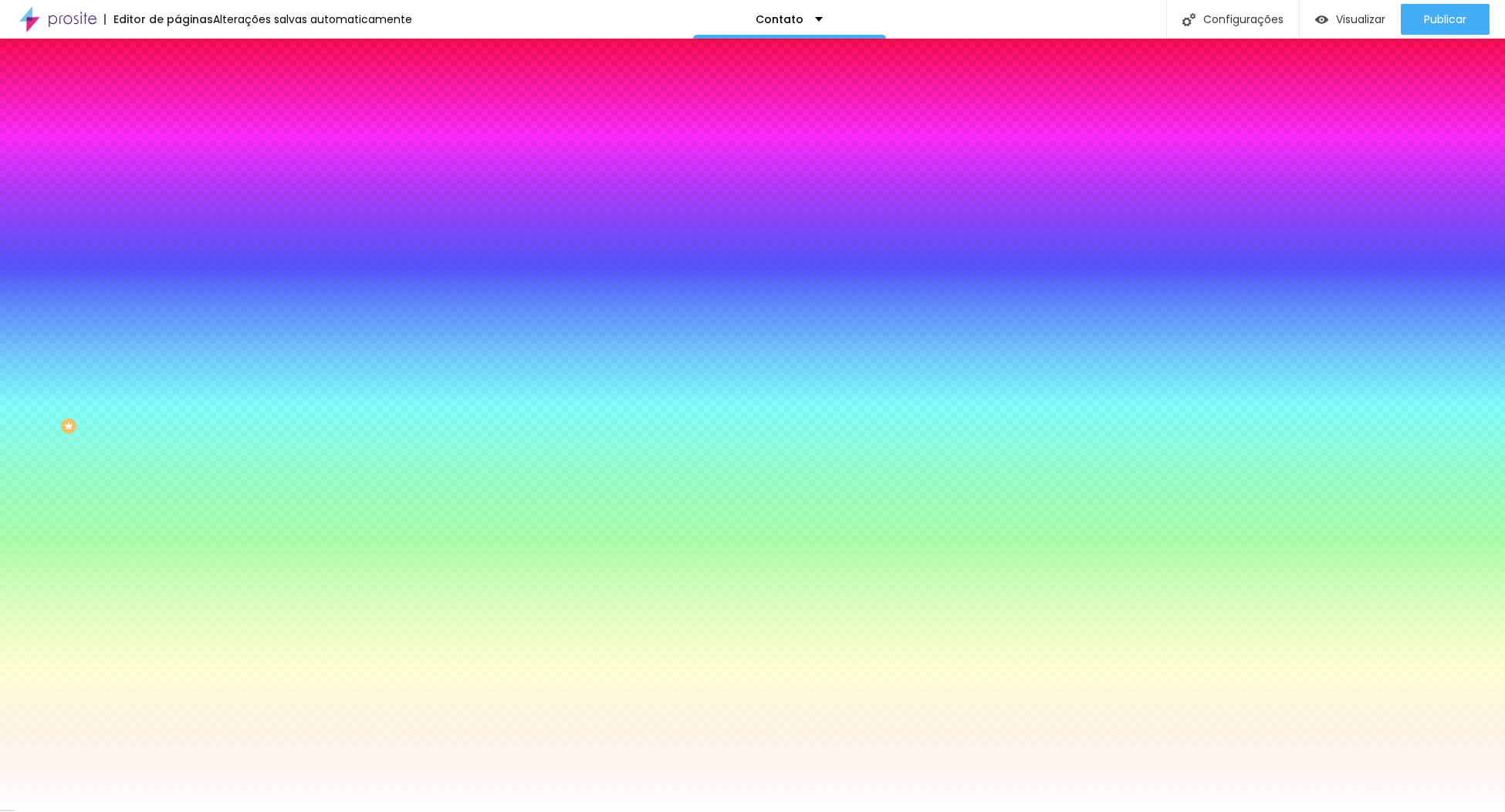
click at [178, 147] on div at bounding box center [267, 147] width 178 height 0
drag, startPoint x: 151, startPoint y: 239, endPoint x: 156, endPoint y: 153, distance: 86.1
click at [178, 153] on div "Cor de fundo Voltar ao padrão #FFFFFF" at bounding box center [267, 142] width 178 height 43
click at [178, 197] on button "button" at bounding box center [188, 197] width 21 height 16
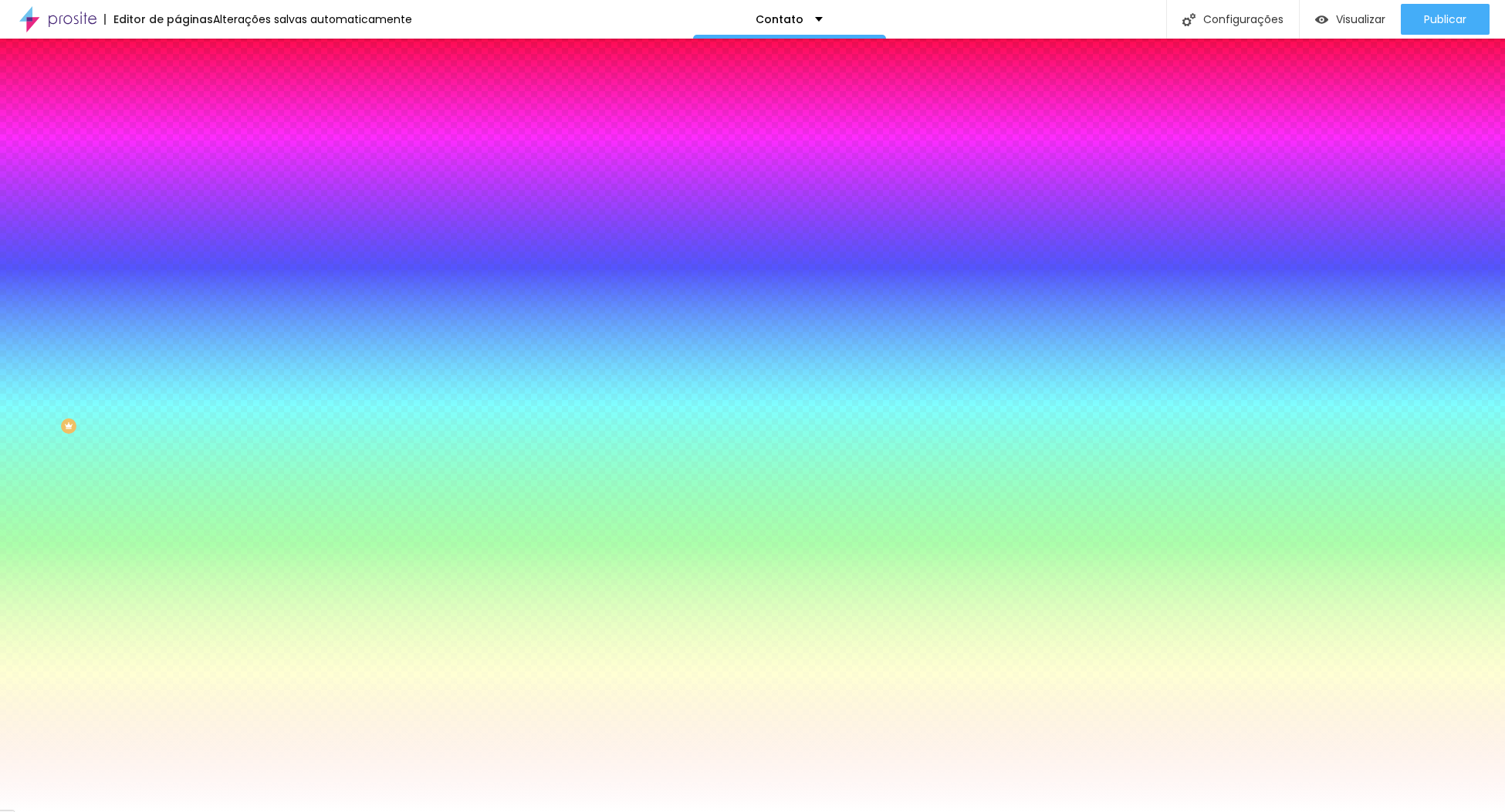
click at [497, 811] on div at bounding box center [752, 812] width 1505 height 0
click at [183, 195] on icon "button" at bounding box center [188, 196] width 9 height 9
paste input "A8504A"
type input "#A8504A"
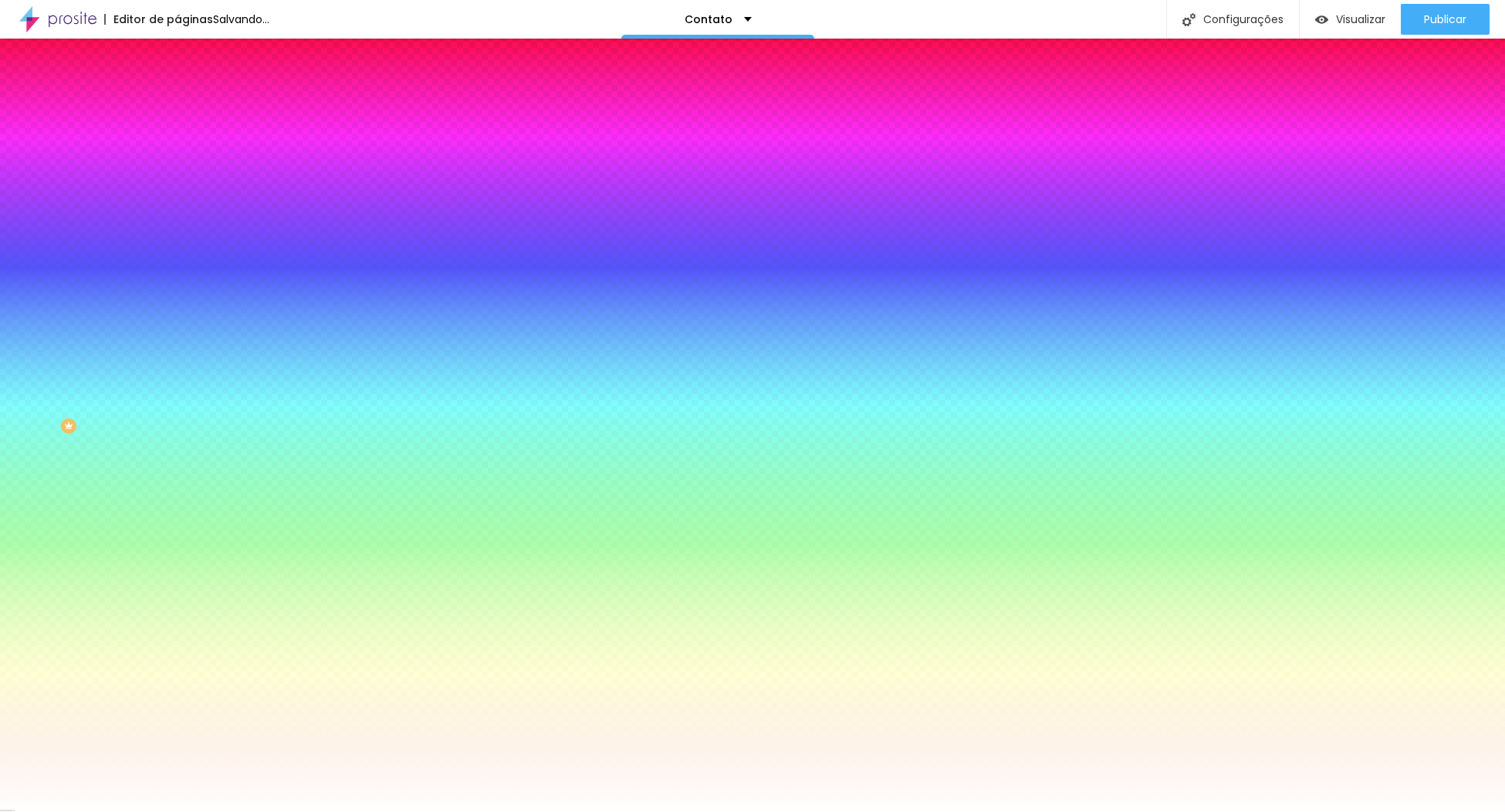
click at [430, 811] on div at bounding box center [752, 812] width 1505 height 0
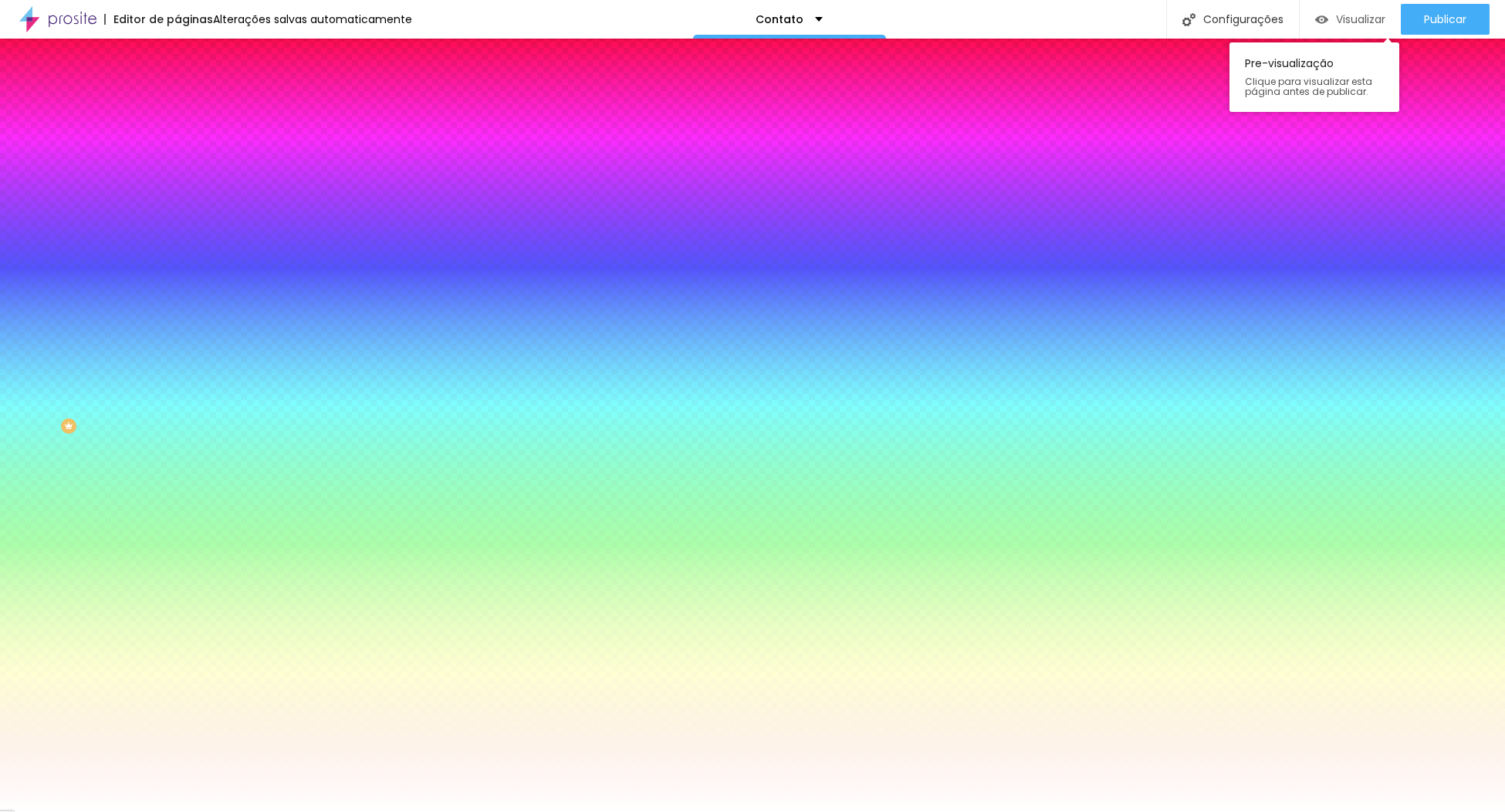
click at [1352, 22] on span "Visualizar" at bounding box center [1361, 19] width 49 height 12
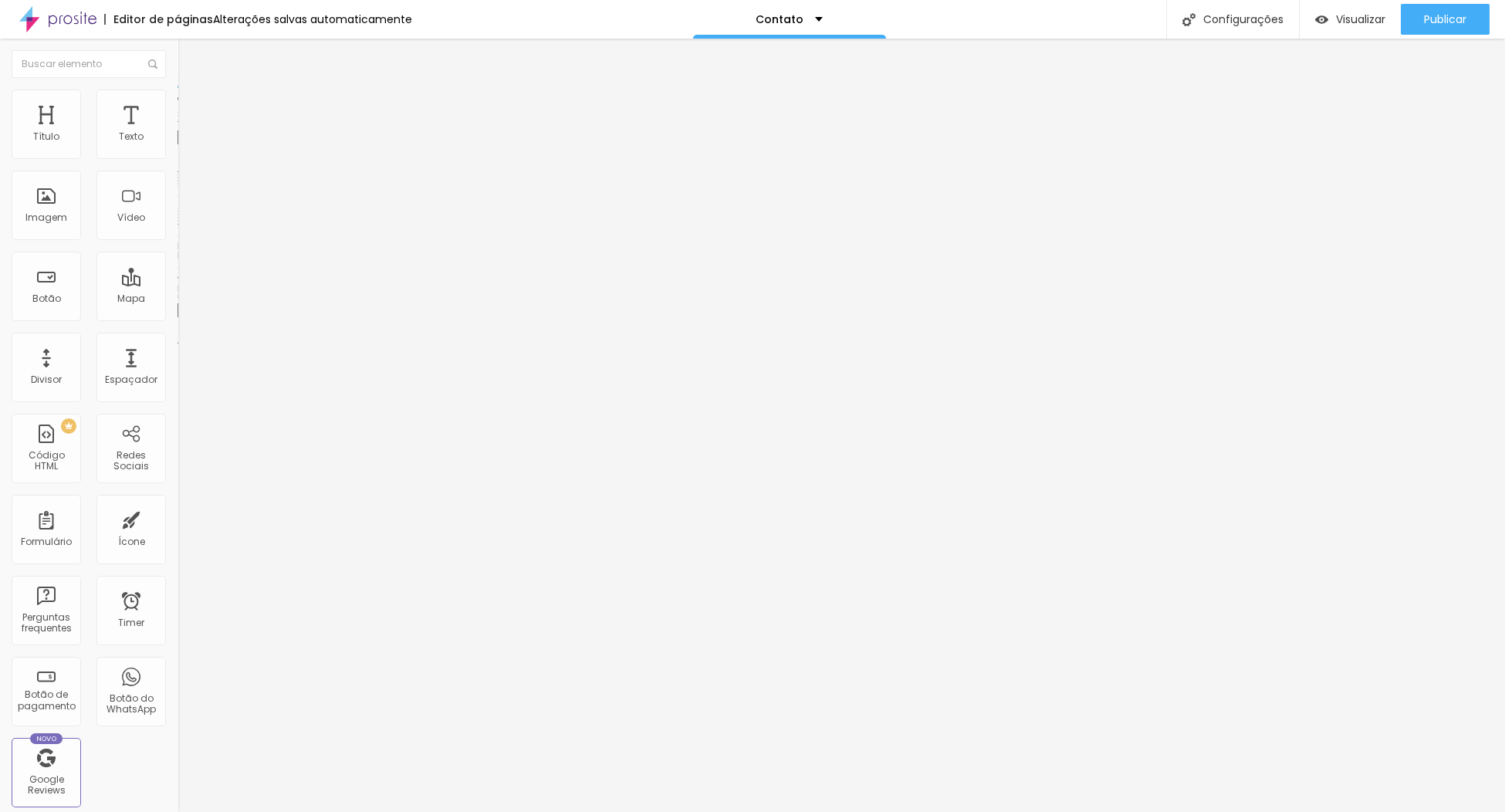
click at [178, 94] on img at bounding box center [184, 96] width 14 height 14
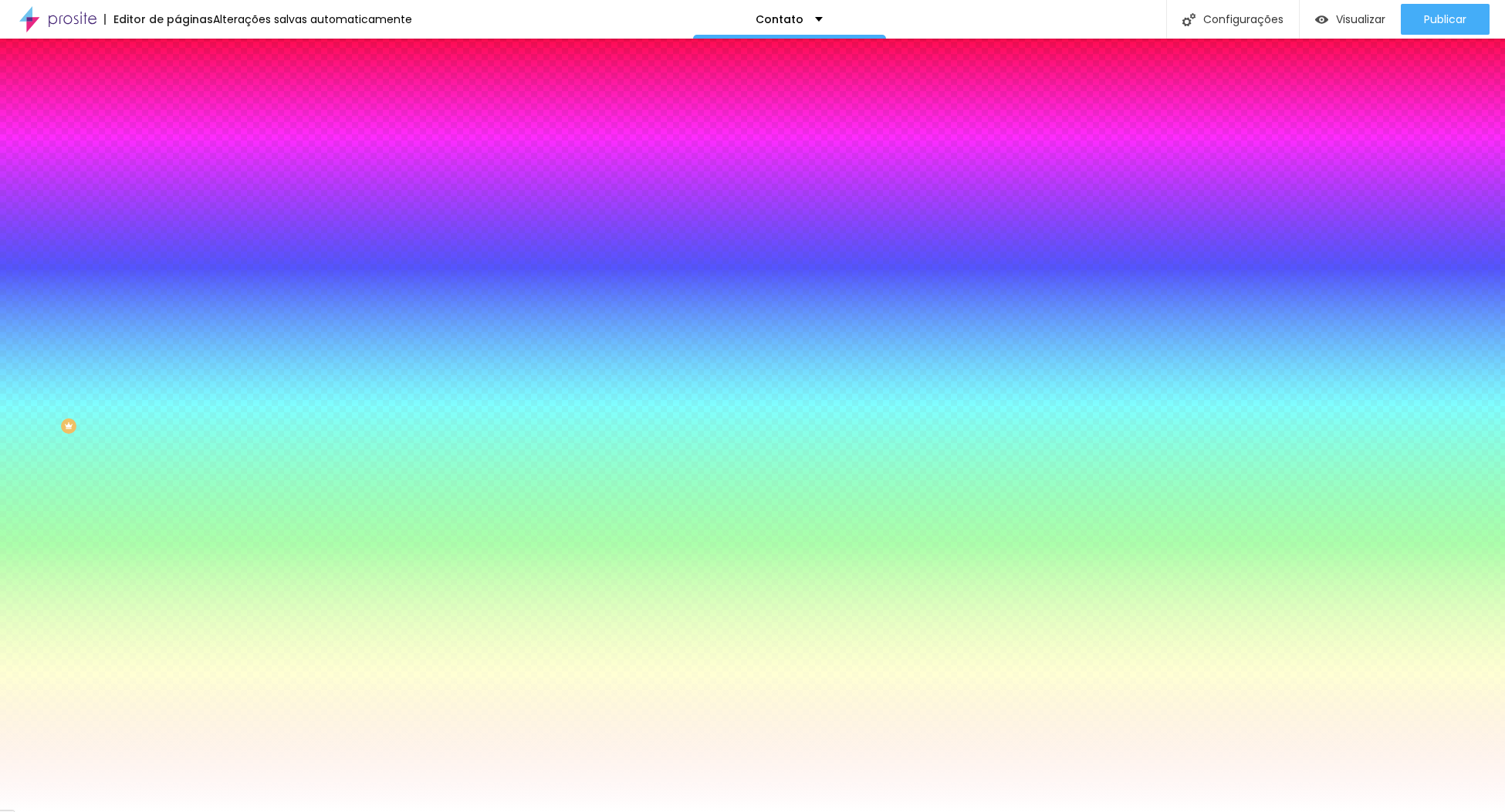
click at [178, 153] on input "#FFFFFF" at bounding box center [270, 155] width 185 height 16
click at [178, 147] on div at bounding box center [267, 147] width 178 height 0
drag, startPoint x: 155, startPoint y: 272, endPoint x: 169, endPoint y: 131, distance: 141.7
click at [178, 133] on div "Cor de fundo Voltar ao padrão #FFFFFF Tipografia Voltar ao padrão Borda Voltar …" at bounding box center [267, 373] width 178 height 505
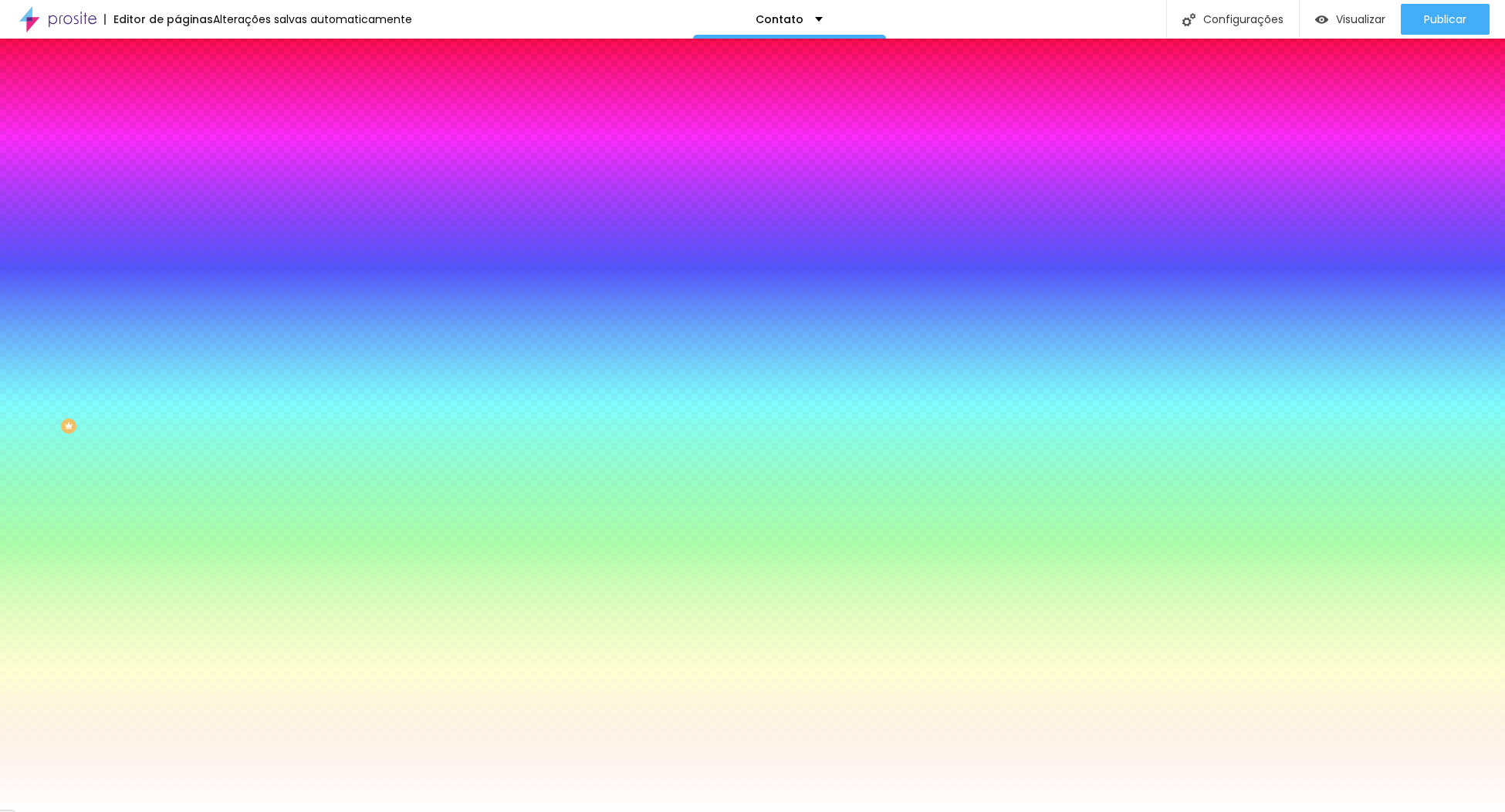
click at [183, 193] on icon "button" at bounding box center [188, 196] width 9 height 9
paste input "A8504A"
type input "#A8504A"
click at [68, 811] on div at bounding box center [752, 812] width 1505 height 0
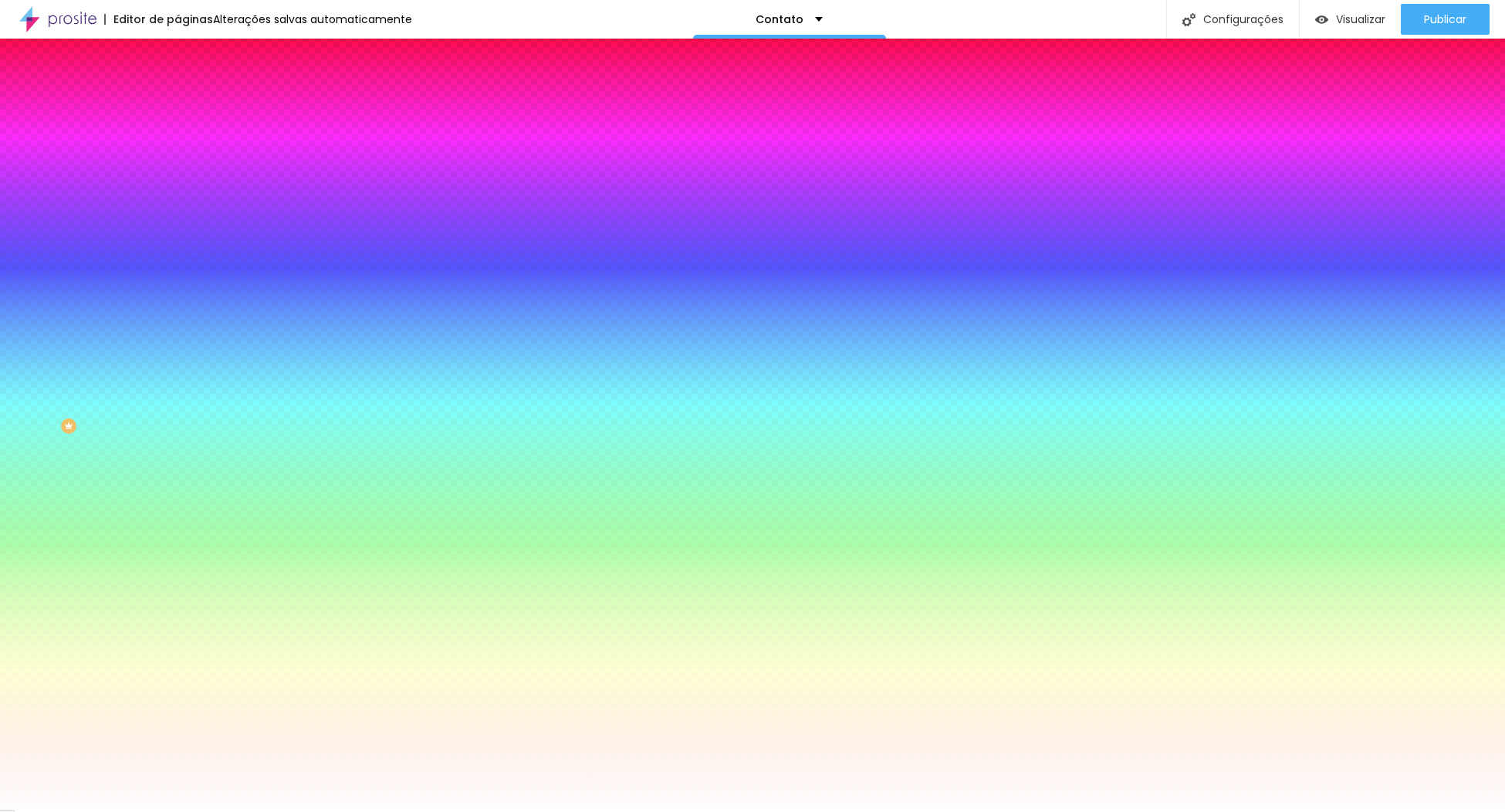
click at [178, 233] on button "button" at bounding box center [188, 240] width 21 height 16
paste input "A8504A"
type input "#A8504A"
type input "30"
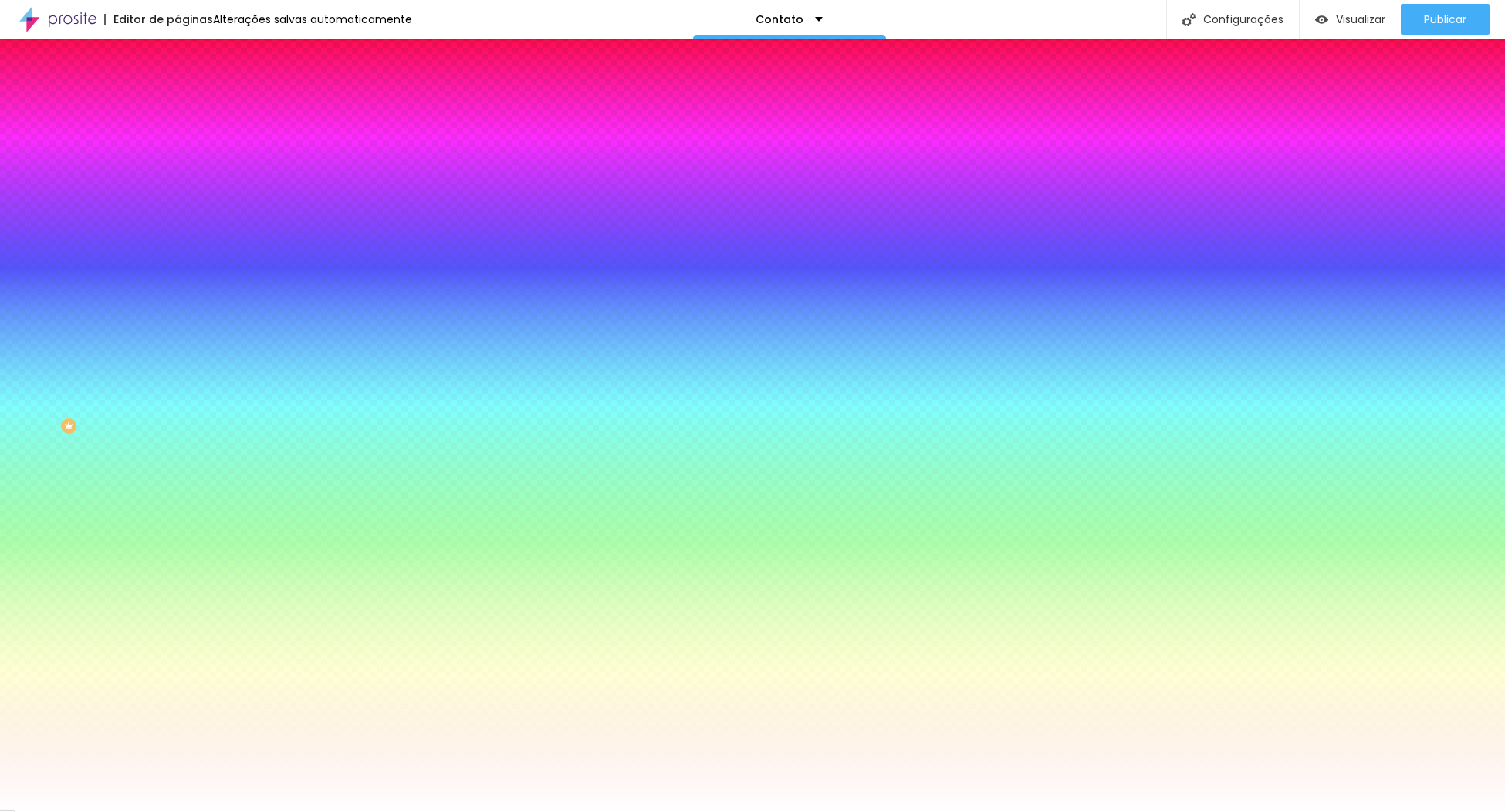
drag, startPoint x: 429, startPoint y: 313, endPoint x: 519, endPoint y: 318, distance: 90.1
type input "30"
drag, startPoint x: 328, startPoint y: 307, endPoint x: 320, endPoint y: 306, distance: 8.1
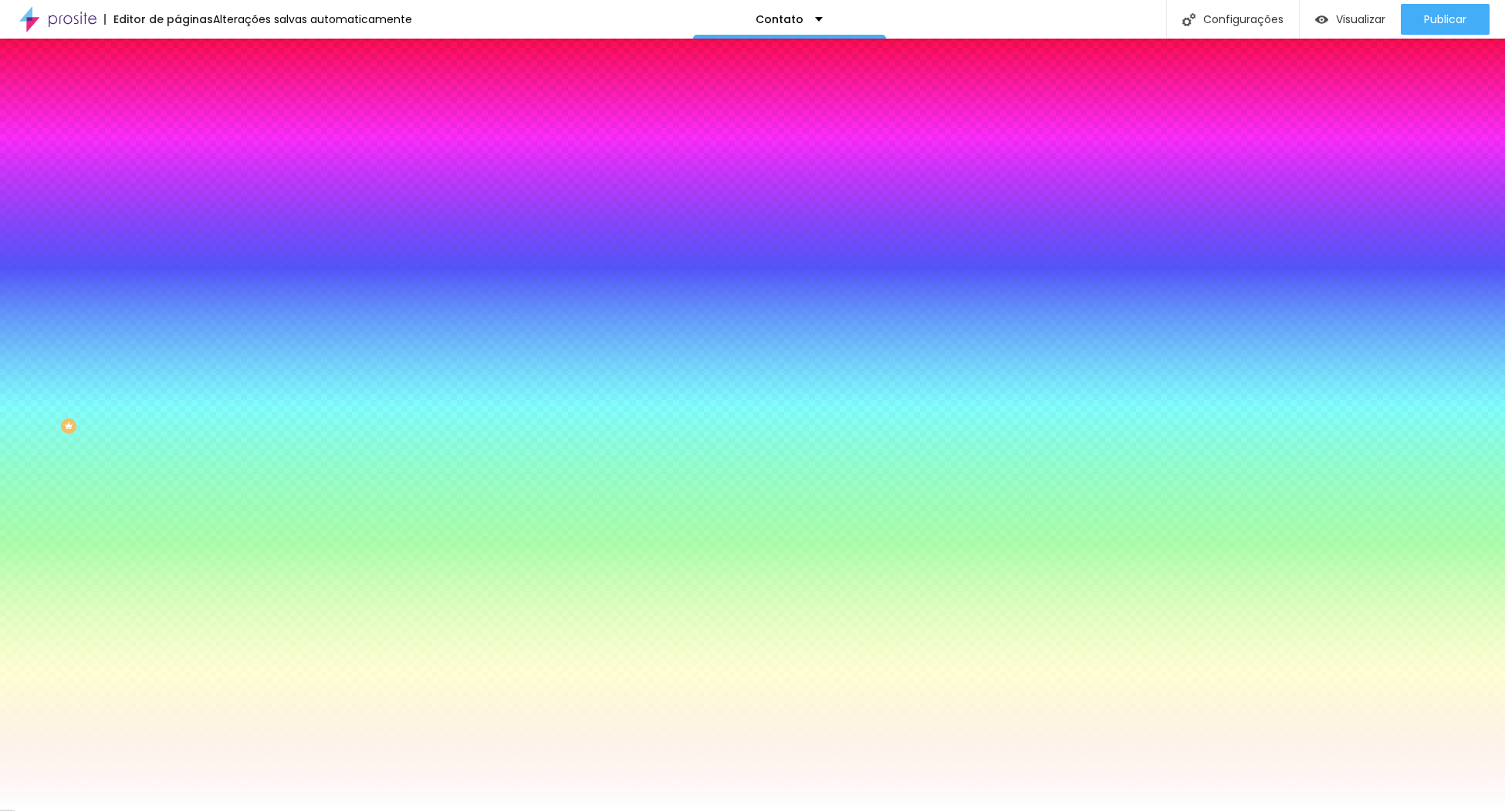
type input "2"
click at [55, 811] on div at bounding box center [752, 812] width 1505 height 0
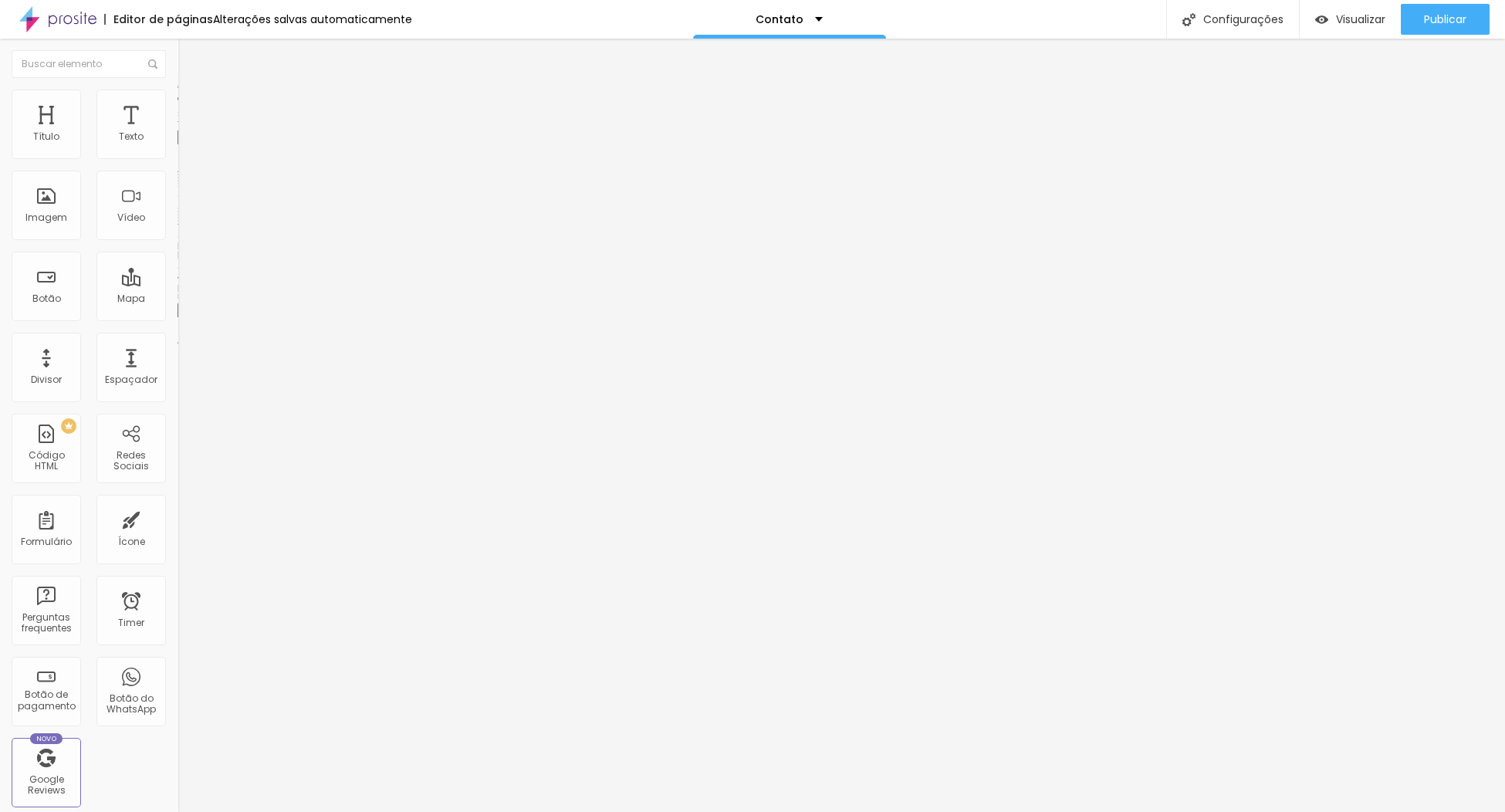
click at [178, 93] on li "Estilo" at bounding box center [267, 97] width 178 height 16
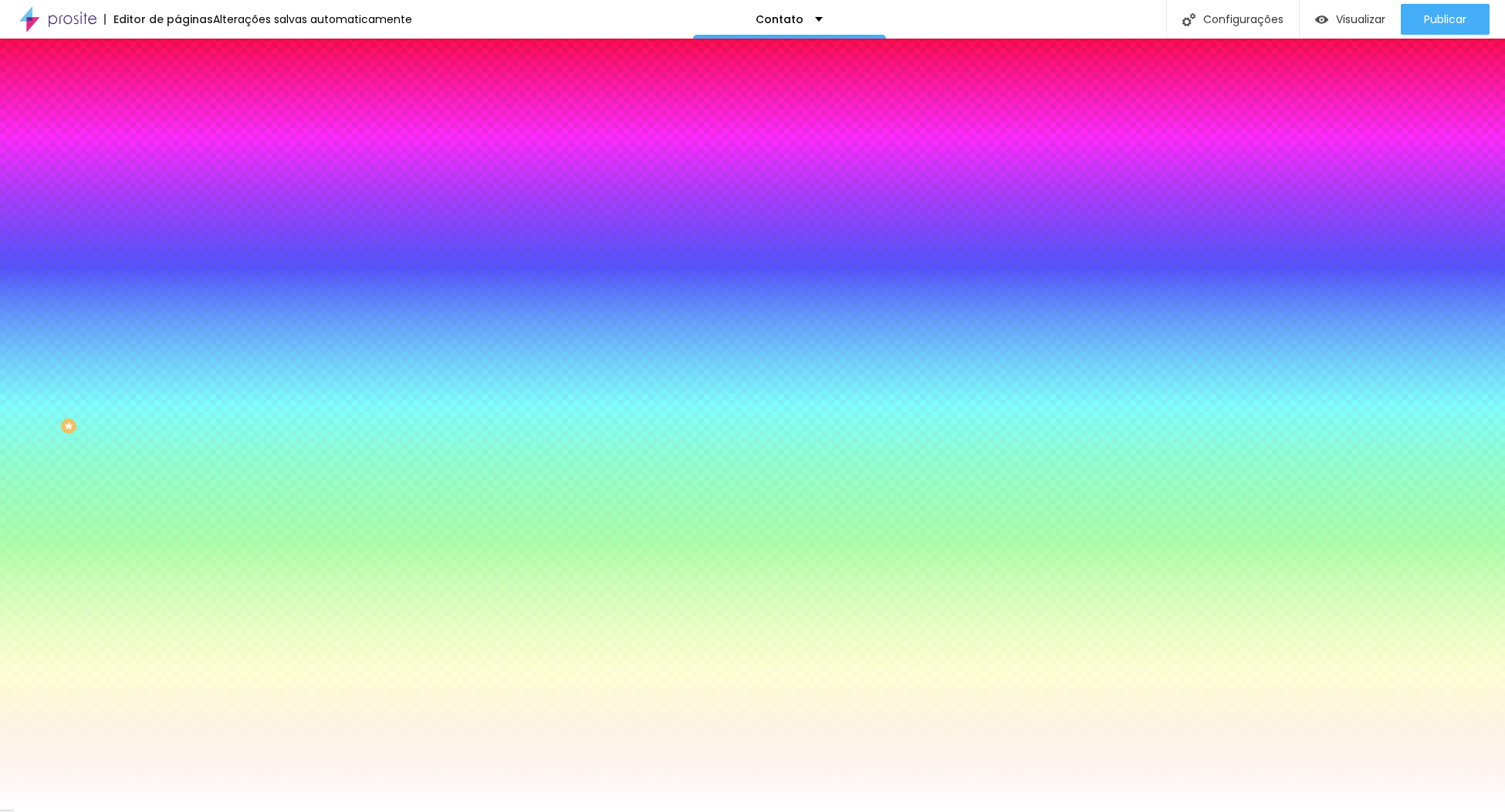
click at [178, 147] on div at bounding box center [267, 147] width 178 height 0
drag, startPoint x: 156, startPoint y: 285, endPoint x: 164, endPoint y: 140, distance: 145.2
click at [178, 147] on div "Cor de fundo Voltar ao padrão #FFFFFF" at bounding box center [267, 142] width 178 height 43
click at [178, 192] on button "button" at bounding box center [188, 197] width 21 height 16
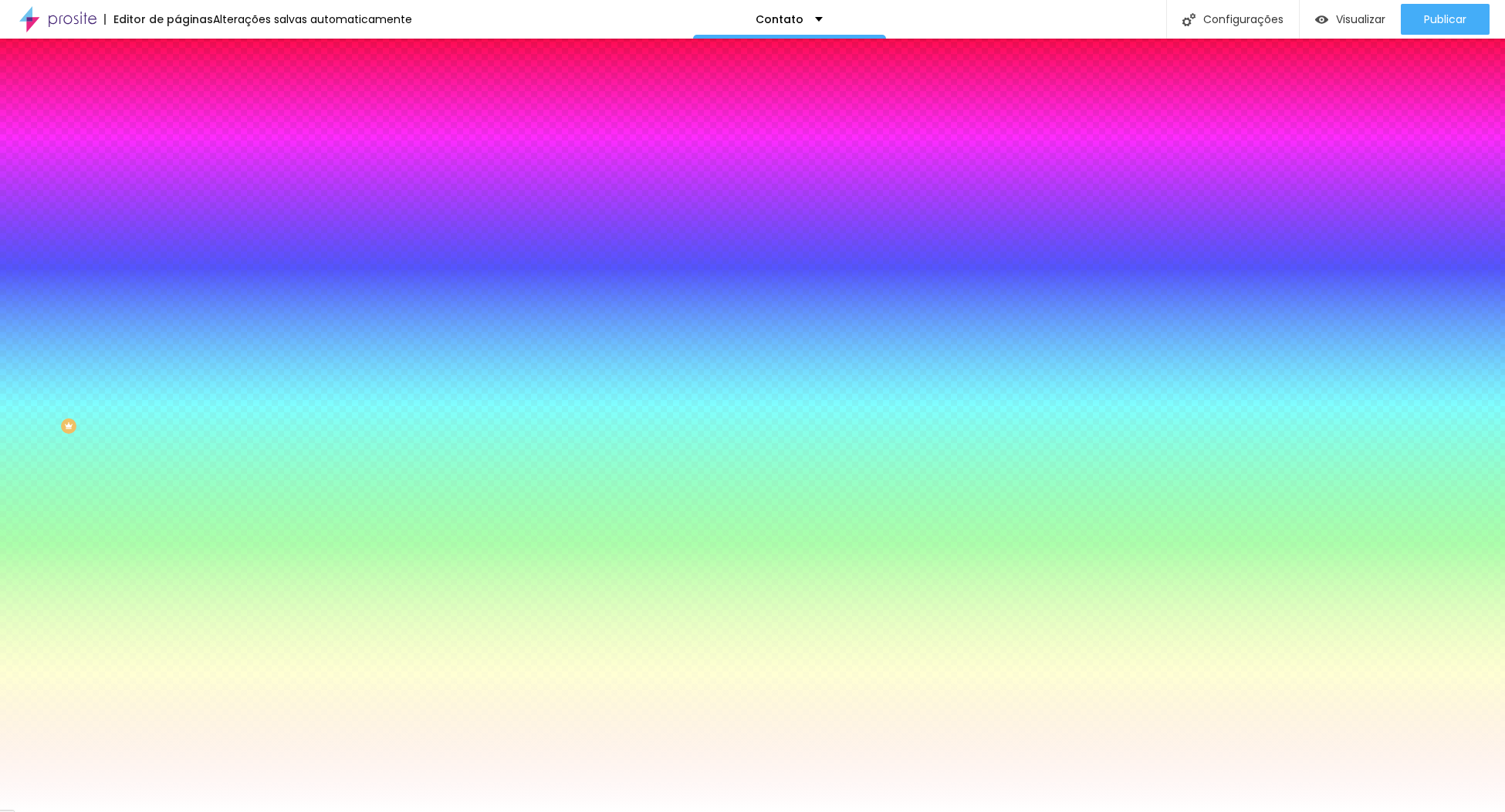
paste input "A8504A"
type input "#A8504A"
click at [36, 811] on div at bounding box center [752, 812] width 1505 height 0
click at [183, 234] on icon "button" at bounding box center [188, 239] width 9 height 9
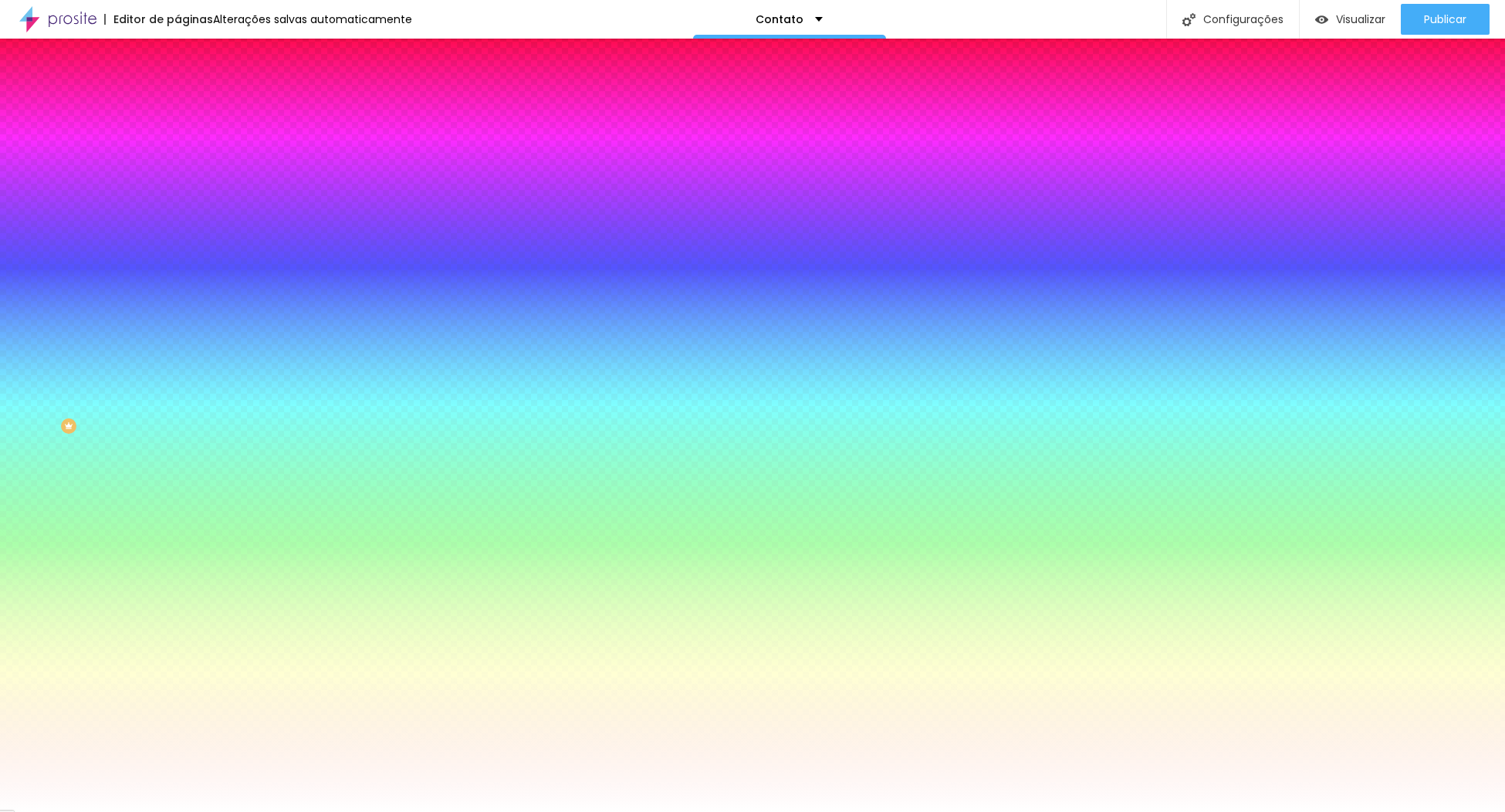
paste input "A8504A"
type input "#A8504A"
type input "1"
type input "2"
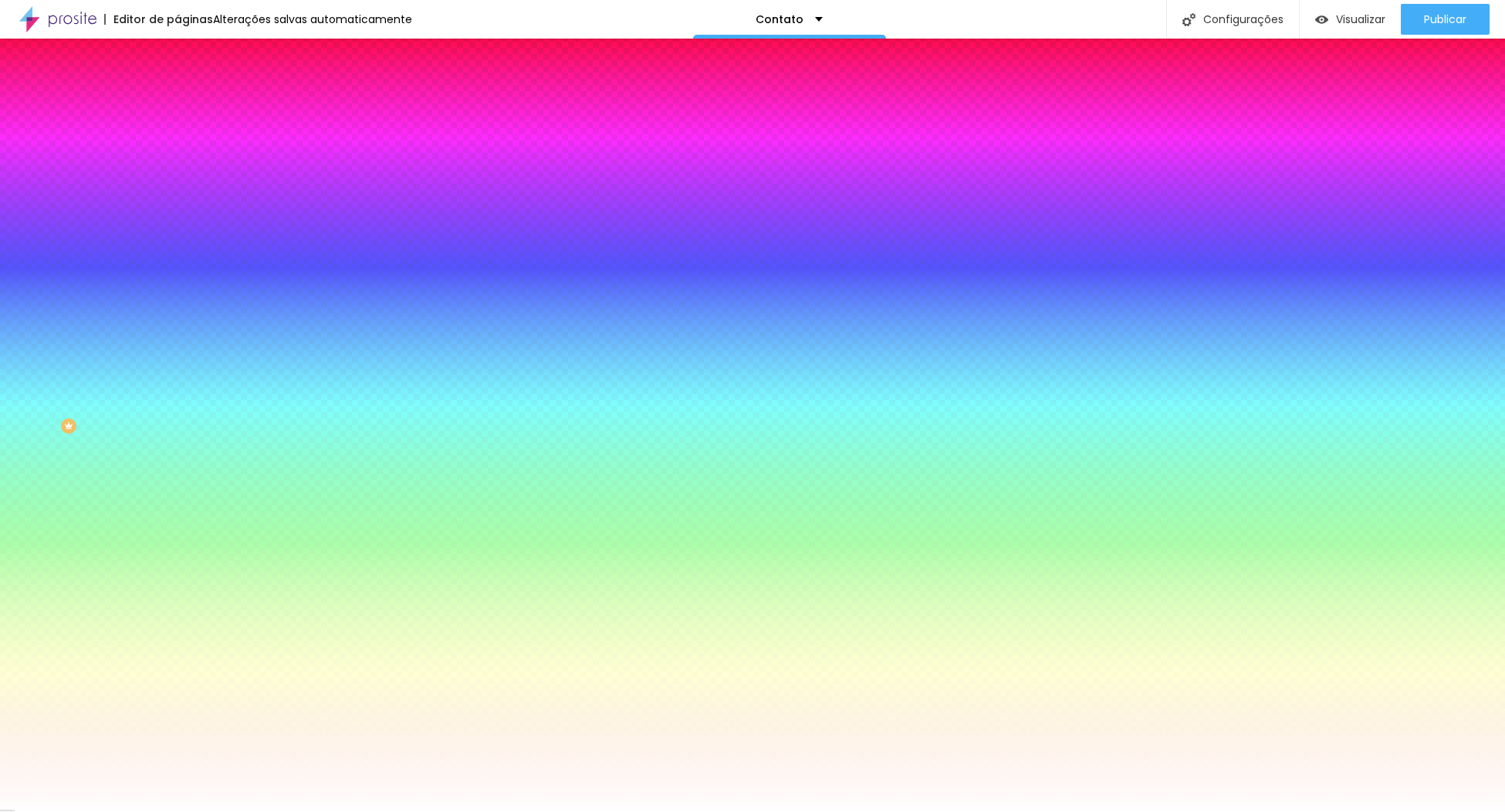
type input "2"
type input "18"
type input "21"
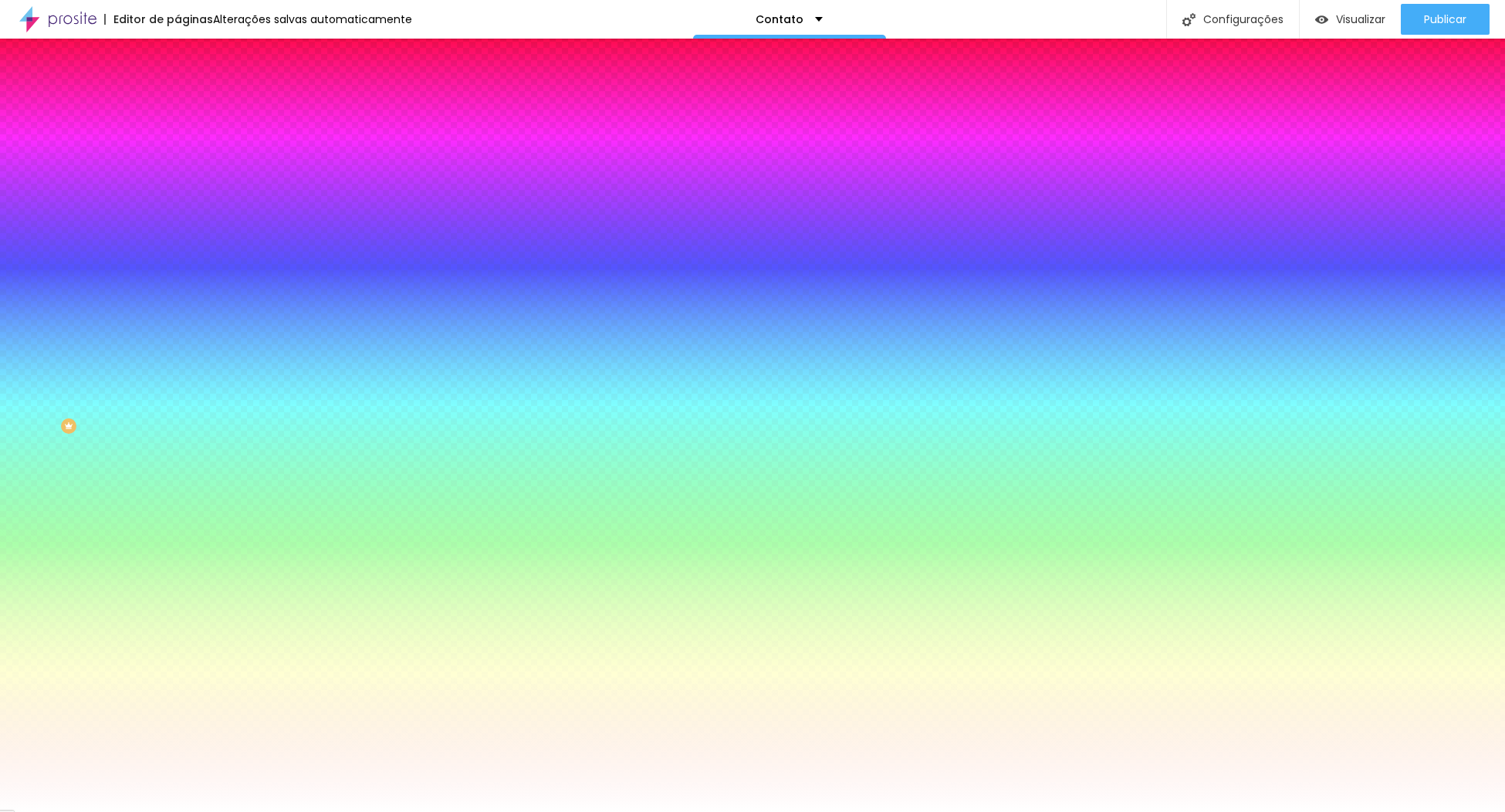
type input "30"
drag, startPoint x: 293, startPoint y: 278, endPoint x: 470, endPoint y: 297, distance: 178.0
type input "30"
drag, startPoint x: 327, startPoint y: 308, endPoint x: 318, endPoint y: 304, distance: 9.8
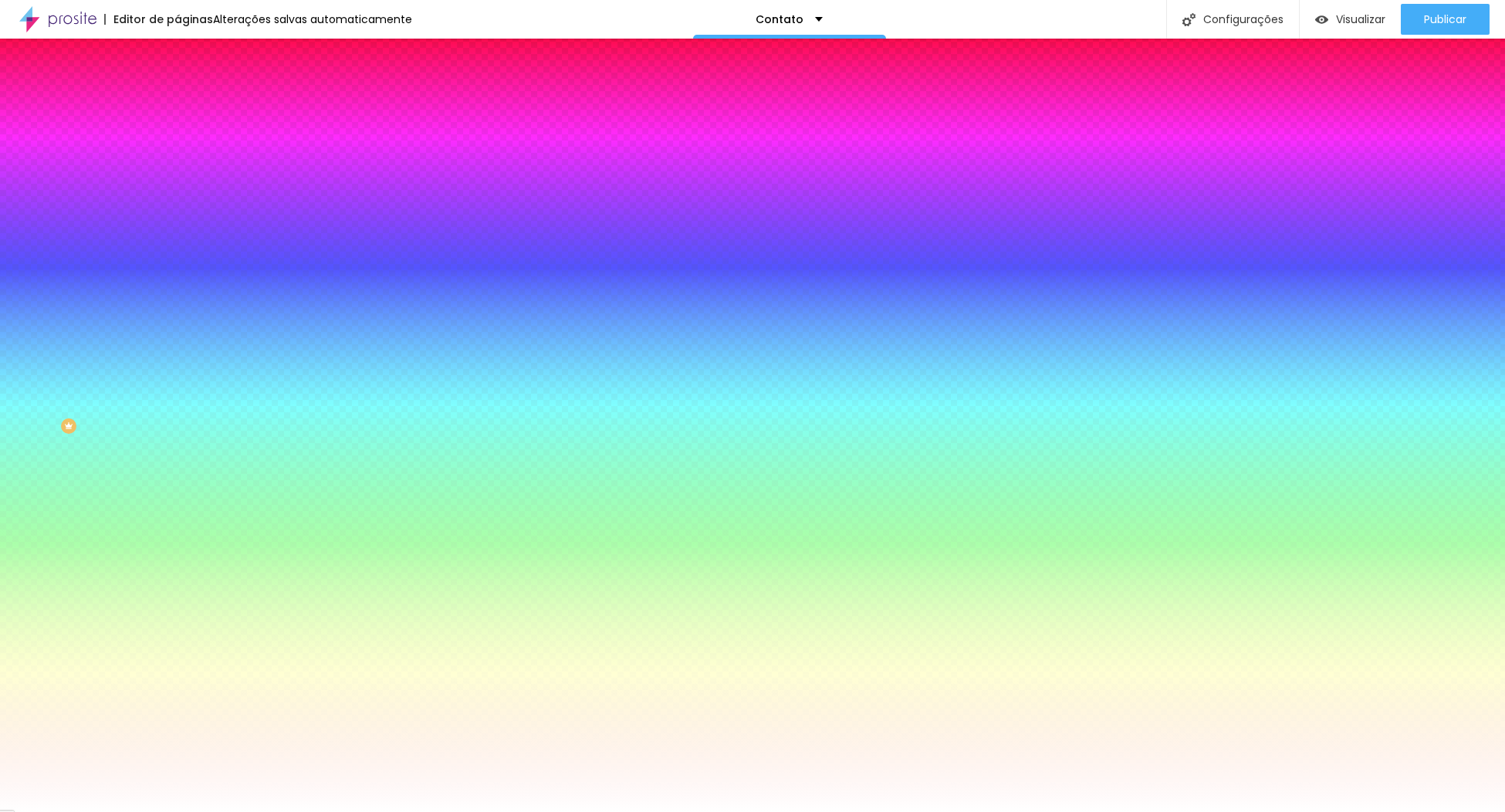
type input "2"
click at [784, 811] on div at bounding box center [752, 812] width 1505 height 0
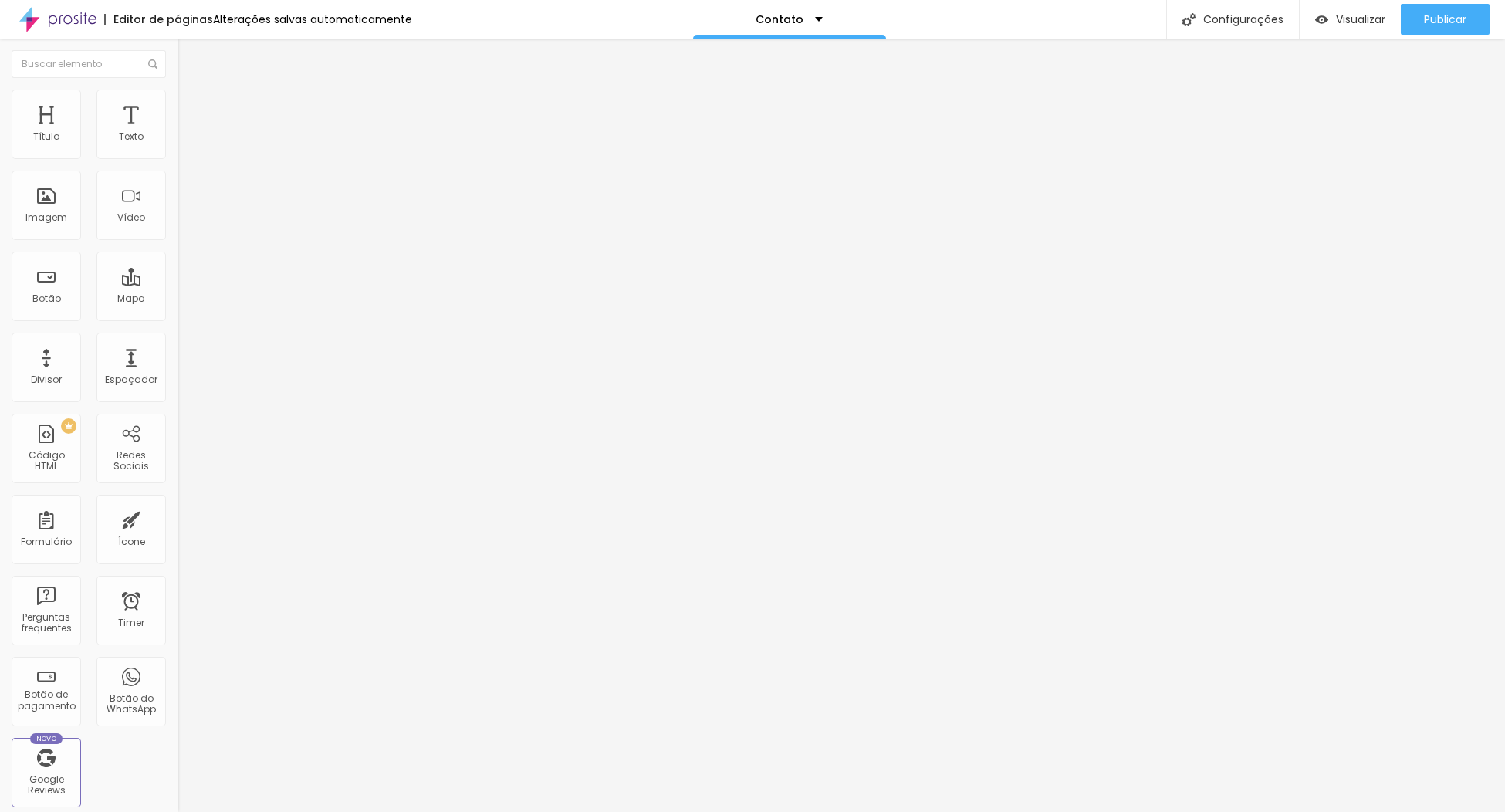
click at [178, 98] on img at bounding box center [184, 96] width 14 height 14
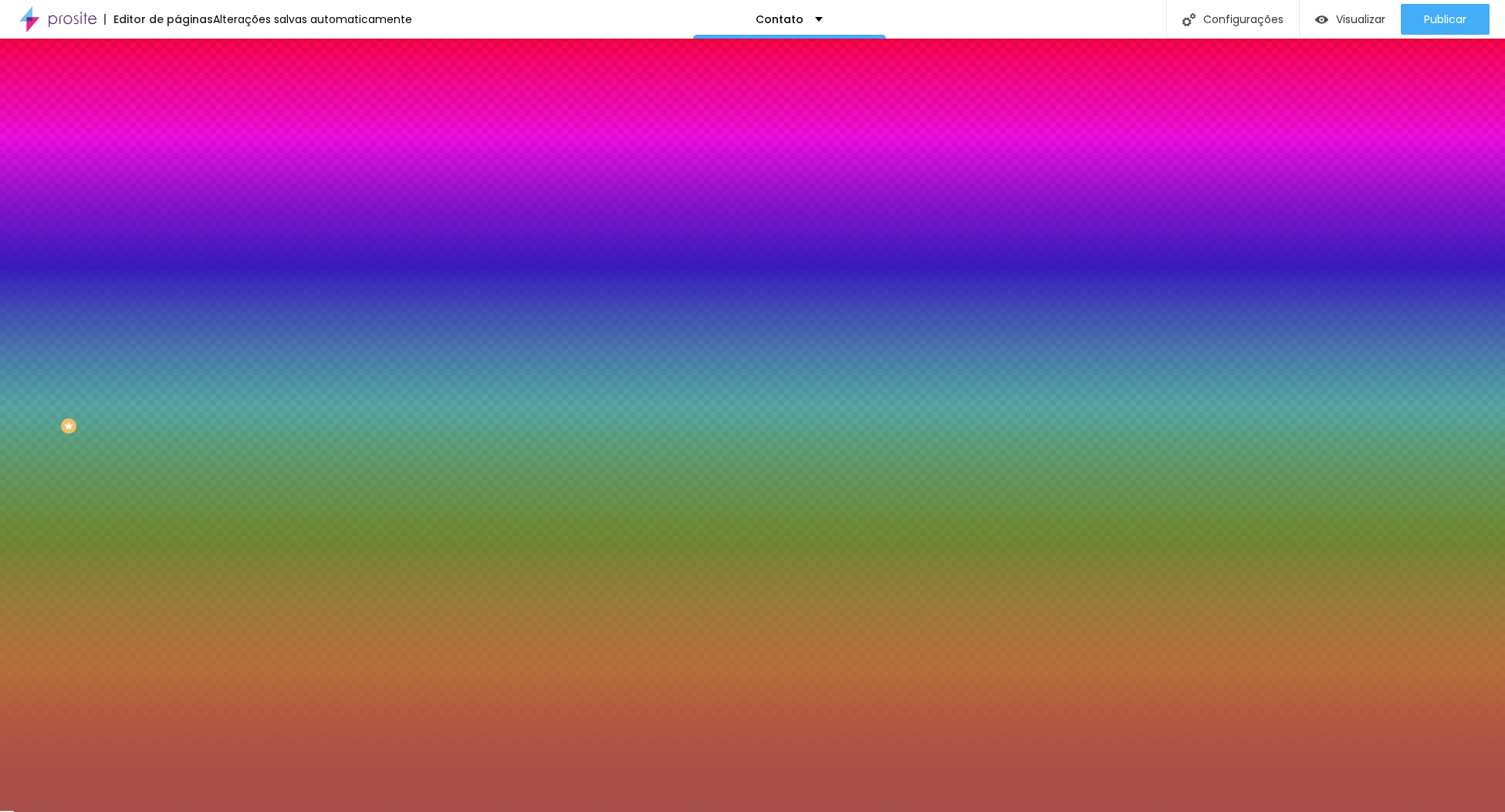
click at [178, 525] on div at bounding box center [267, 525] width 178 height 0
click at [178, 525] on input "#FFFFFF" at bounding box center [270, 532] width 185 height 16
paste input "A8504A"
type input "#A8504A"
click at [178, 568] on div at bounding box center [267, 568] width 178 height 0
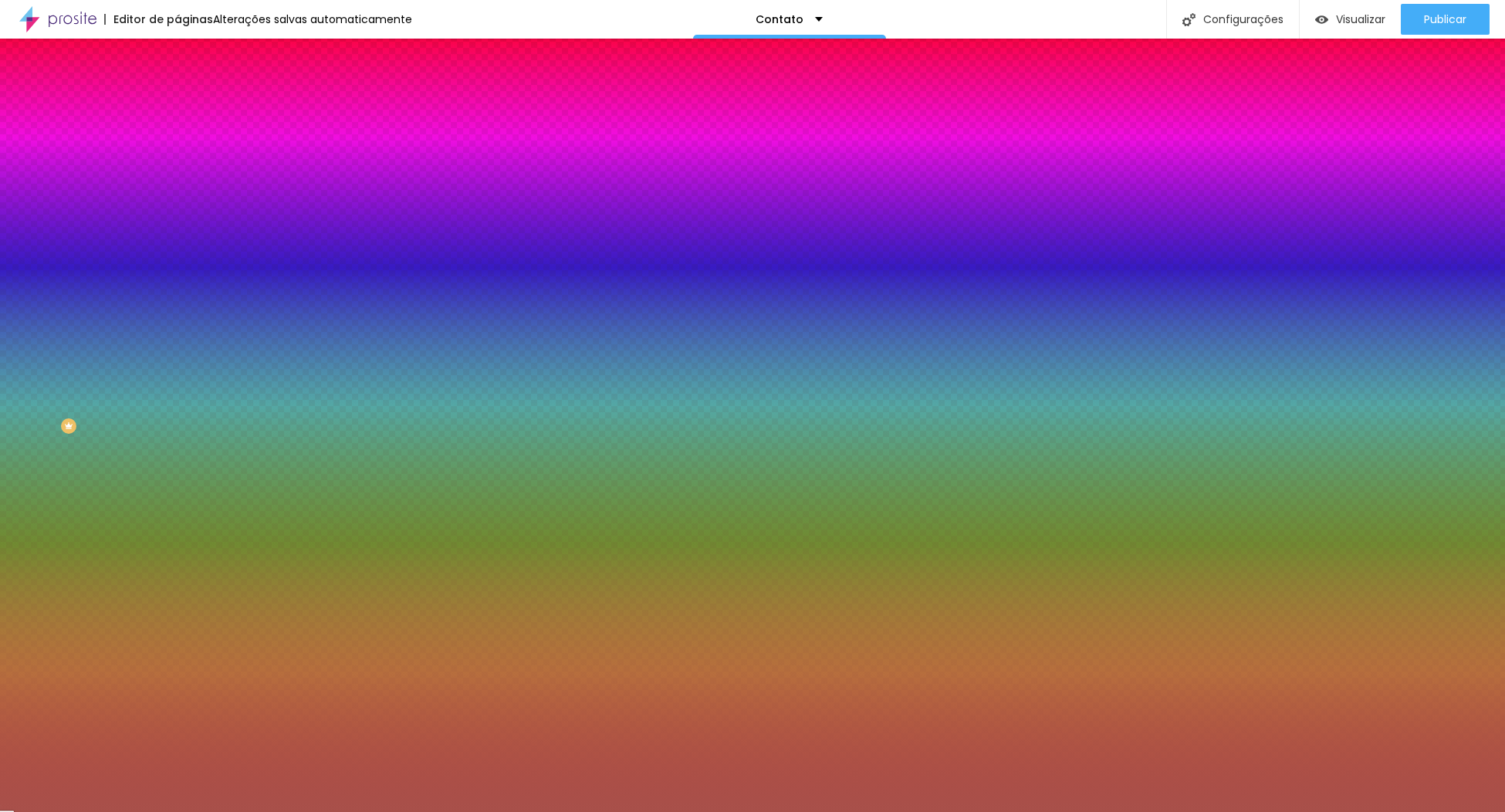
type input "#FFFFFF"
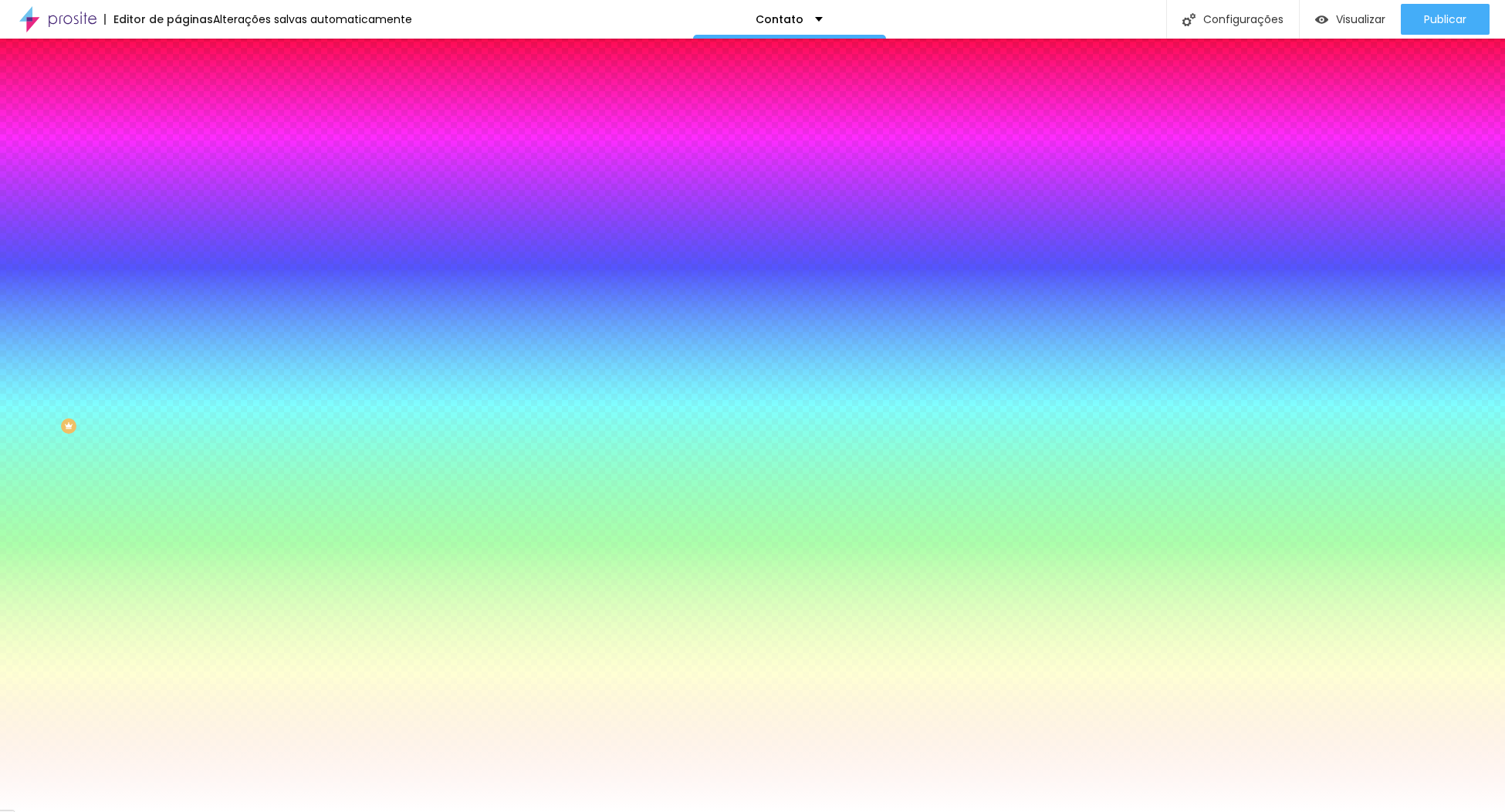
drag, startPoint x: 71, startPoint y: 406, endPoint x: -67, endPoint y: 335, distance: 155.2
click at [0, 335] on html "Editor de páginas Alterações salvas automaticamente Contato Configurações Confi…" at bounding box center [752, 406] width 1505 height 812
click at [178, 590] on div "Editar Botão Conteúdo Estilo Avançado Cor de fundo Voltar ao padrão #E32424 Tip…" at bounding box center [267, 425] width 178 height 773
click at [178, 453] on div "Editar Botão Conteúdo Estilo Avançado Cor de fundo Voltar ao padrão #E32424 Tip…" at bounding box center [267, 425] width 178 height 773
click at [183, 611] on icon "button" at bounding box center [188, 615] width 9 height 9
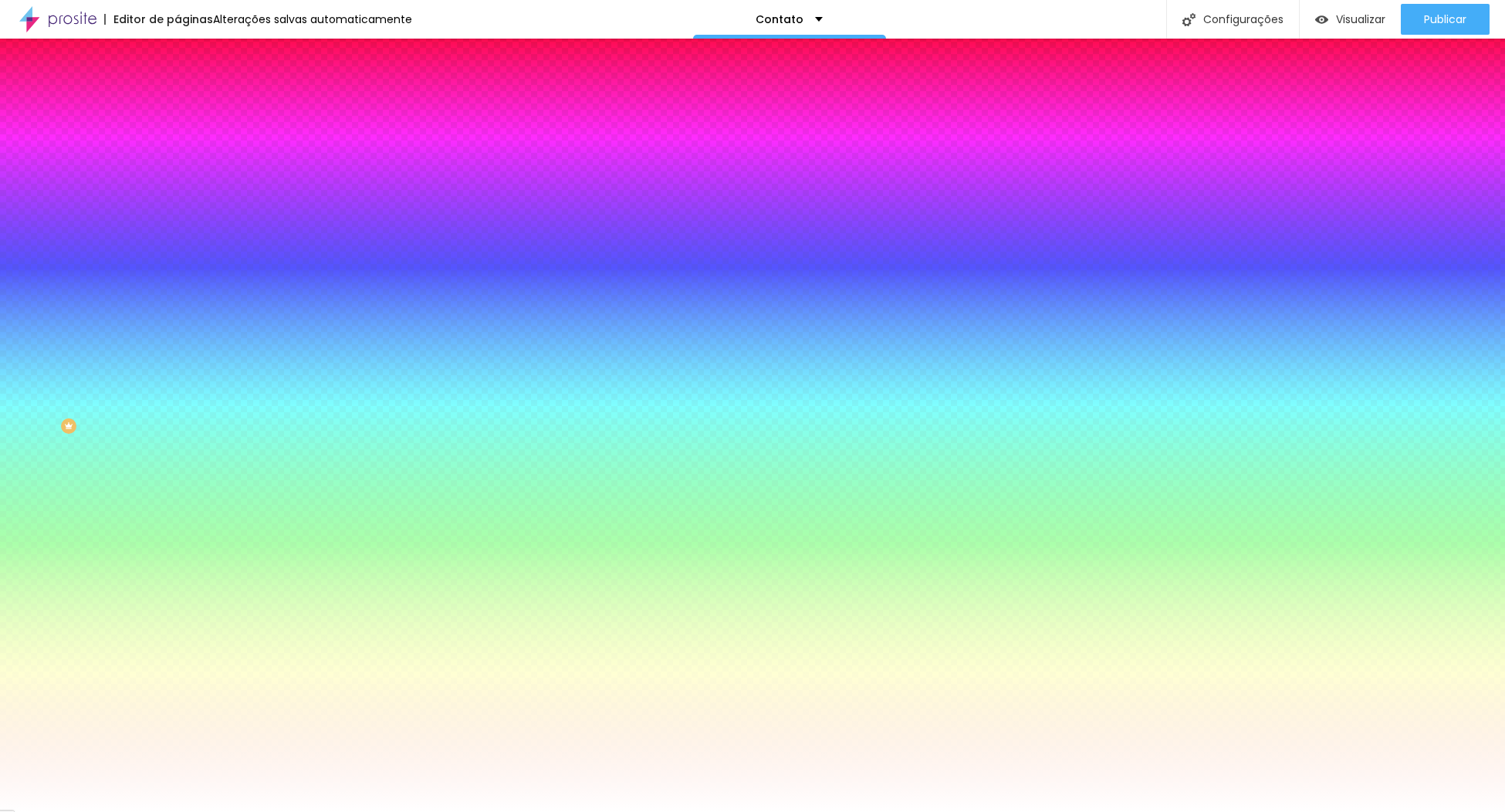
type input "1"
type input "2"
drag, startPoint x: 170, startPoint y: 452, endPoint x: 235, endPoint y: 456, distance: 65.1
type input "2"
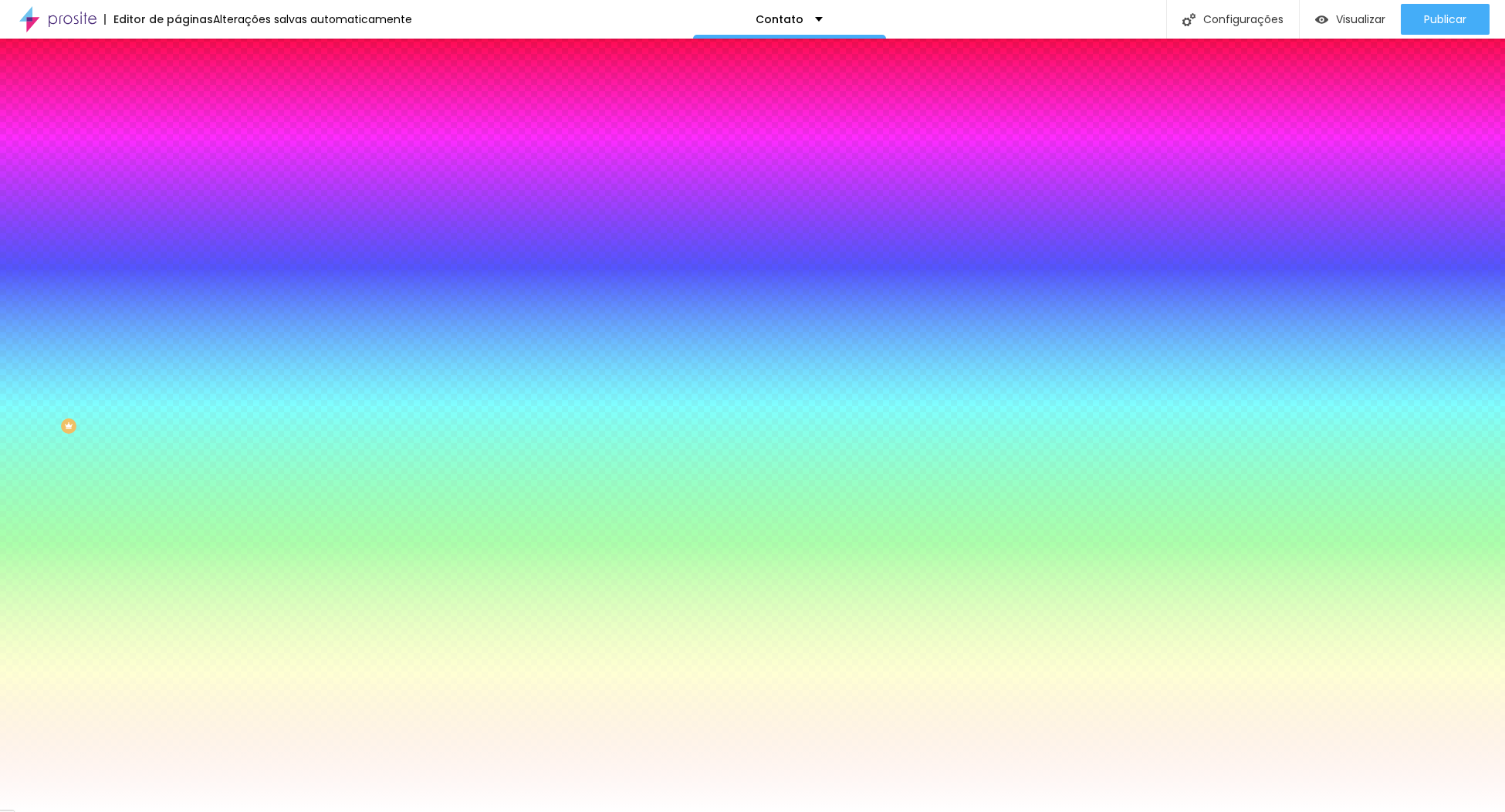
click at [118, 811] on div at bounding box center [752, 812] width 1505 height 0
click at [1351, 8] on div "Visualizar" at bounding box center [1350, 20] width 70 height 31
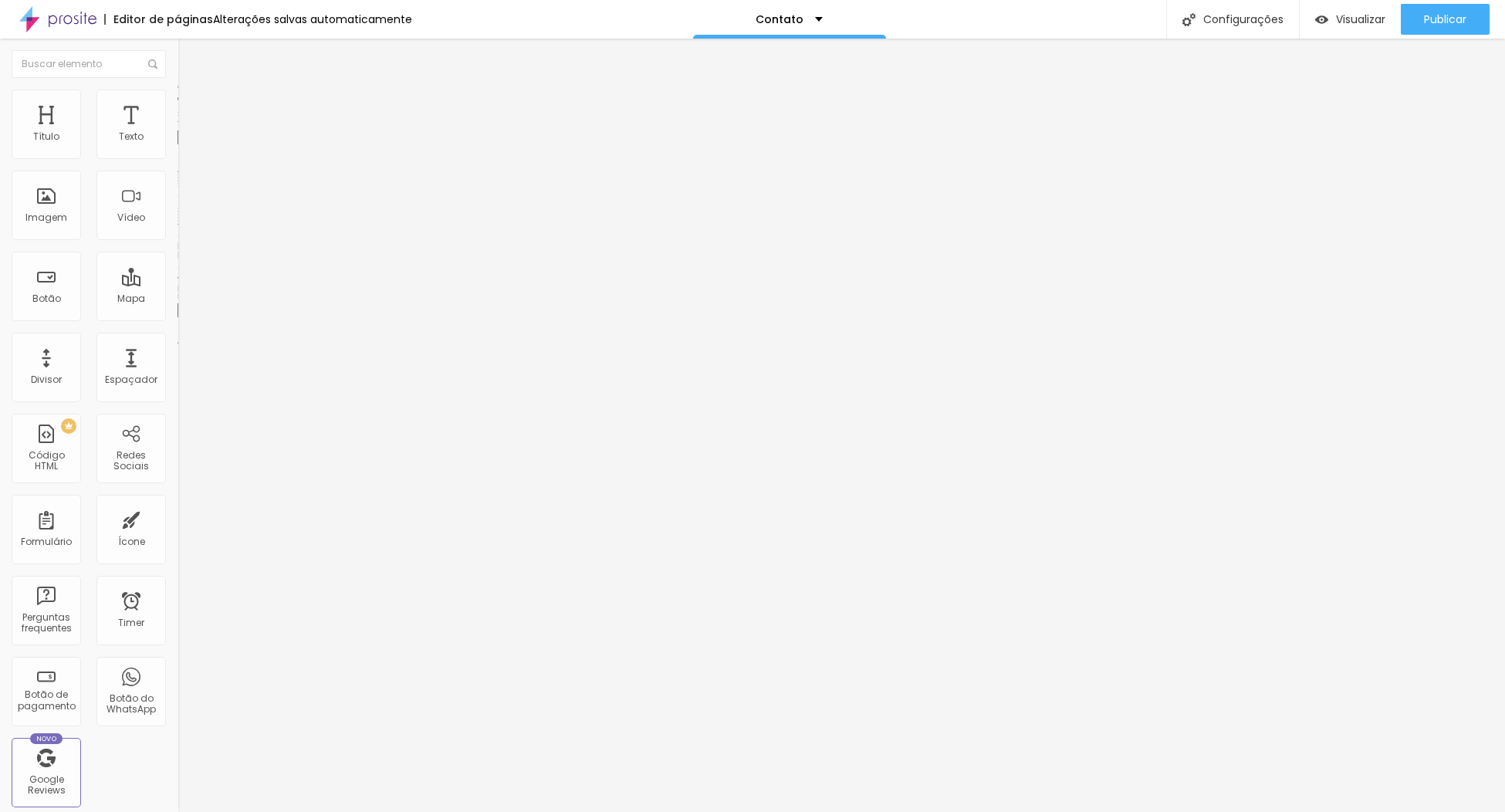
click at [178, 95] on img at bounding box center [184, 96] width 14 height 14
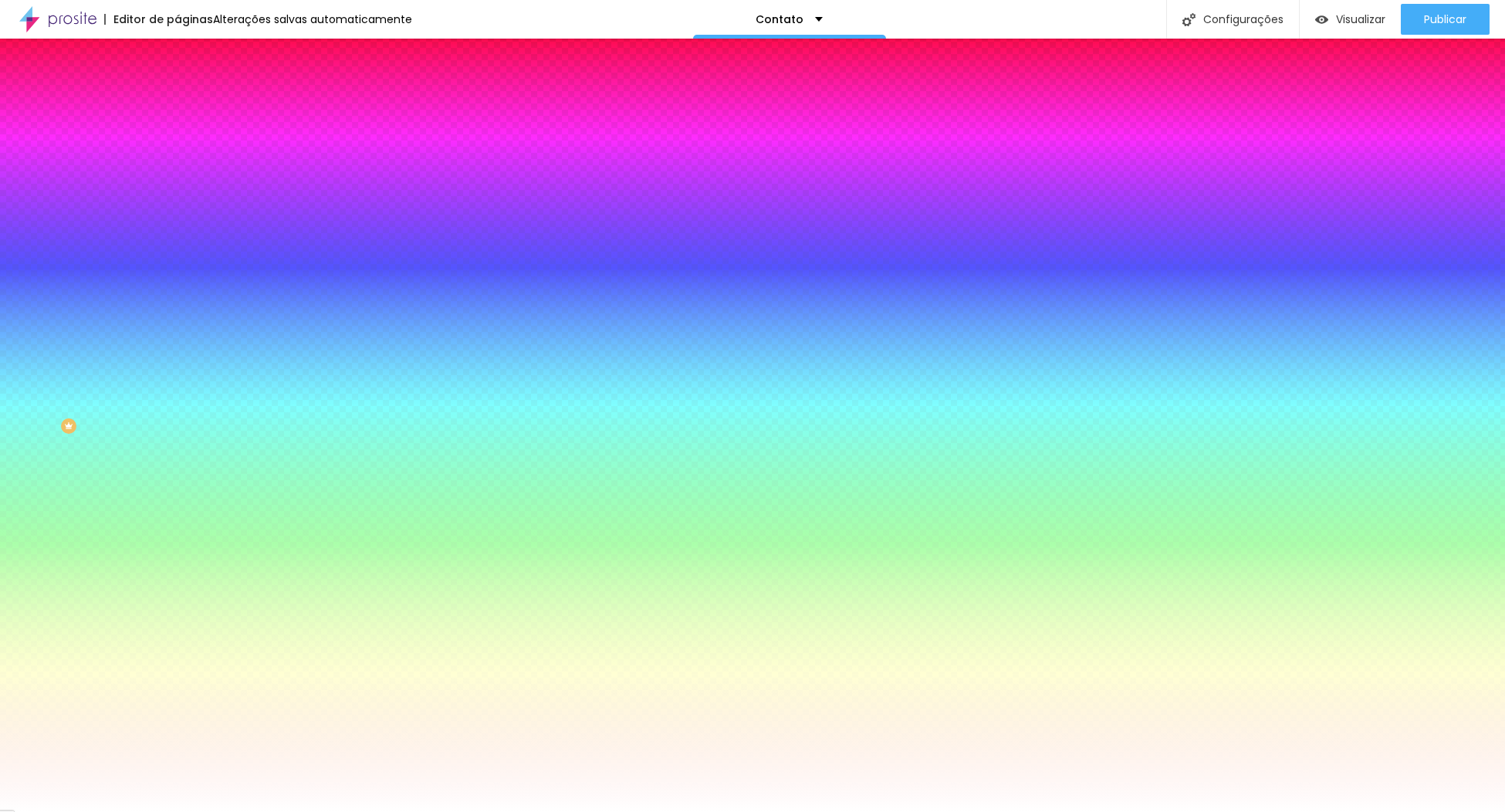
click at [178, 525] on input "#FFFFFF" at bounding box center [270, 532] width 185 height 16
paste input "A8504A"
type input "#A8504A"
click at [178, 462] on div "Editar Botão Conteúdo Estilo Avançado Cor de fundo Voltar ao padrão #FFFFFF Tip…" at bounding box center [267, 425] width 178 height 773
click at [183, 611] on icon "button" at bounding box center [188, 615] width 9 height 9
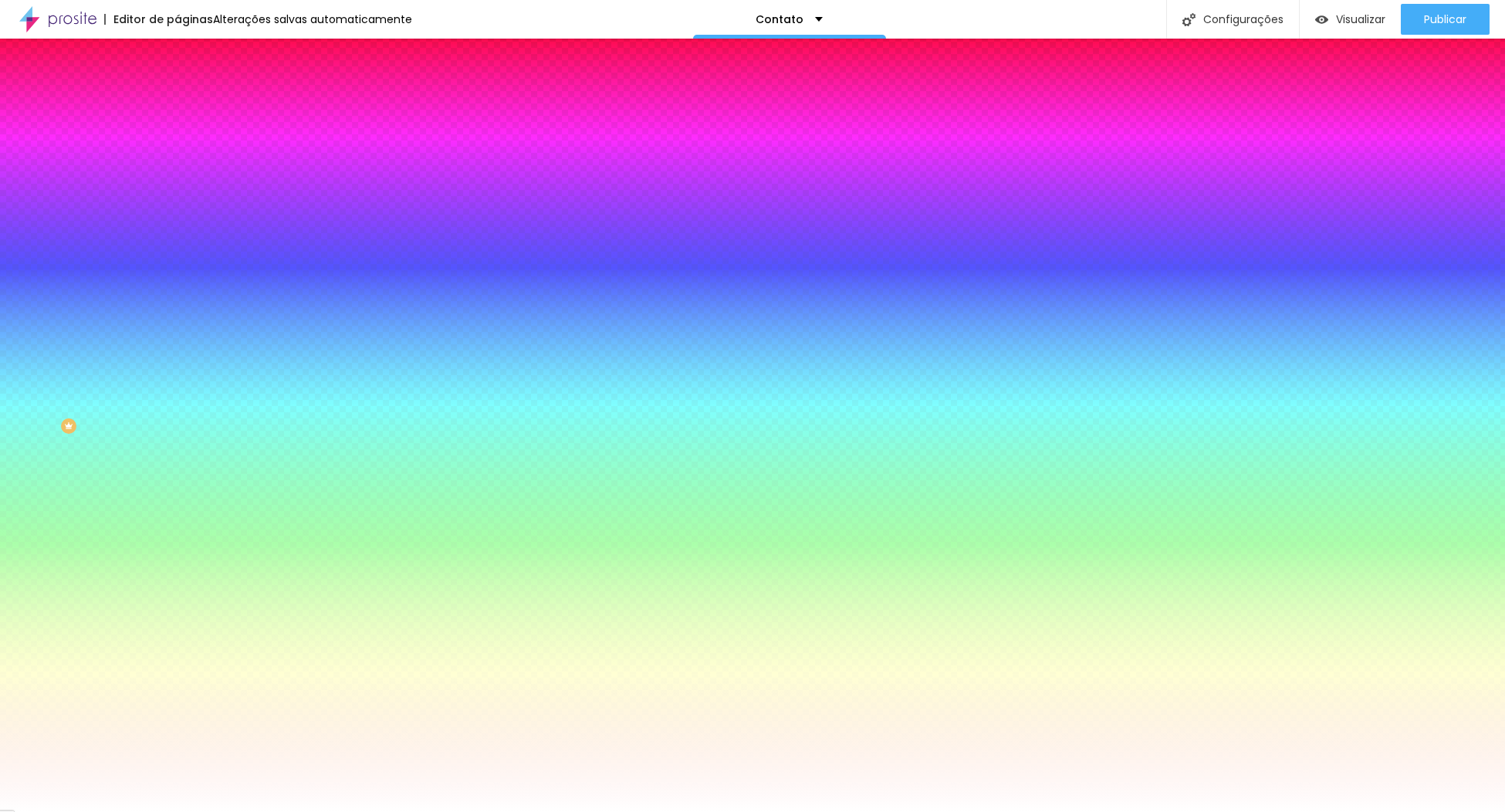
paste input "A8504A"
type input "#A8504A"
drag, startPoint x: 132, startPoint y: 553, endPoint x: 169, endPoint y: 523, distance: 47.6
click at [133, 811] on div at bounding box center [752, 812] width 1505 height 0
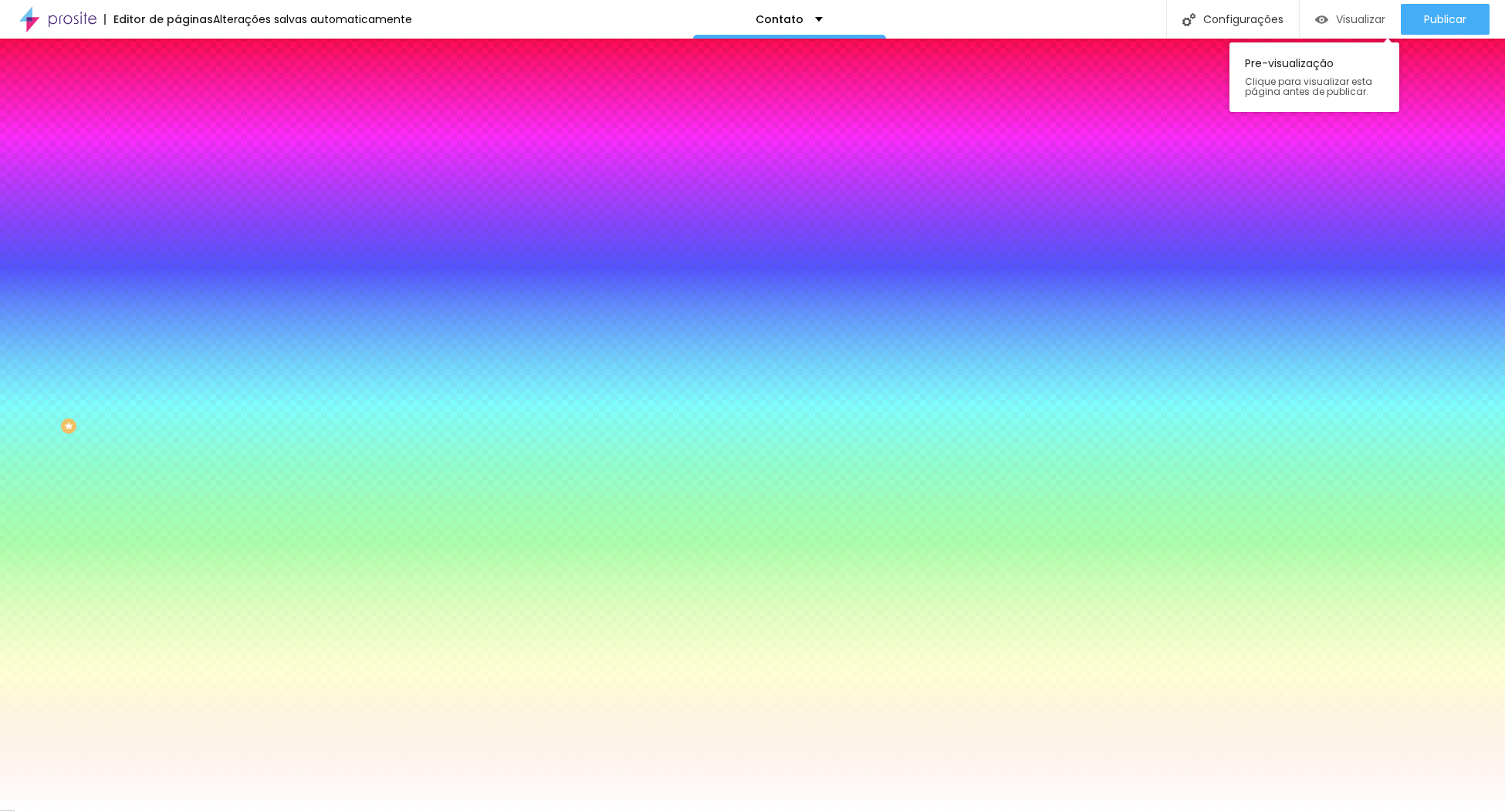
click at [1341, 19] on span "Visualizar" at bounding box center [1361, 19] width 49 height 12
click at [178, 568] on input "#FFFFFF" at bounding box center [270, 575] width 185 height 16
click at [178, 568] on div at bounding box center [267, 568] width 178 height 0
drag, startPoint x: 68, startPoint y: 414, endPoint x: 2, endPoint y: 362, distance: 84.0
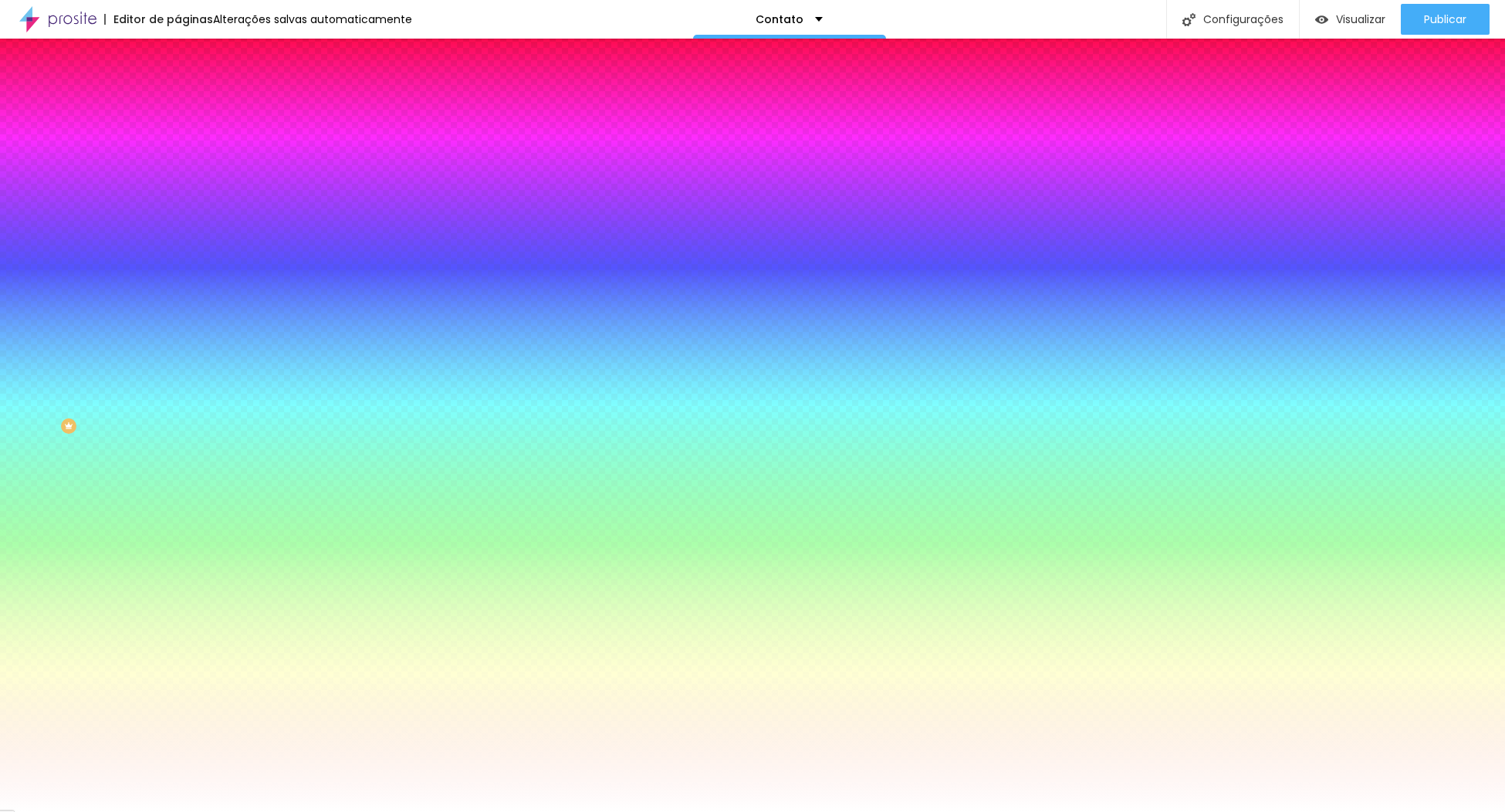
click at [0, 337] on html "Editor de páginas Alterações salvas automaticamente Contato Configurações Confi…" at bounding box center [752, 406] width 1505 height 812
click at [178, 568] on div at bounding box center [267, 568] width 178 height 0
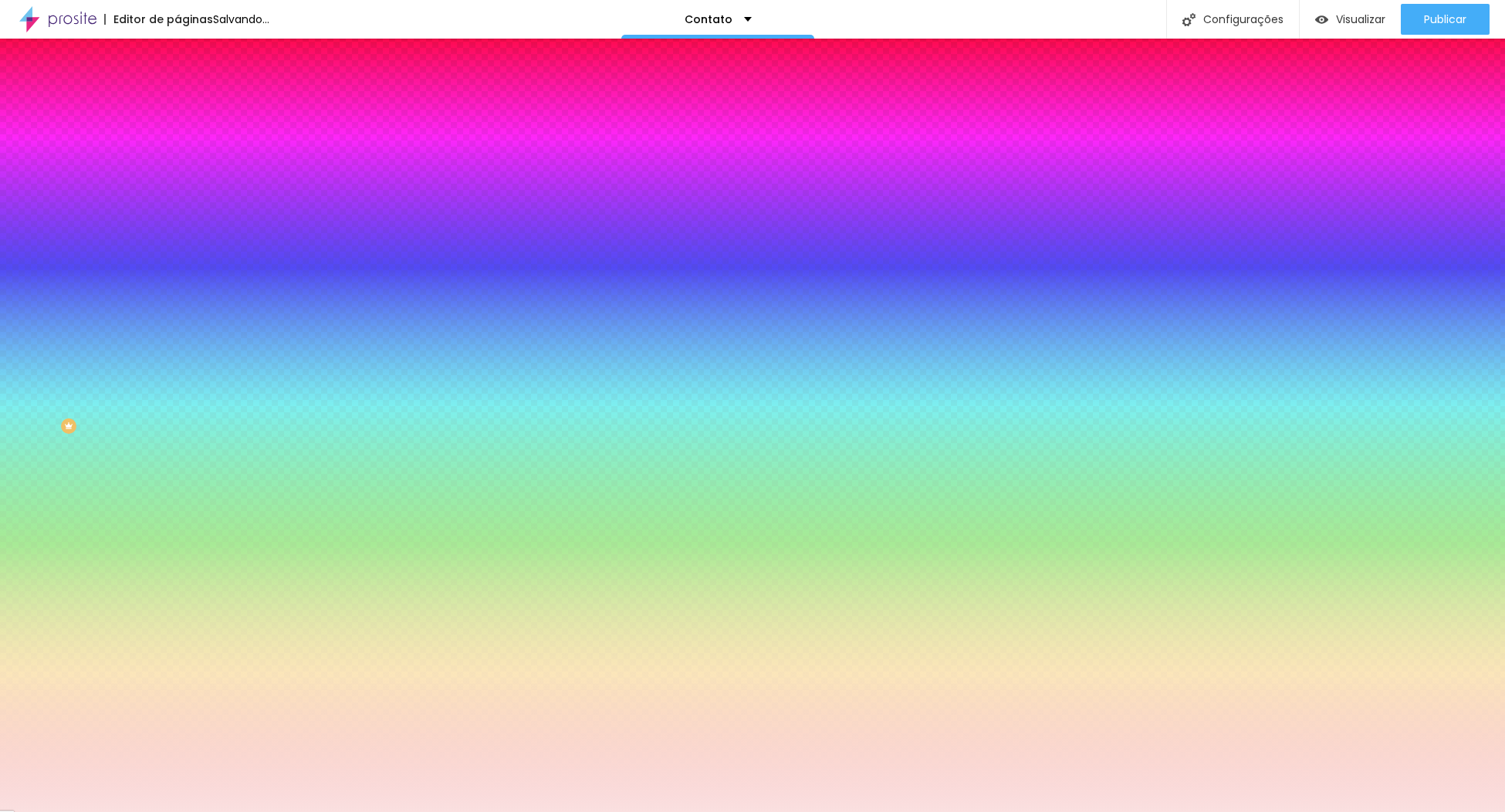
type input "#FFFFFF"
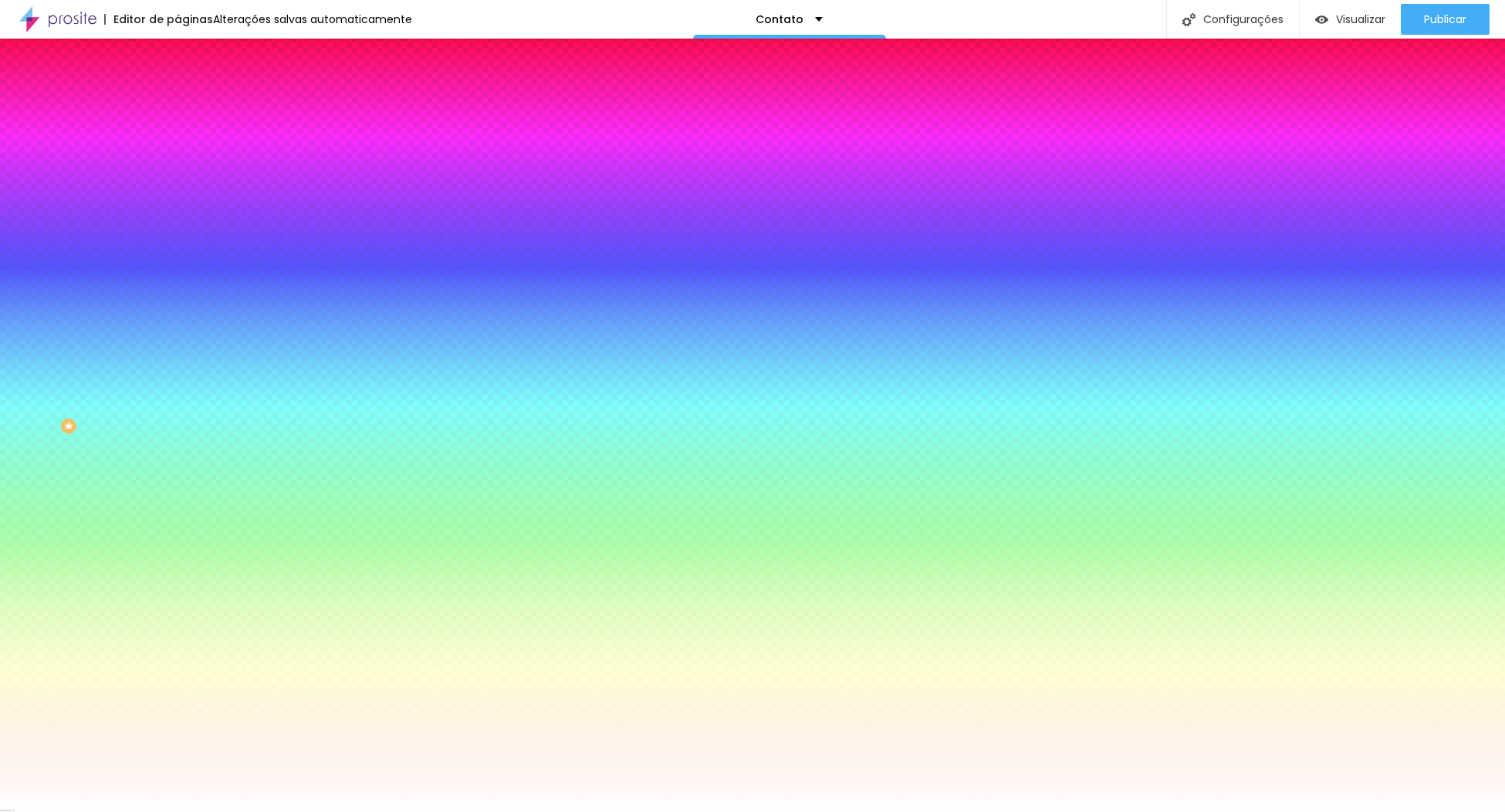
drag, startPoint x: 57, startPoint y: 400, endPoint x: 39, endPoint y: 409, distance: 20.1
click at [178, 363] on div "Cor de fundo Voltar ao padrão #FFFFFF Tipografia Voltar ao padrão Borda Voltar …" at bounding box center [267, 373] width 178 height 505
click at [178, 563] on div "Editar Botão Conteúdo Estilo Avançado Cor de fundo Voltar ao padrão #FFFFFF Tip…" at bounding box center [267, 425] width 178 height 773
click at [1352, 30] on div "Visualizar" at bounding box center [1350, 20] width 70 height 31
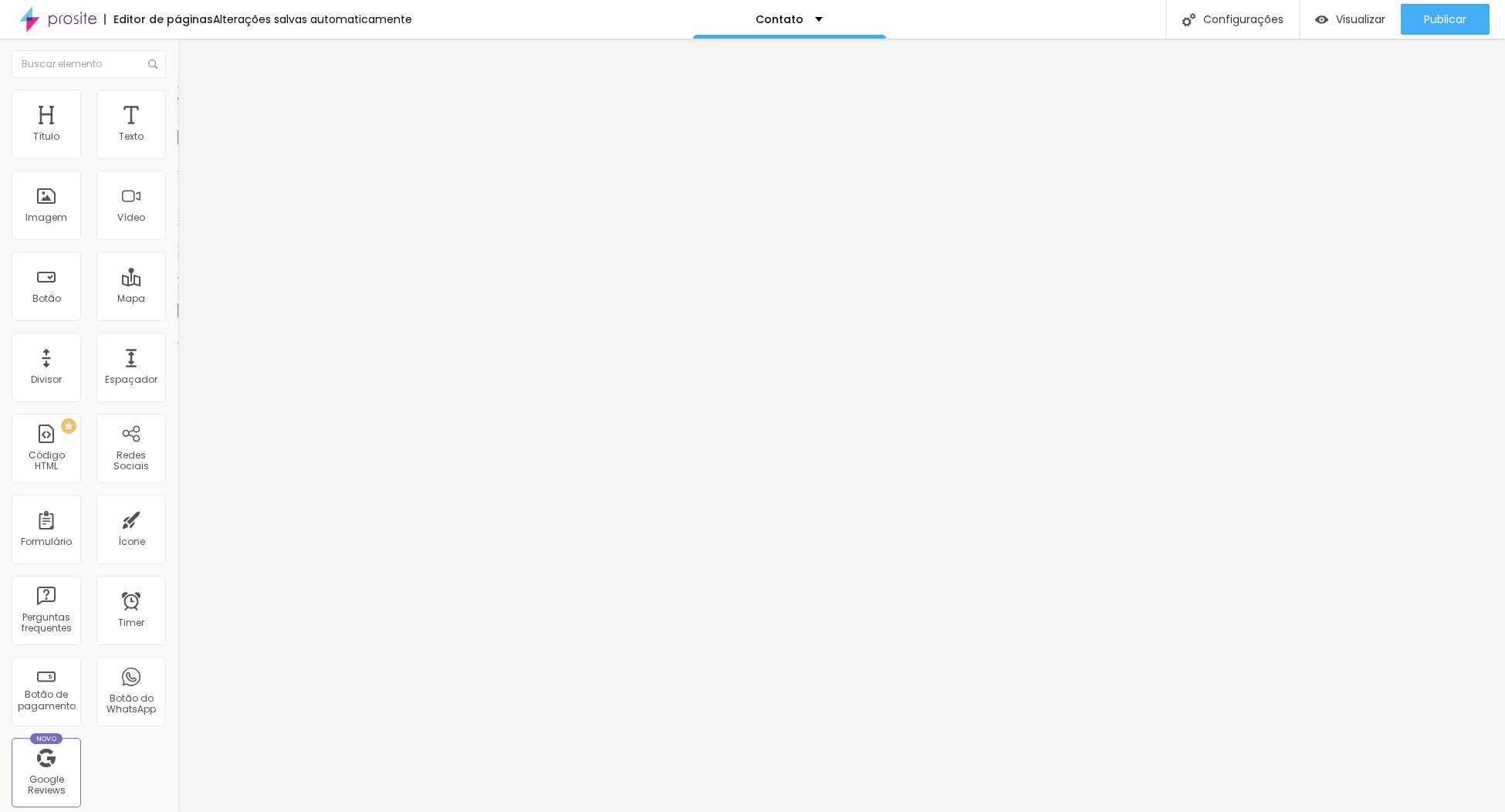
click at [178, 98] on img at bounding box center [184, 96] width 14 height 14
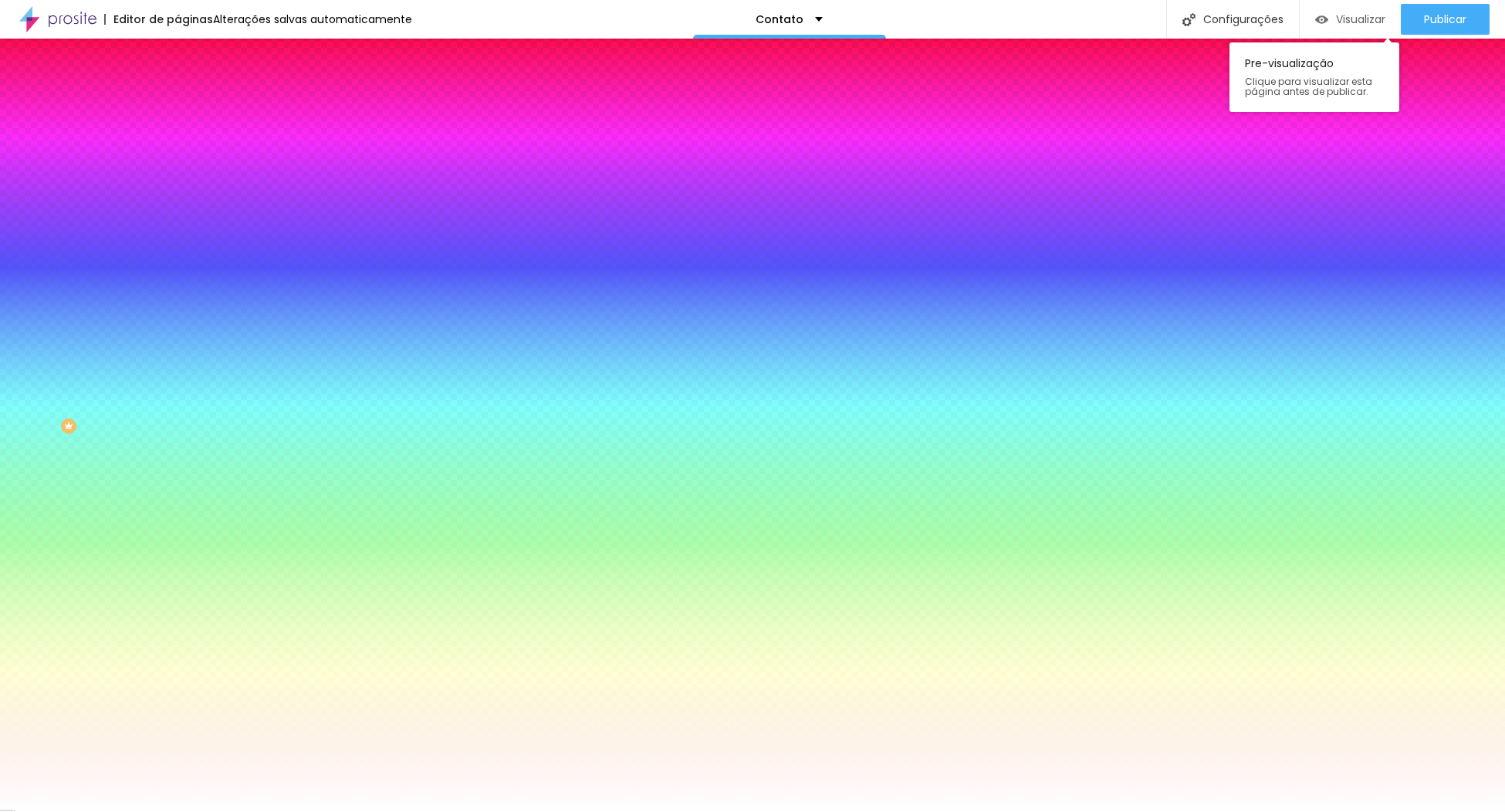
click at [1354, 16] on span "Visualizar" at bounding box center [1361, 19] width 49 height 12
click at [183, 234] on icon "button" at bounding box center [188, 239] width 9 height 9
click at [94, 811] on div at bounding box center [752, 812] width 1505 height 0
click at [178, 525] on input "#FFFFFF" at bounding box center [270, 532] width 185 height 16
paste input "A8504A"
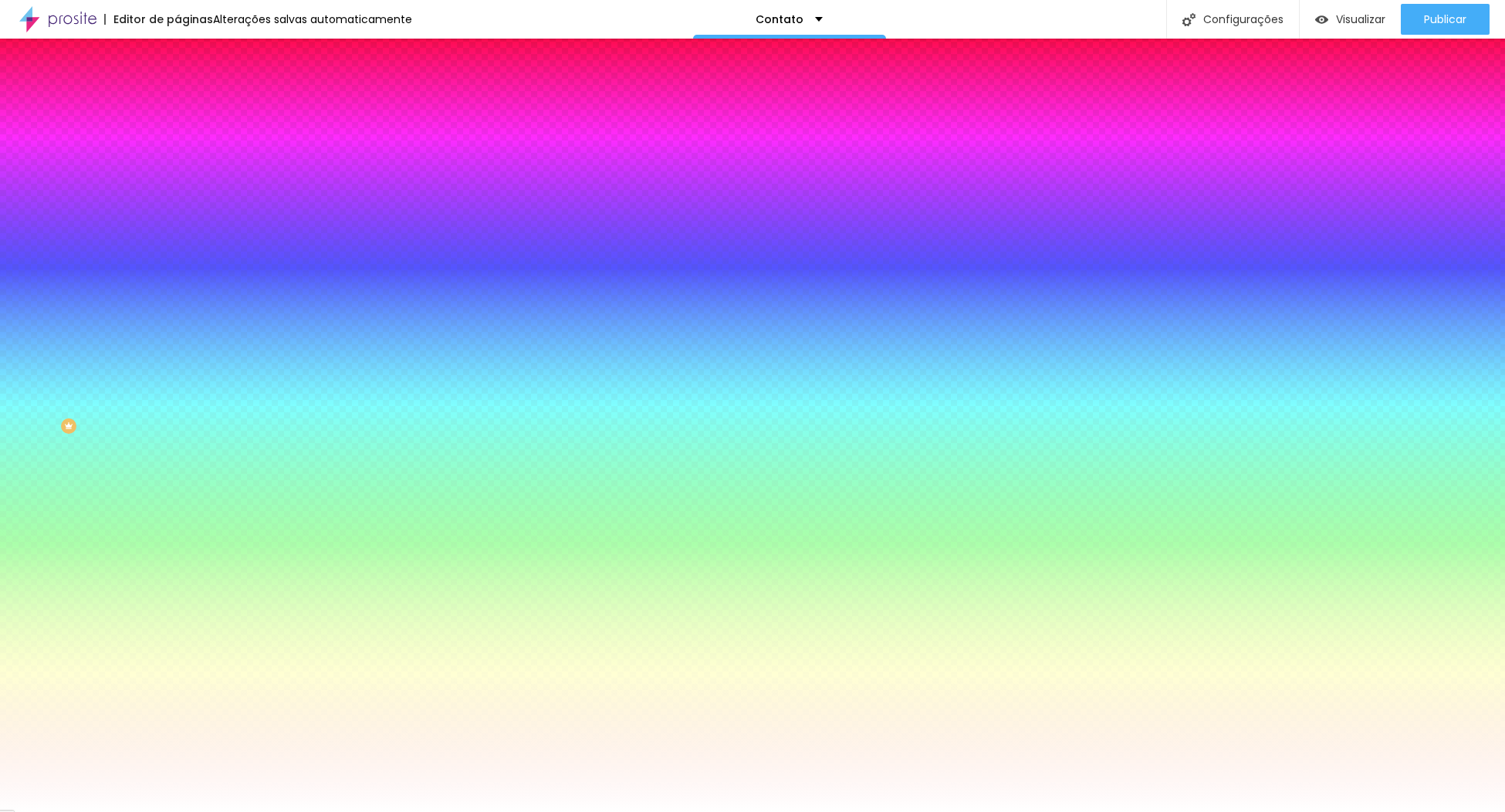
type input "#A8504A"
click at [178, 568] on div at bounding box center [267, 568] width 178 height 0
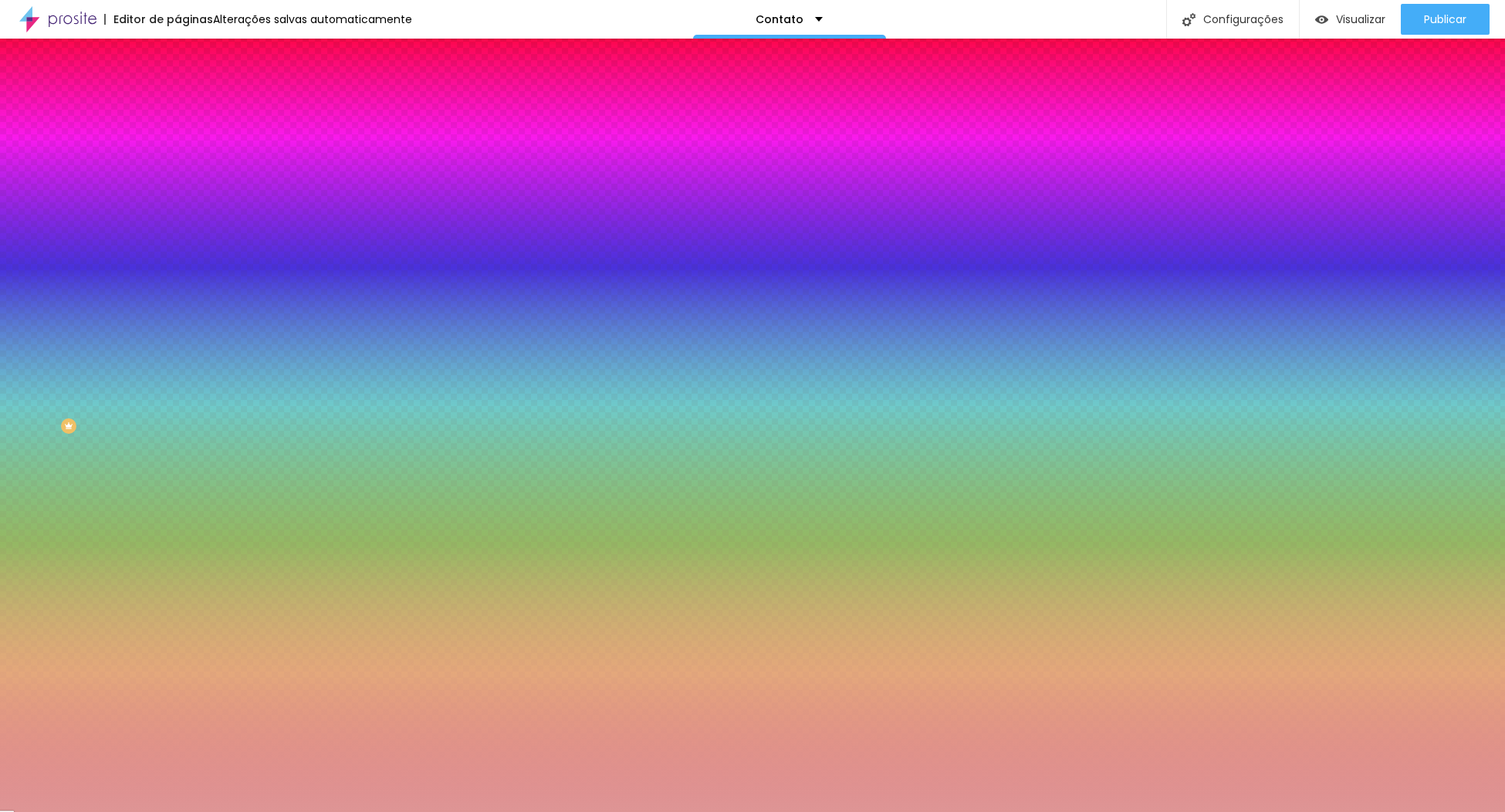
type input "#FFFFFF"
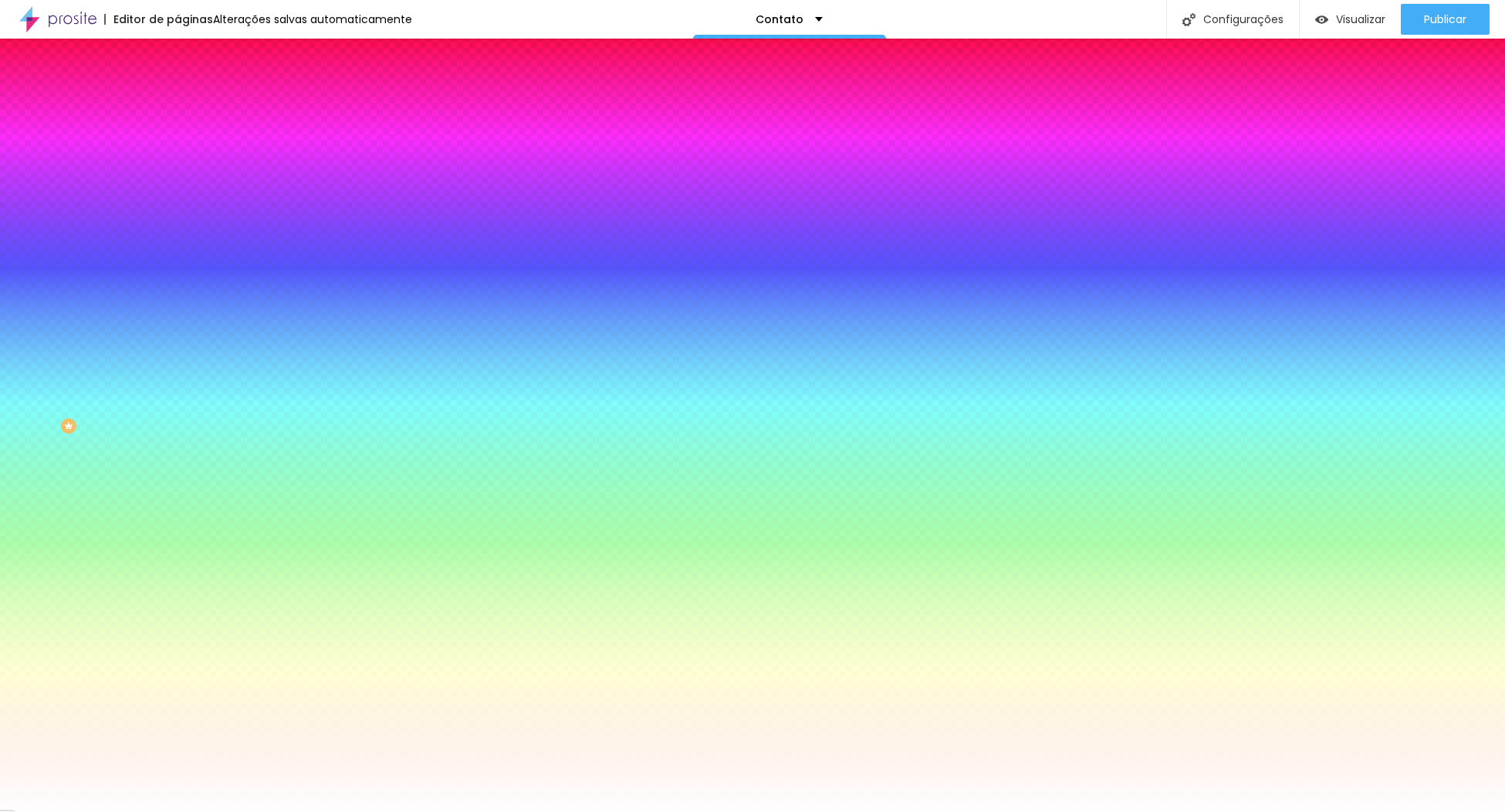
drag, startPoint x: 49, startPoint y: 394, endPoint x: 6, endPoint y: 351, distance: 60.8
click at [0, 351] on html "Editor de páginas Alterações salvas automaticamente Contato Configurações Confi…" at bounding box center [752, 406] width 1505 height 812
drag, startPoint x: 77, startPoint y: 555, endPoint x: 126, endPoint y: 462, distance: 105.1
click at [178, 554] on div "Editar Botão Conteúdo Estilo Avançado Cor de fundo Voltar ao padrão #FFFFFF Tip…" at bounding box center [267, 425] width 178 height 773
click at [183, 611] on icon "button" at bounding box center [188, 615] width 9 height 9
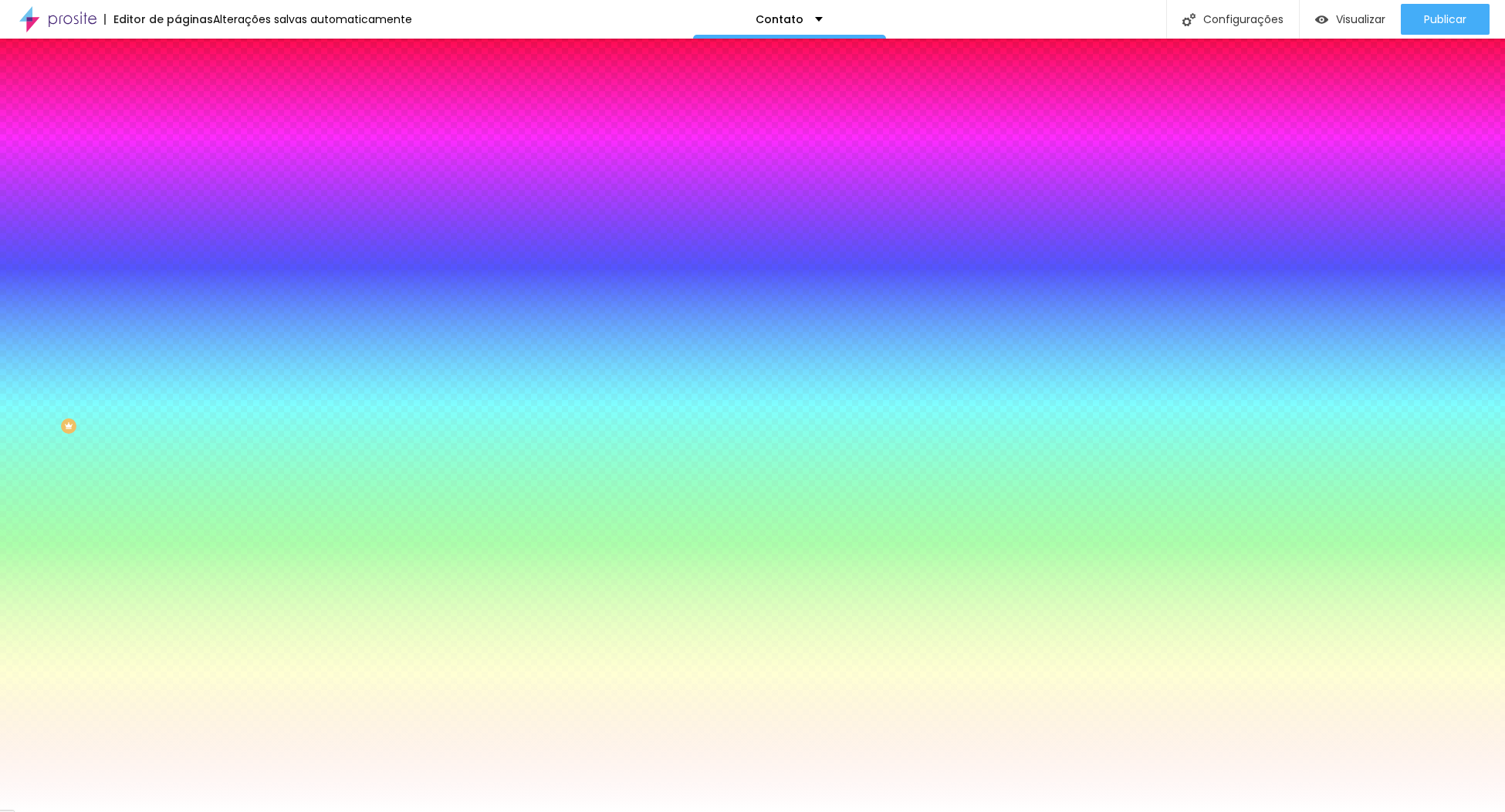
paste input "A8504A"
type input "#A8504A"
drag, startPoint x: 128, startPoint y: 547, endPoint x: 129, endPoint y: 561, distance: 14.0
click at [128, 811] on div at bounding box center [752, 812] width 1505 height 0
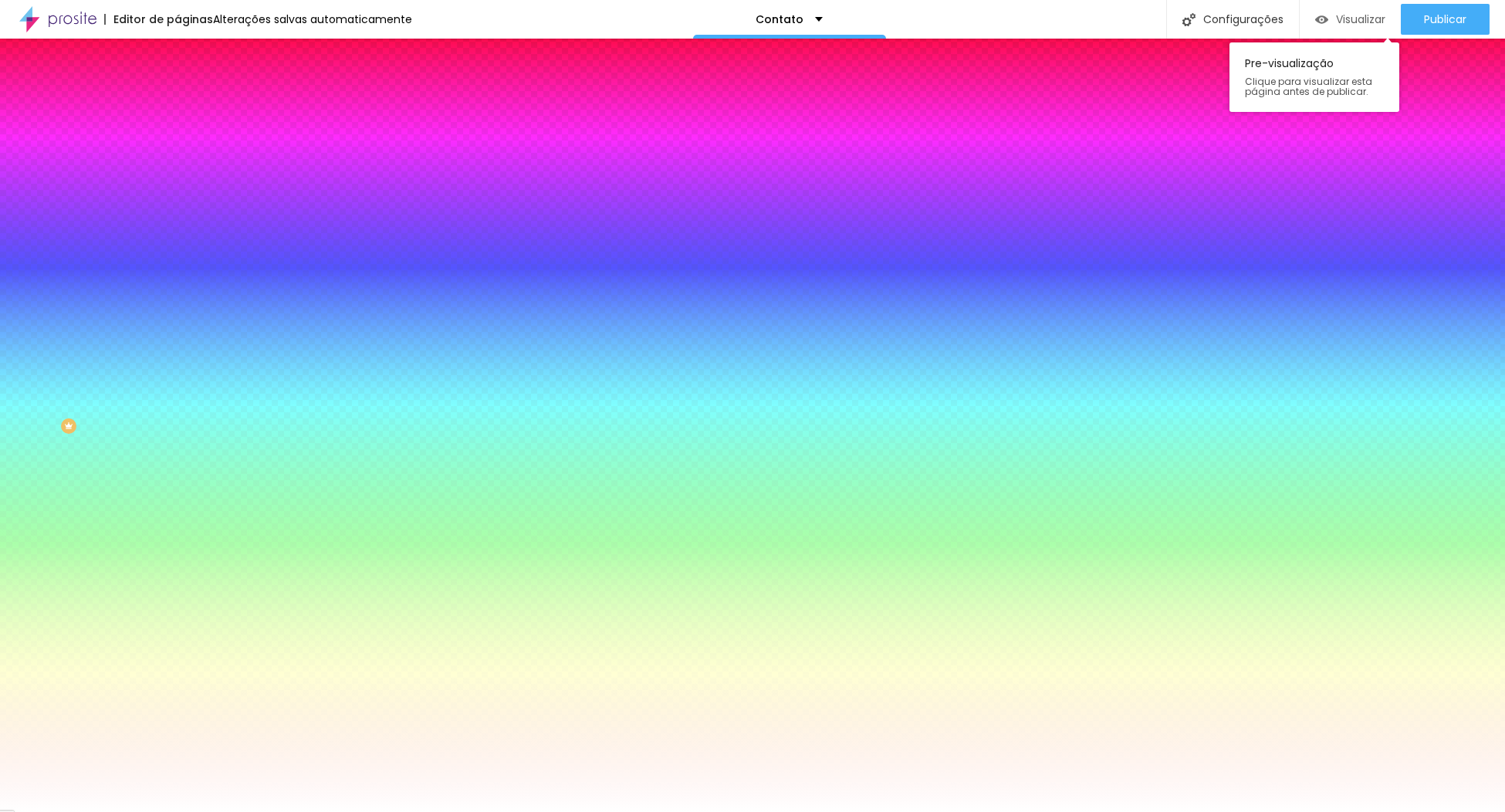
click at [1341, 19] on span "Visualizar" at bounding box center [1361, 19] width 49 height 12
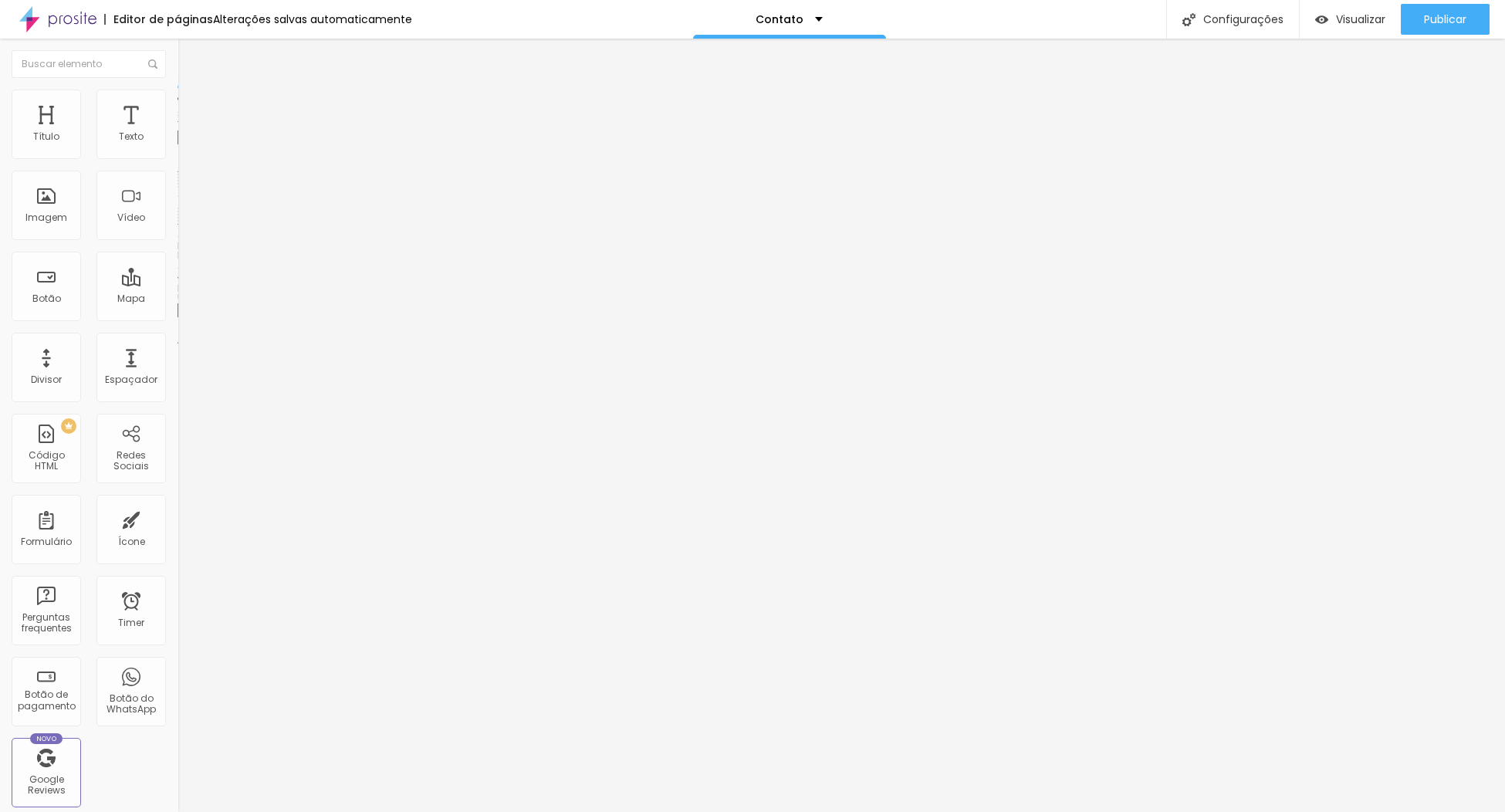
click at [178, 99] on img at bounding box center [184, 96] width 14 height 14
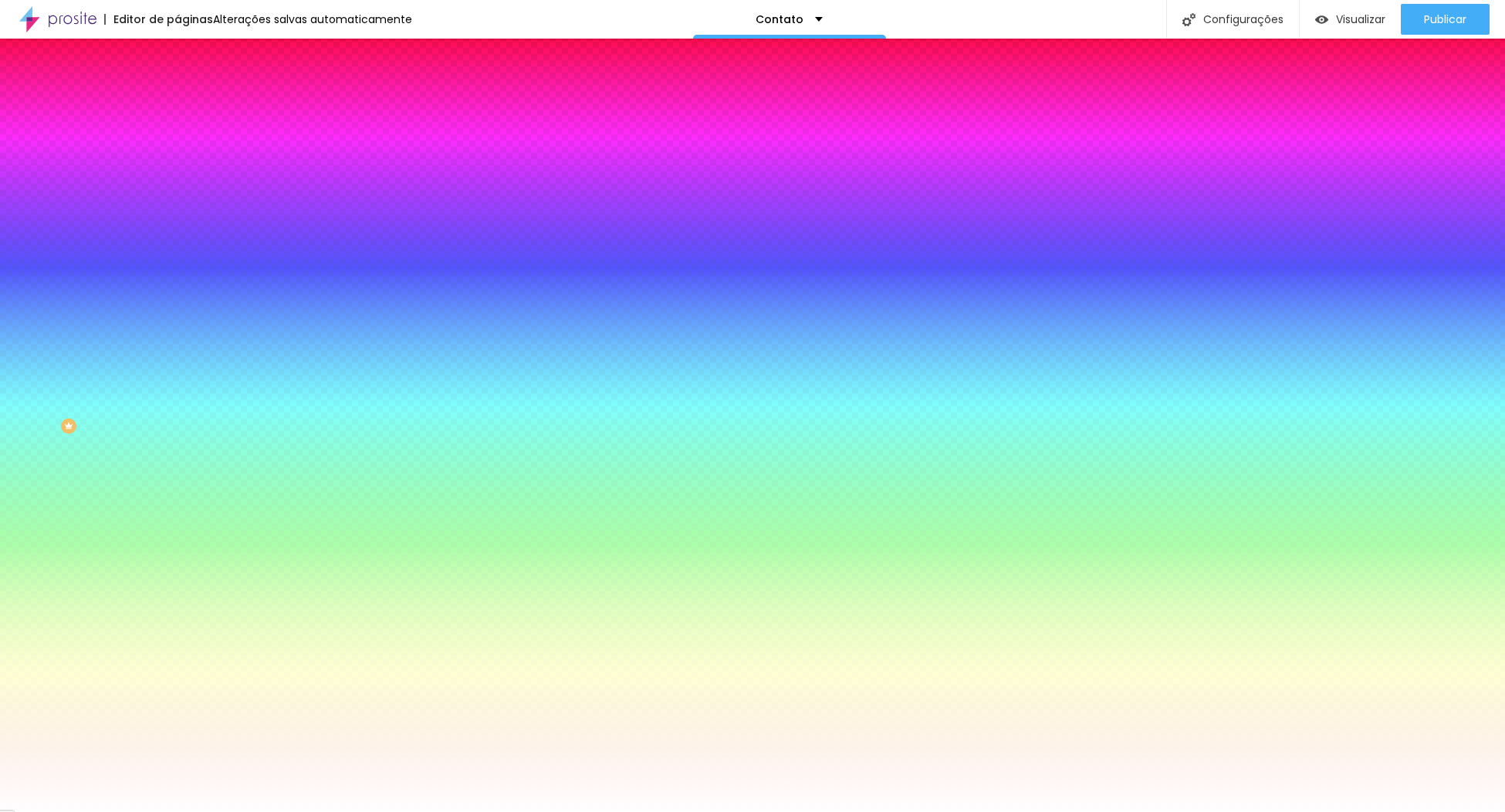
click at [178, 525] on input "#FFFFFF" at bounding box center [270, 532] width 185 height 16
paste input "A8504A"
type input "#A8504A"
click at [178, 568] on div at bounding box center [267, 568] width 178 height 0
type input "#FFFFFF"
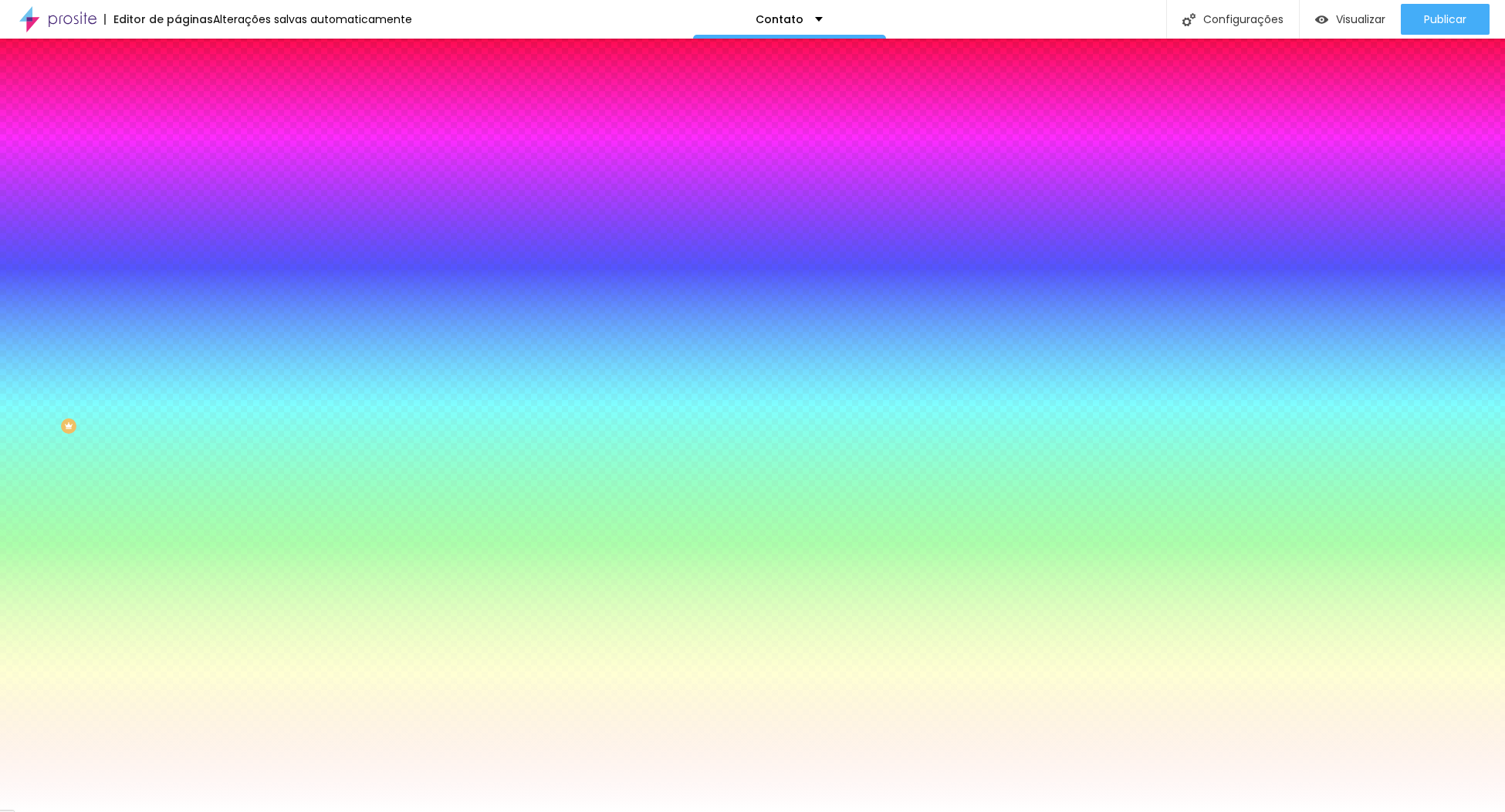
drag, startPoint x: 71, startPoint y: 414, endPoint x: -31, endPoint y: 343, distance: 124.3
click at [0, 343] on html "Editor de páginas Alterações salvas automaticamente Contato Configurações Confi…" at bounding box center [752, 406] width 1505 height 812
click at [178, 609] on button "button" at bounding box center [188, 617] width 21 height 16
paste input "A8504A"
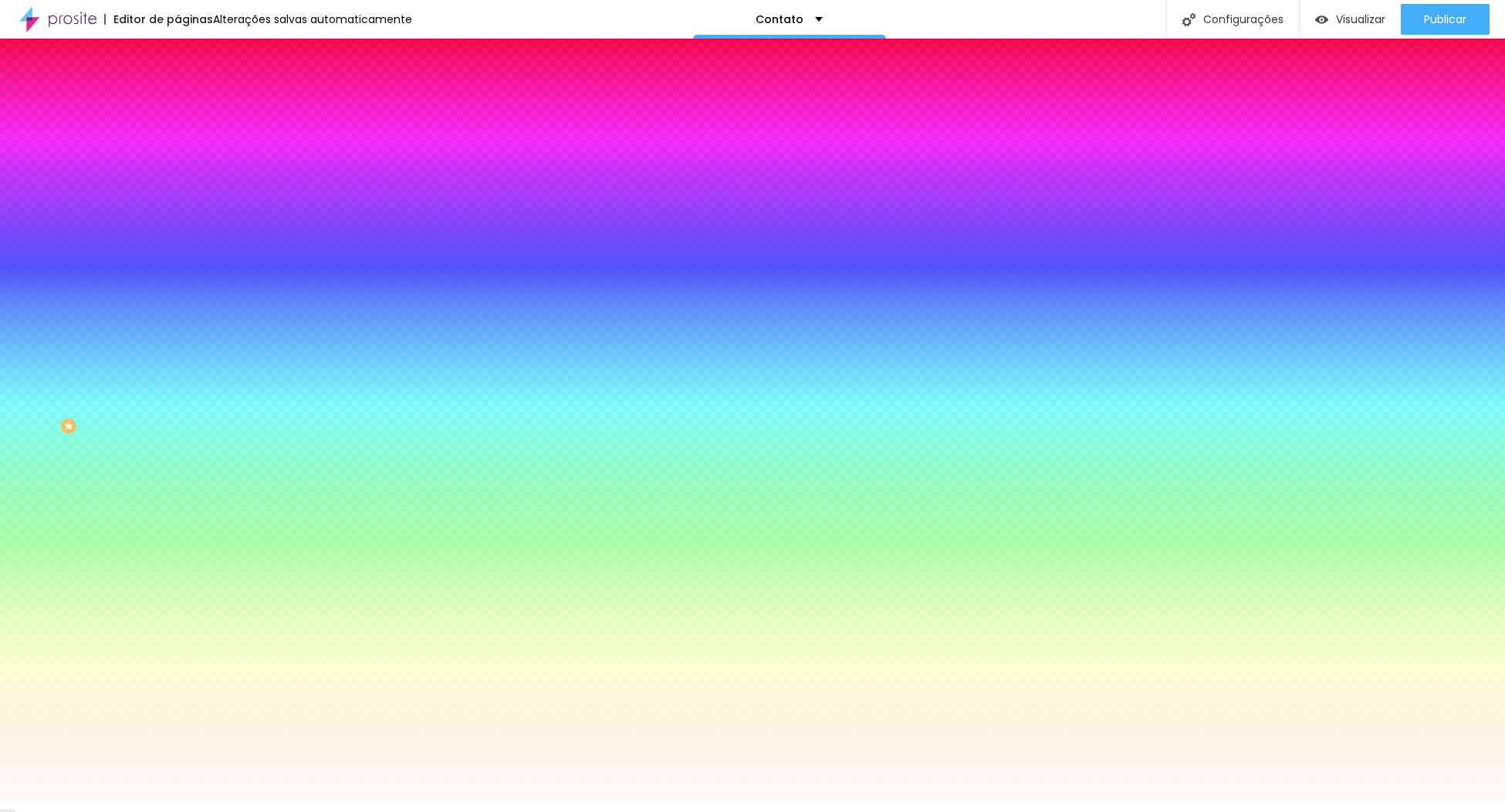
type input "#A8504A"
click at [82, 811] on div at bounding box center [752, 812] width 1505 height 0
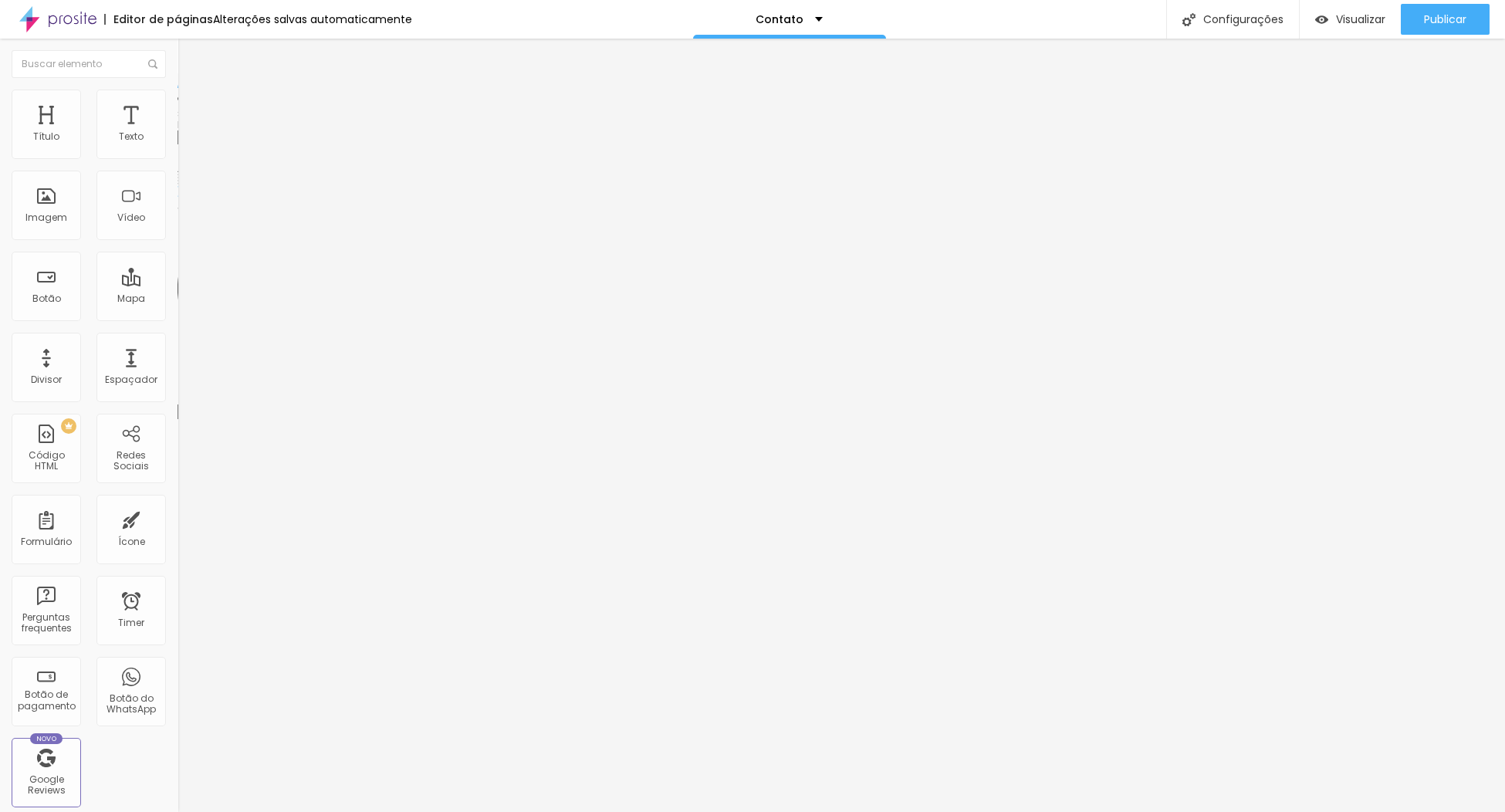
click at [192, 104] on span "Estilo" at bounding box center [203, 100] width 24 height 13
click at [178, 105] on li "Avançado" at bounding box center [267, 113] width 178 height 16
click at [178, 557] on div at bounding box center [267, 561] width 178 height 9
click at [178, 212] on div "10 Espaço de cima 10 Espaço de baixo Localização Avançada Latitude Longitude ID…" at bounding box center [267, 498] width 178 height 755
click at [178, 559] on img at bounding box center [181, 562] width 7 height 7
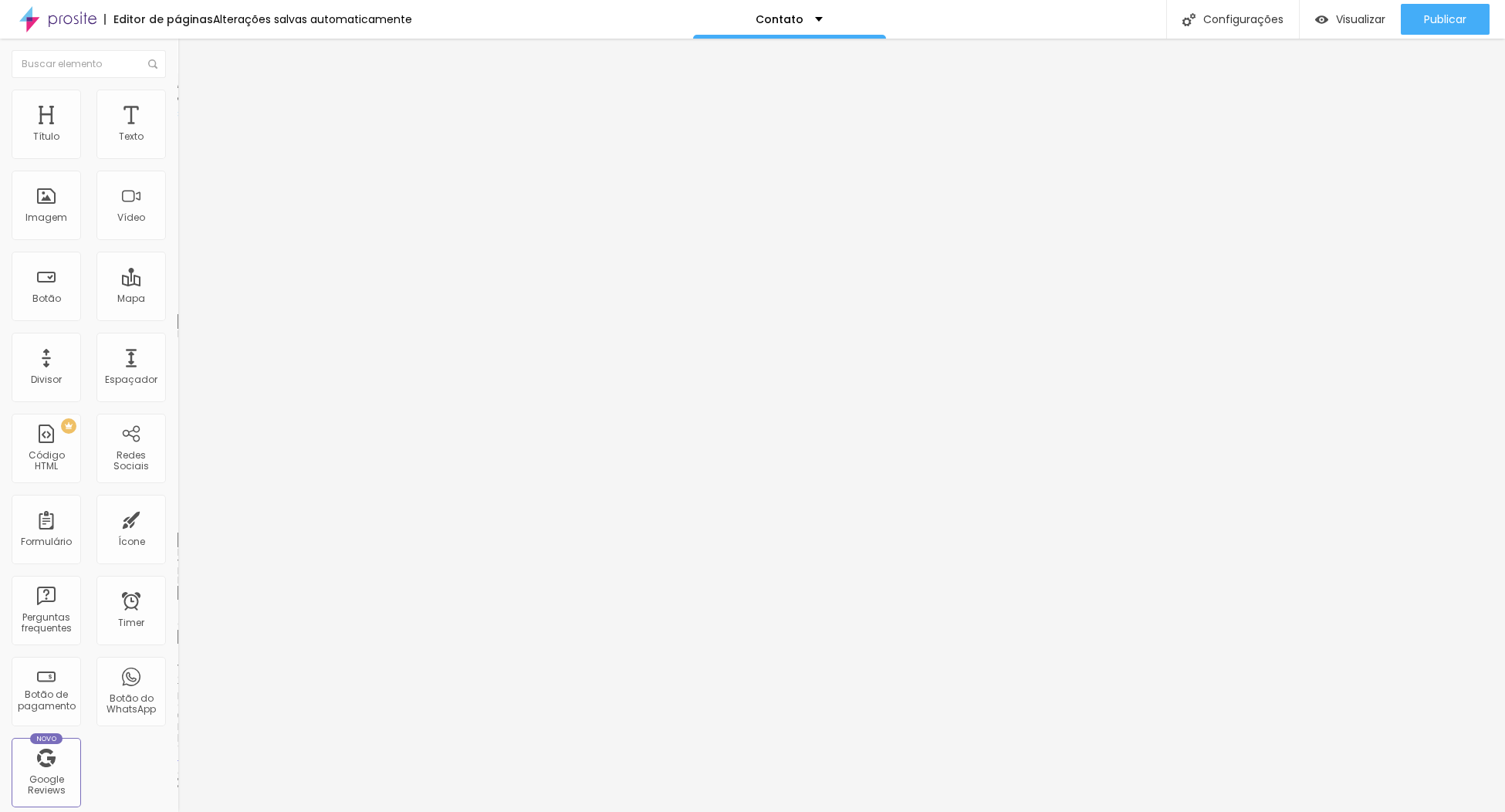
click at [192, 104] on span "Estilo" at bounding box center [203, 100] width 24 height 13
click at [178, 90] on li "Conteúdo" at bounding box center [267, 81] width 178 height 16
click at [178, 145] on input "Alboom [GEOGRAPHIC_DATA]" at bounding box center [270, 137] width 185 height 16
drag, startPoint x: -9, startPoint y: 169, endPoint x: -20, endPoint y: 165, distance: 11.7
click at [0, 165] on html "Editor de páginas Alterações salvas automaticamente Contato Configurações Confi…" at bounding box center [752, 406] width 1505 height 812
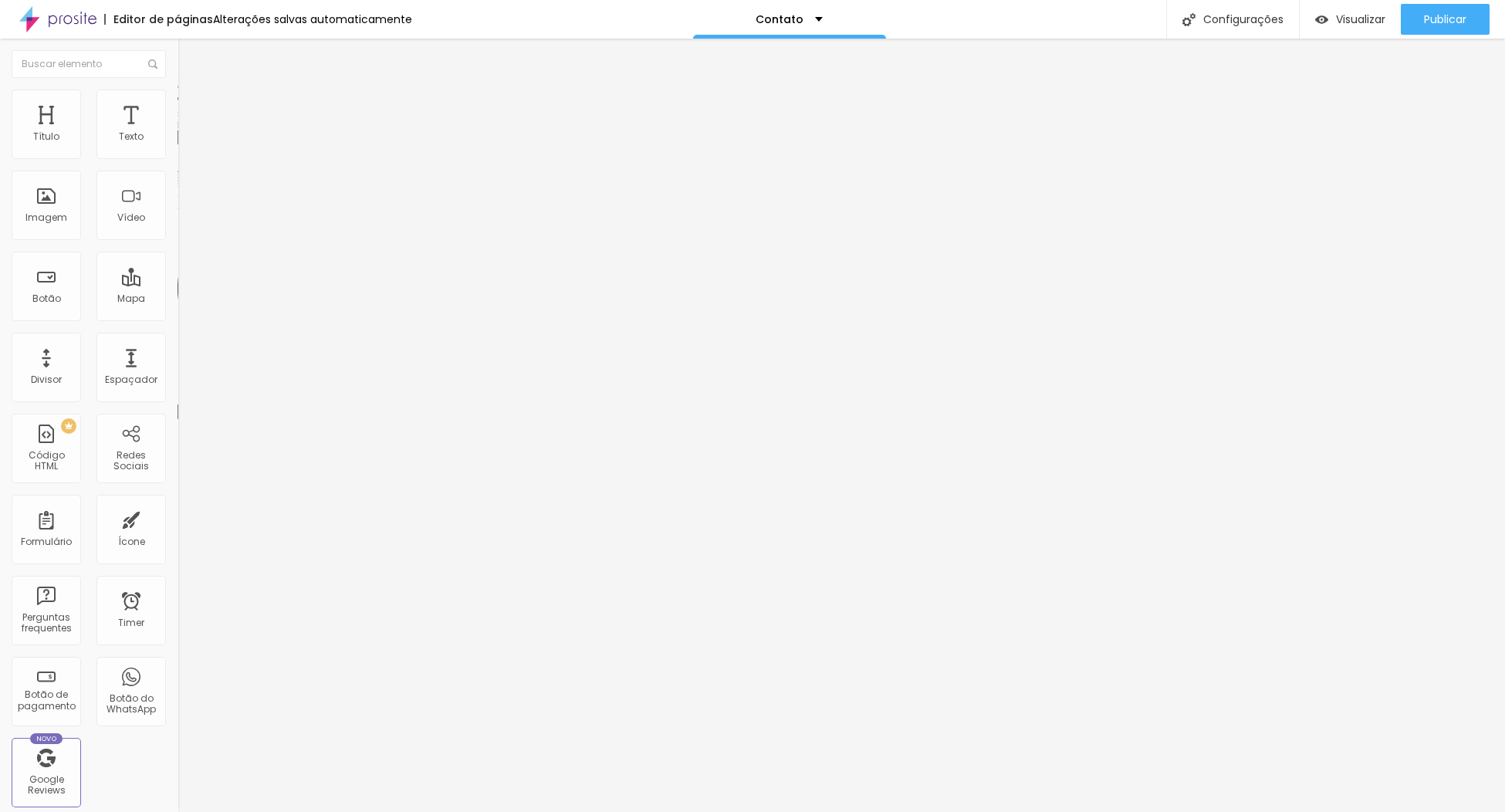
type input "[STREET_ADDRESS][PERSON_NAME]"
click at [1355, 16] on span "Visualizar" at bounding box center [1361, 19] width 49 height 12
click at [178, 318] on input "[URL][DOMAIN_NAME]" at bounding box center [270, 310] width 185 height 16
paste input "[DOMAIN_NAME][URL]"
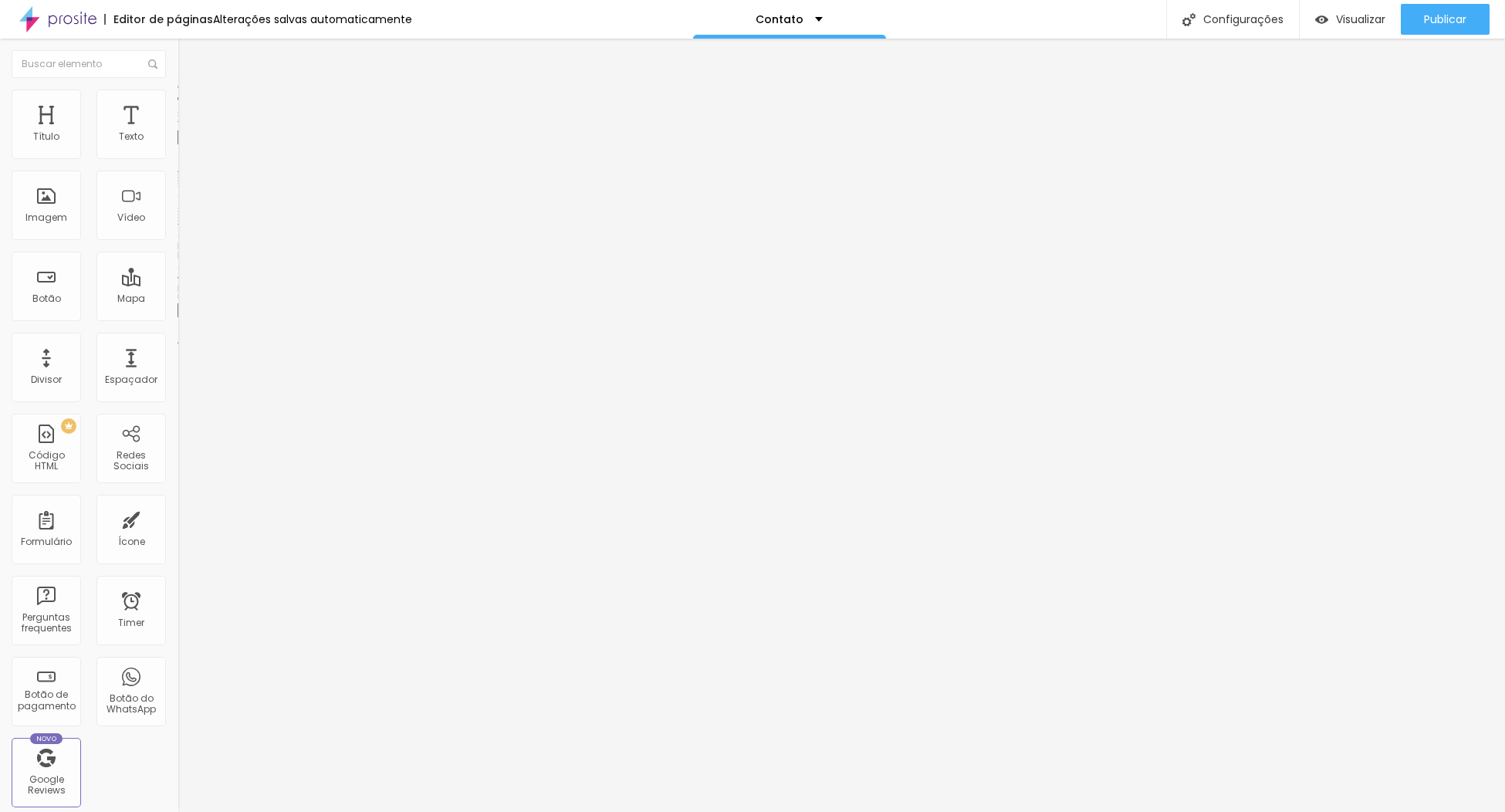
click at [178, 435] on div "Editar Botão Conteúdo Estilo Avançado Texto Gestante Alinhamento [GEOGRAPHIC_DA…" at bounding box center [267, 425] width 178 height 773
click at [1344, 14] on span "Visualizar" at bounding box center [1361, 19] width 49 height 12
click at [178, 318] on input "[DOMAIN_NAME][URL]" at bounding box center [270, 310] width 185 height 16
paste input "https://"
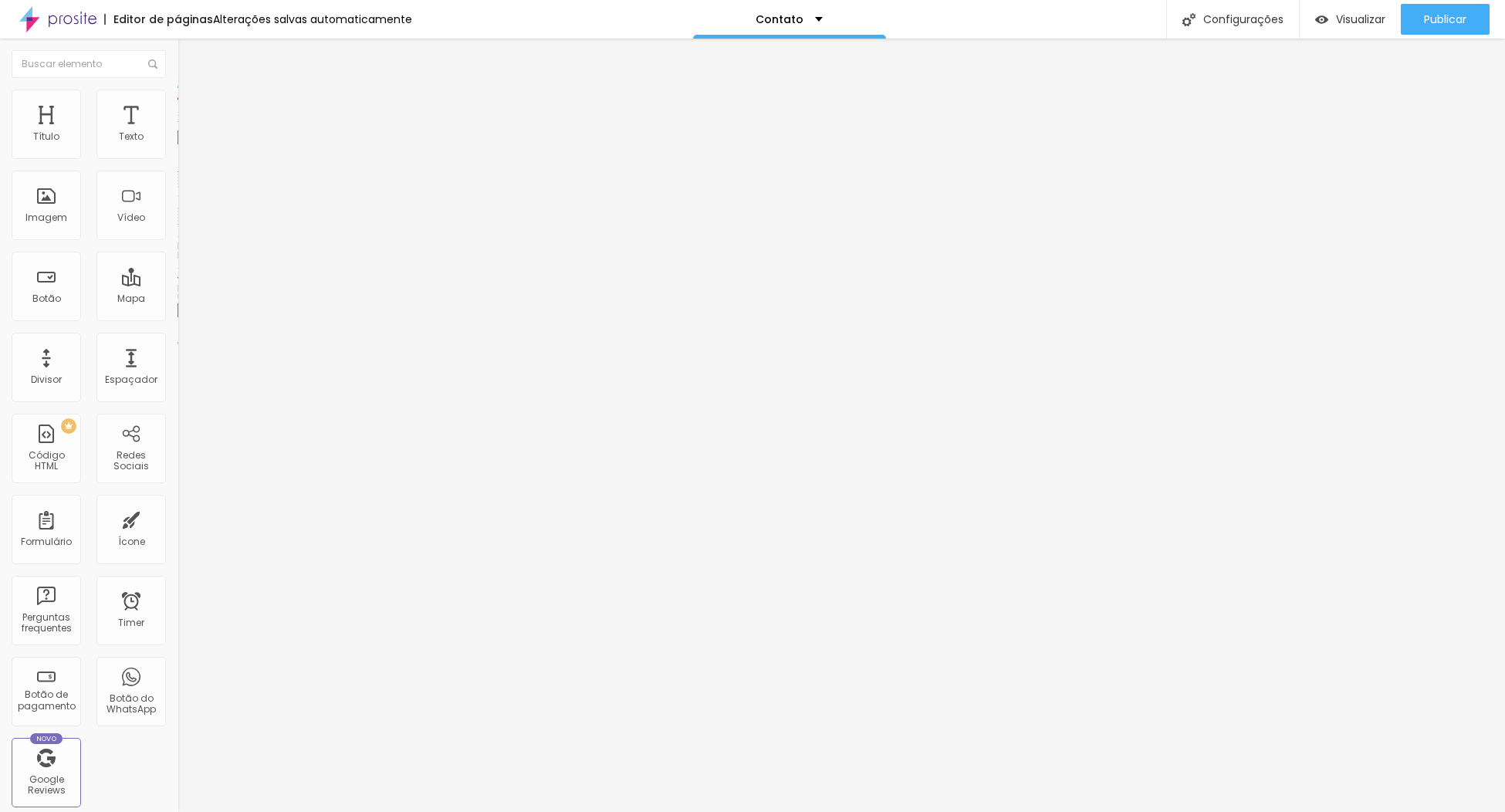
scroll to position [0, 70]
type input "[URL][DOMAIN_NAME]"
click at [1336, 24] on span "Visualizar" at bounding box center [1361, 19] width 49 height 12
click at [178, 98] on img at bounding box center [184, 96] width 14 height 14
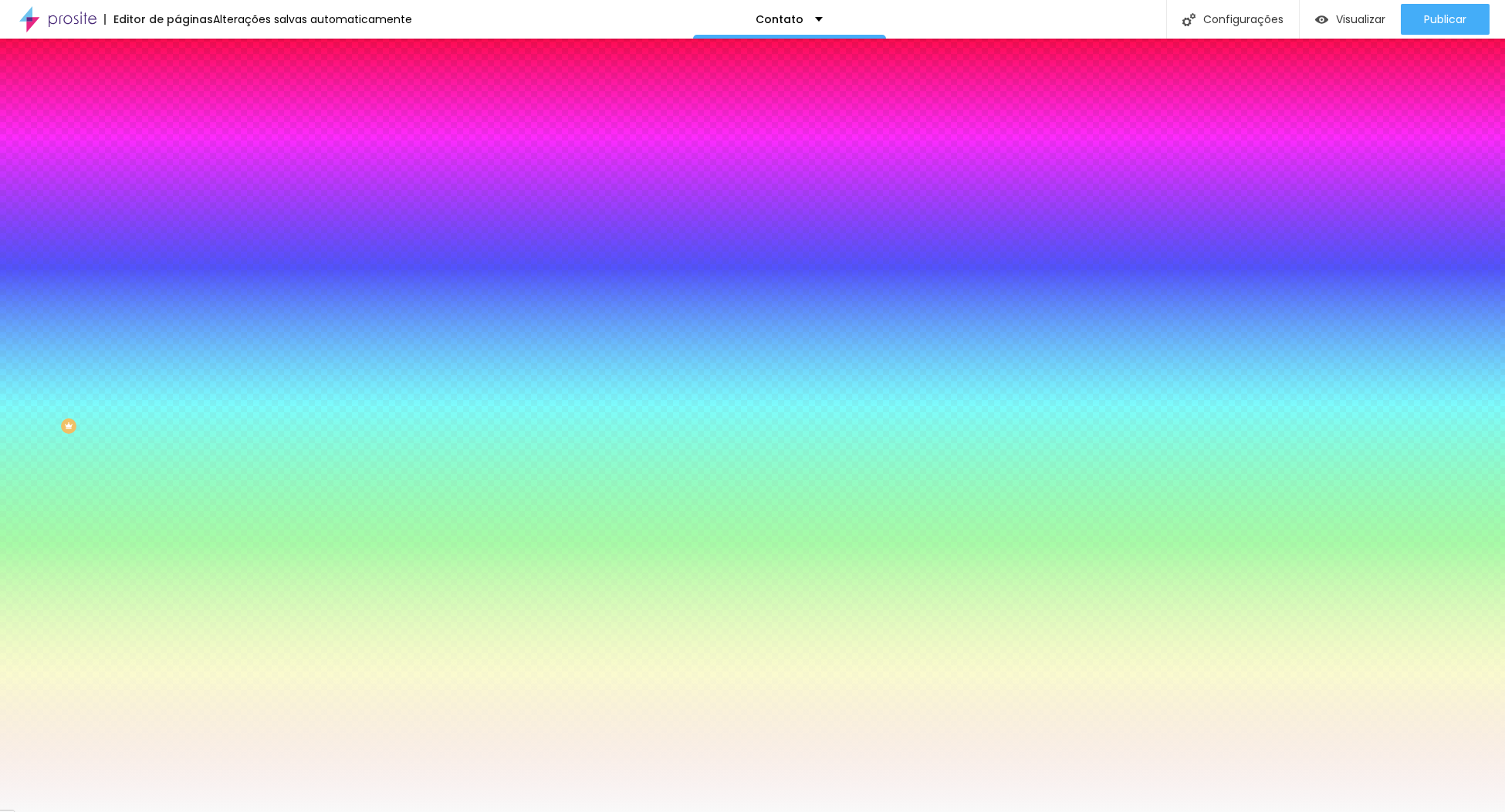
click at [178, 210] on div at bounding box center [267, 210] width 178 height 0
drag, startPoint x: 156, startPoint y: 391, endPoint x: 145, endPoint y: 392, distance: 11.0
click at [145, 392] on div at bounding box center [752, 406] width 1505 height 812
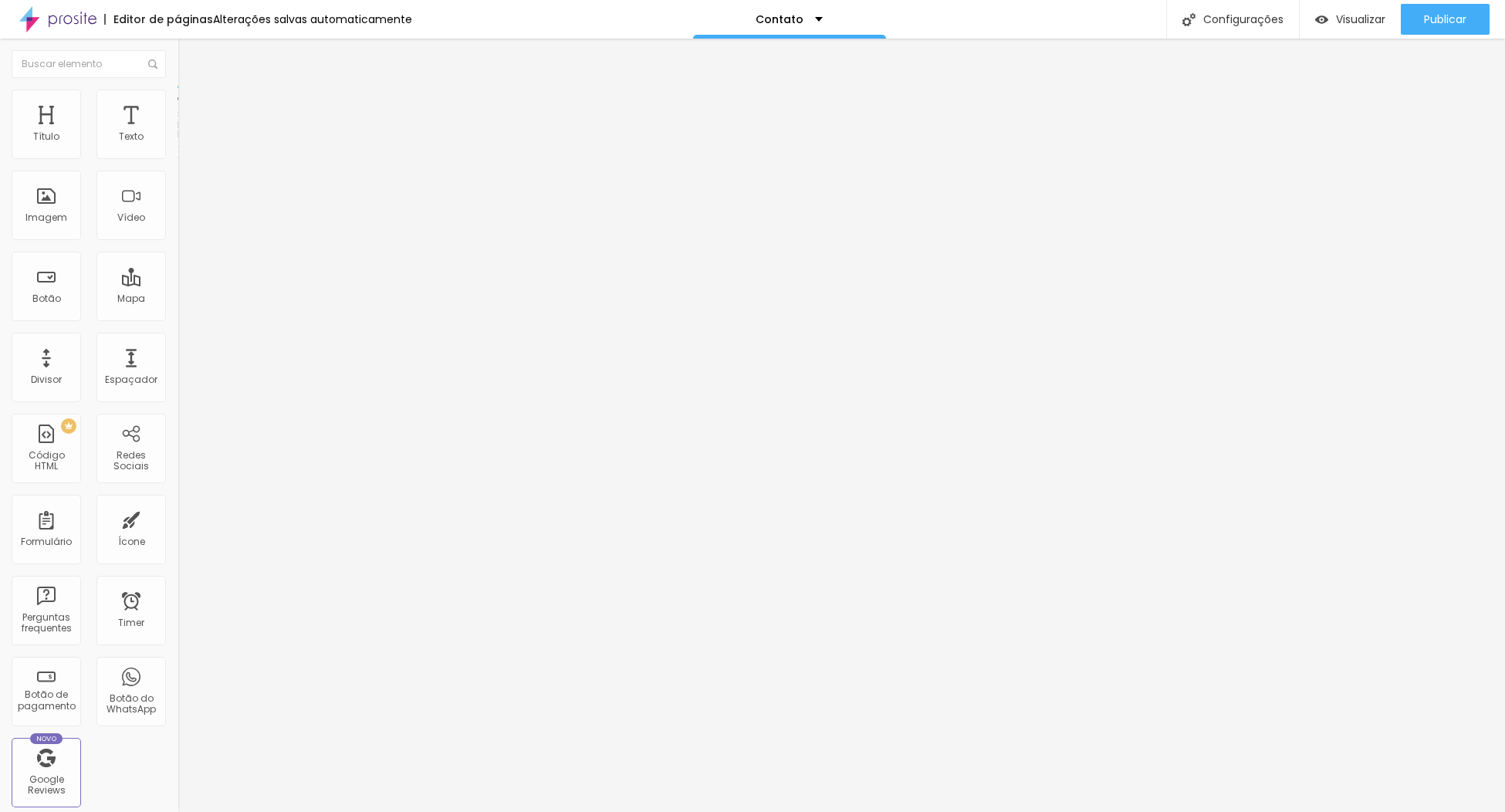
click at [178, 100] on li "Estilo" at bounding box center [267, 97] width 178 height 16
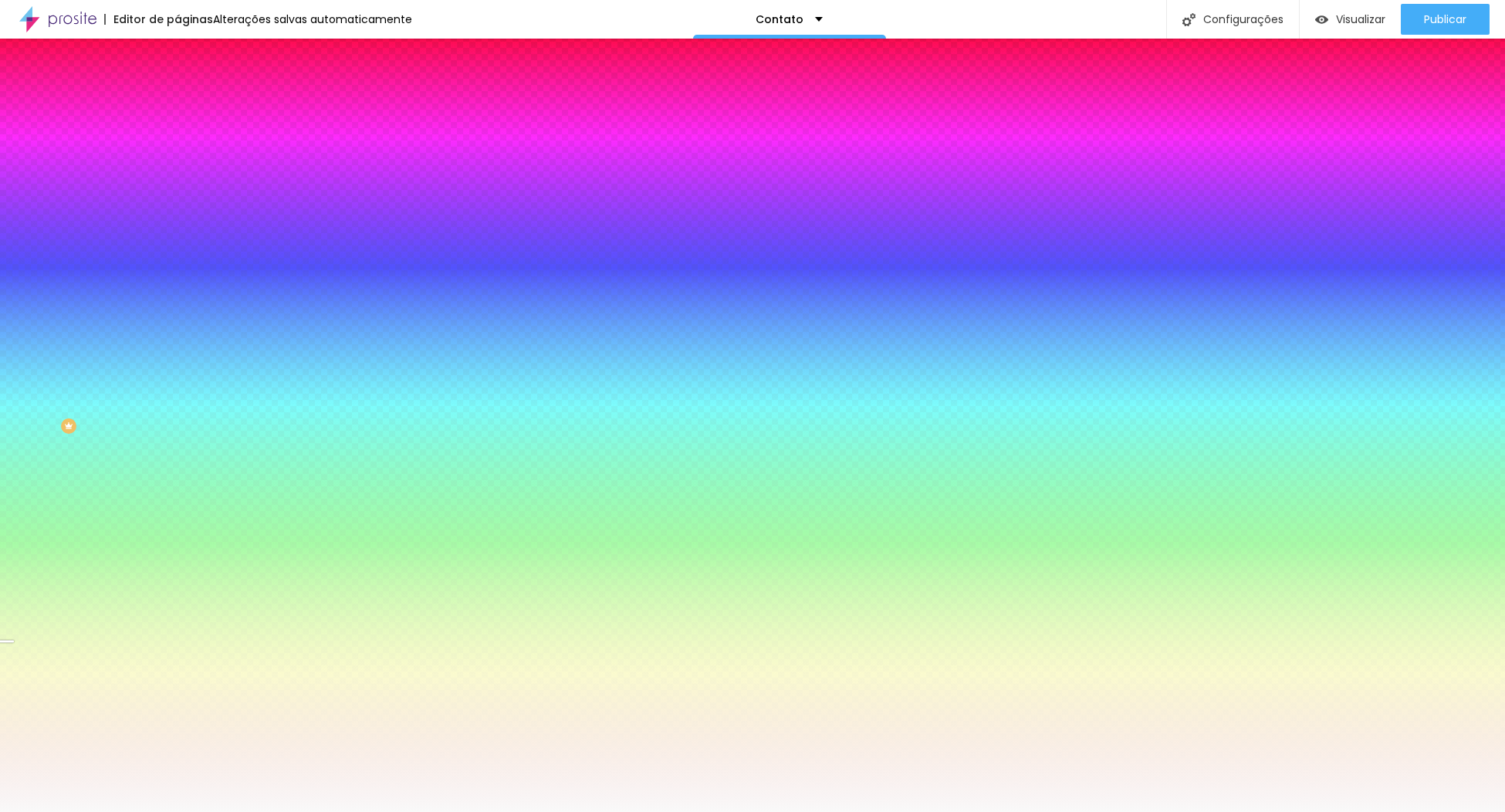
click at [178, 160] on span "Parallax" at bounding box center [197, 154] width 38 height 13
click at [178, 105] on img at bounding box center [184, 112] width 14 height 14
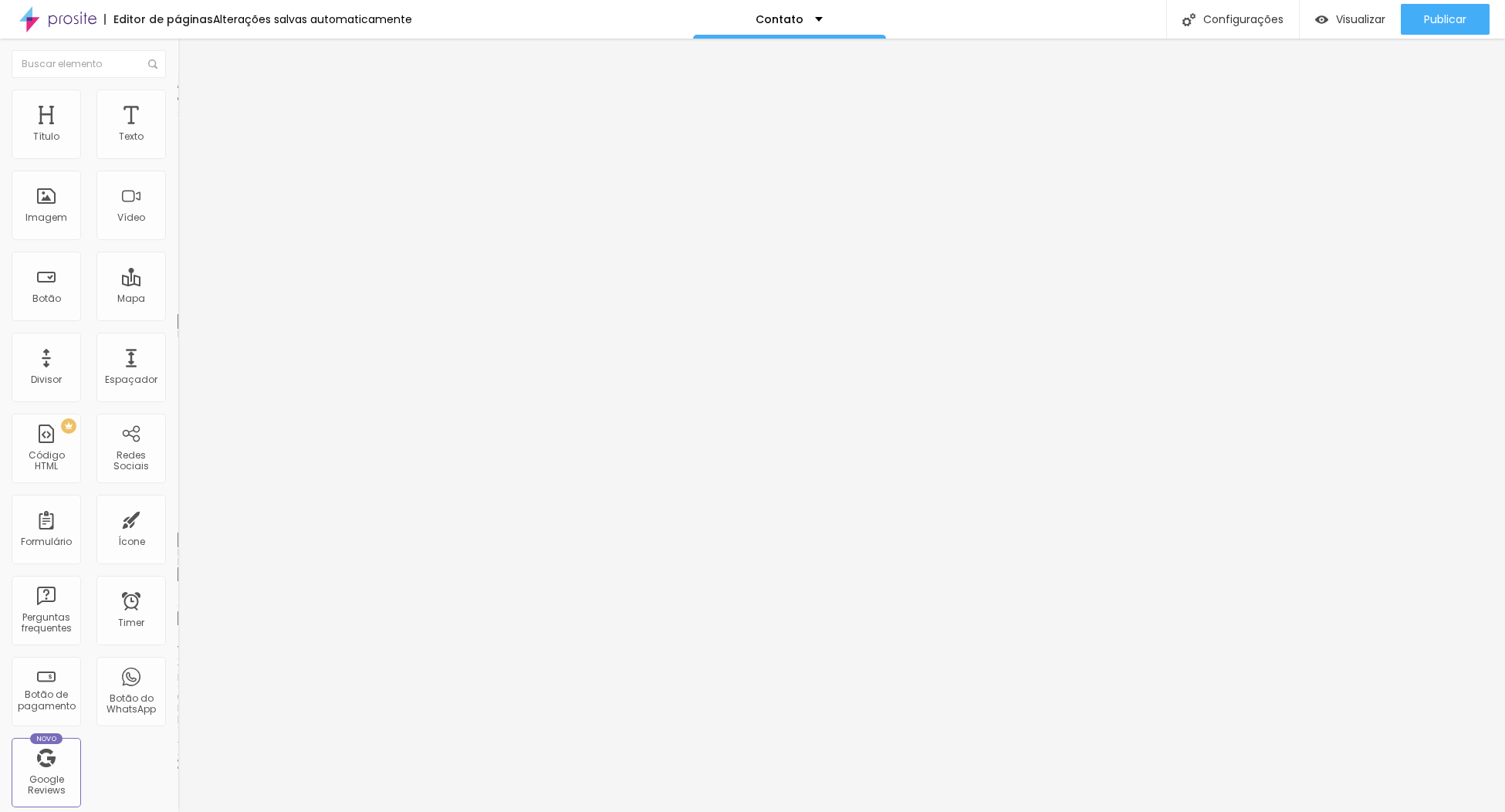
type input "15"
type input "10"
type input "15"
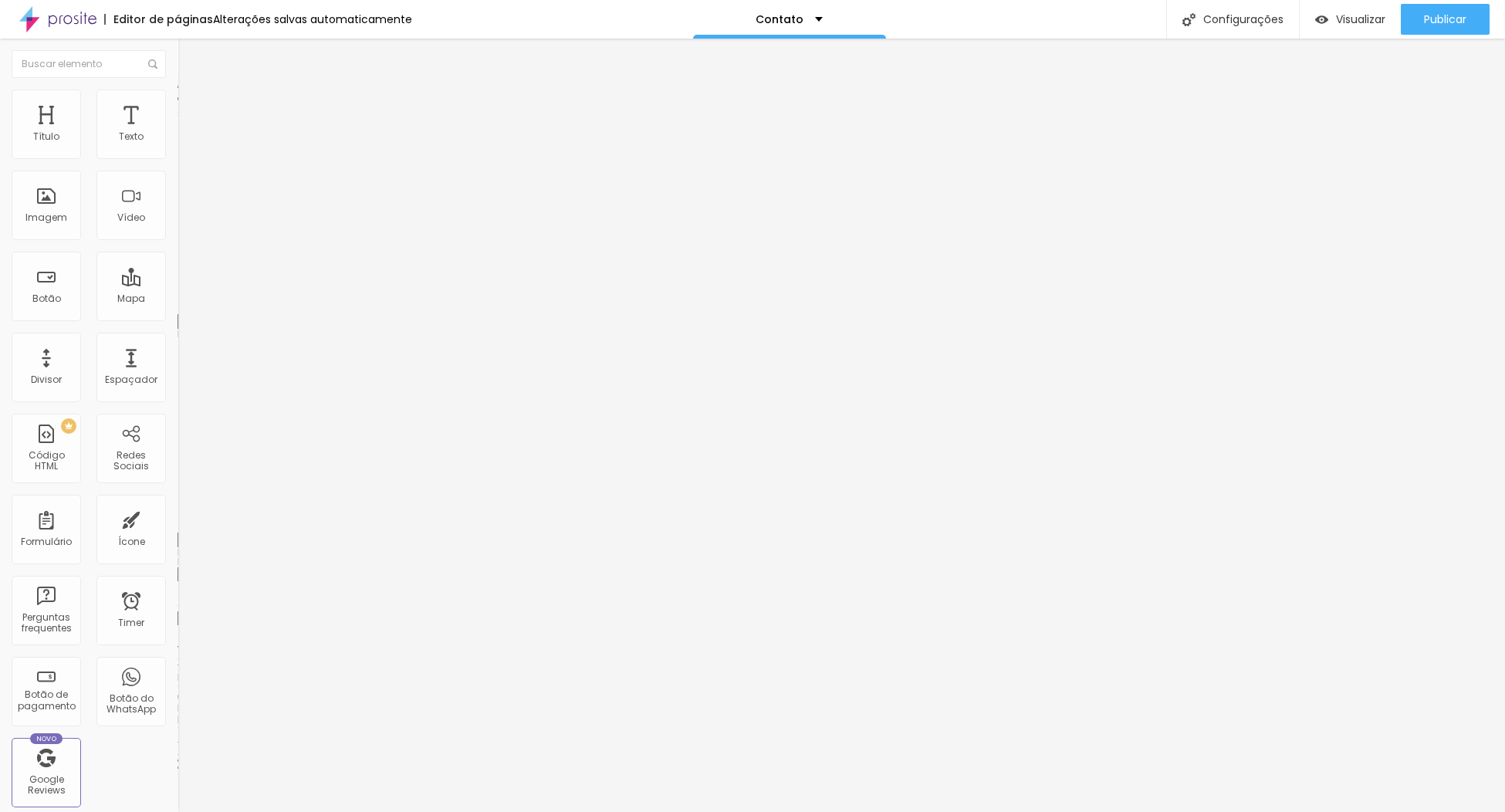
type input "15"
type input "20"
type input "25"
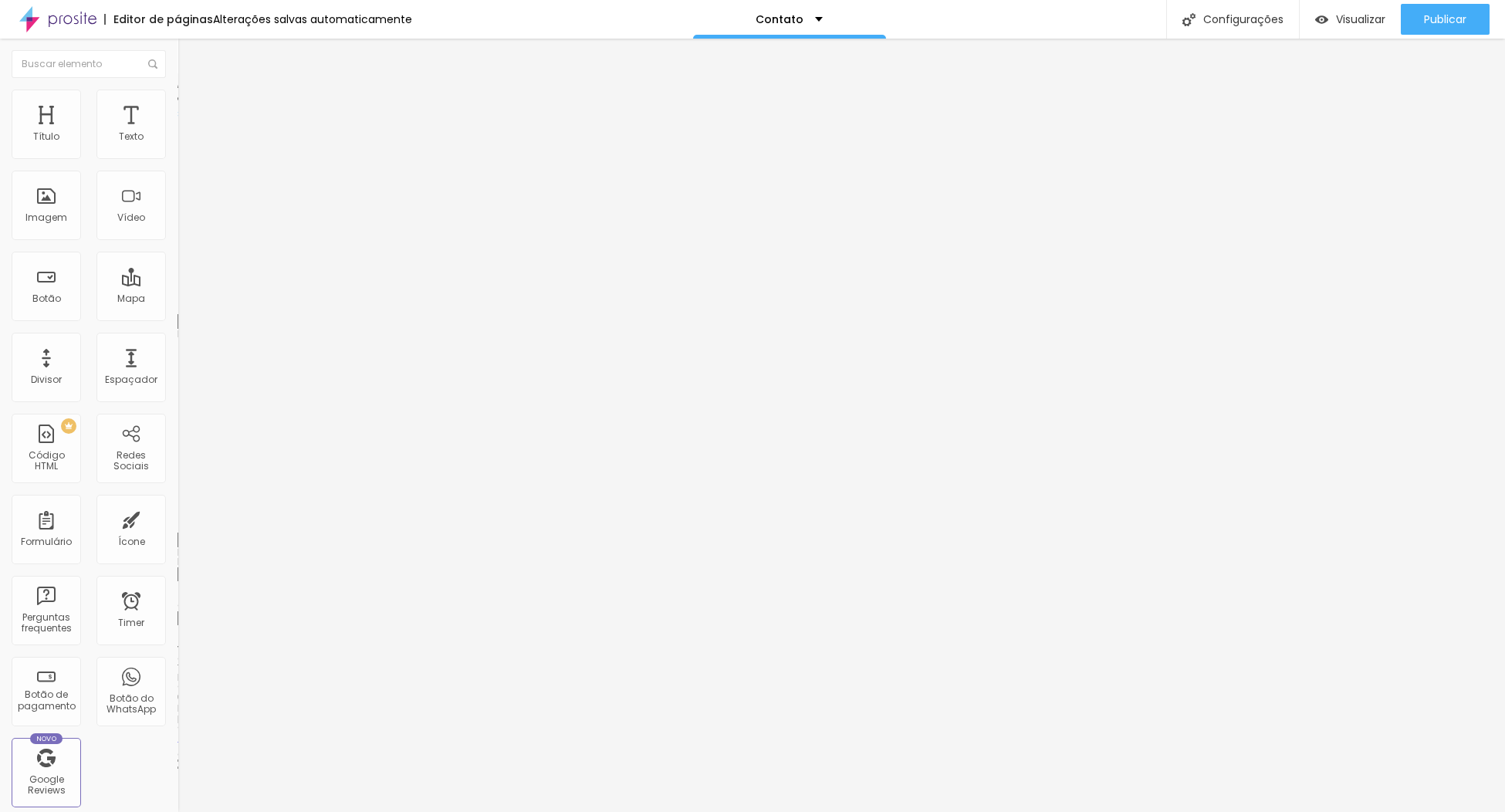
type input "20"
drag, startPoint x: 99, startPoint y: 148, endPoint x: 107, endPoint y: 146, distance: 8.2
click at [178, 299] on input "range" at bounding box center [227, 305] width 100 height 12
drag, startPoint x: 158, startPoint y: 150, endPoint x: 144, endPoint y: 159, distance: 16.6
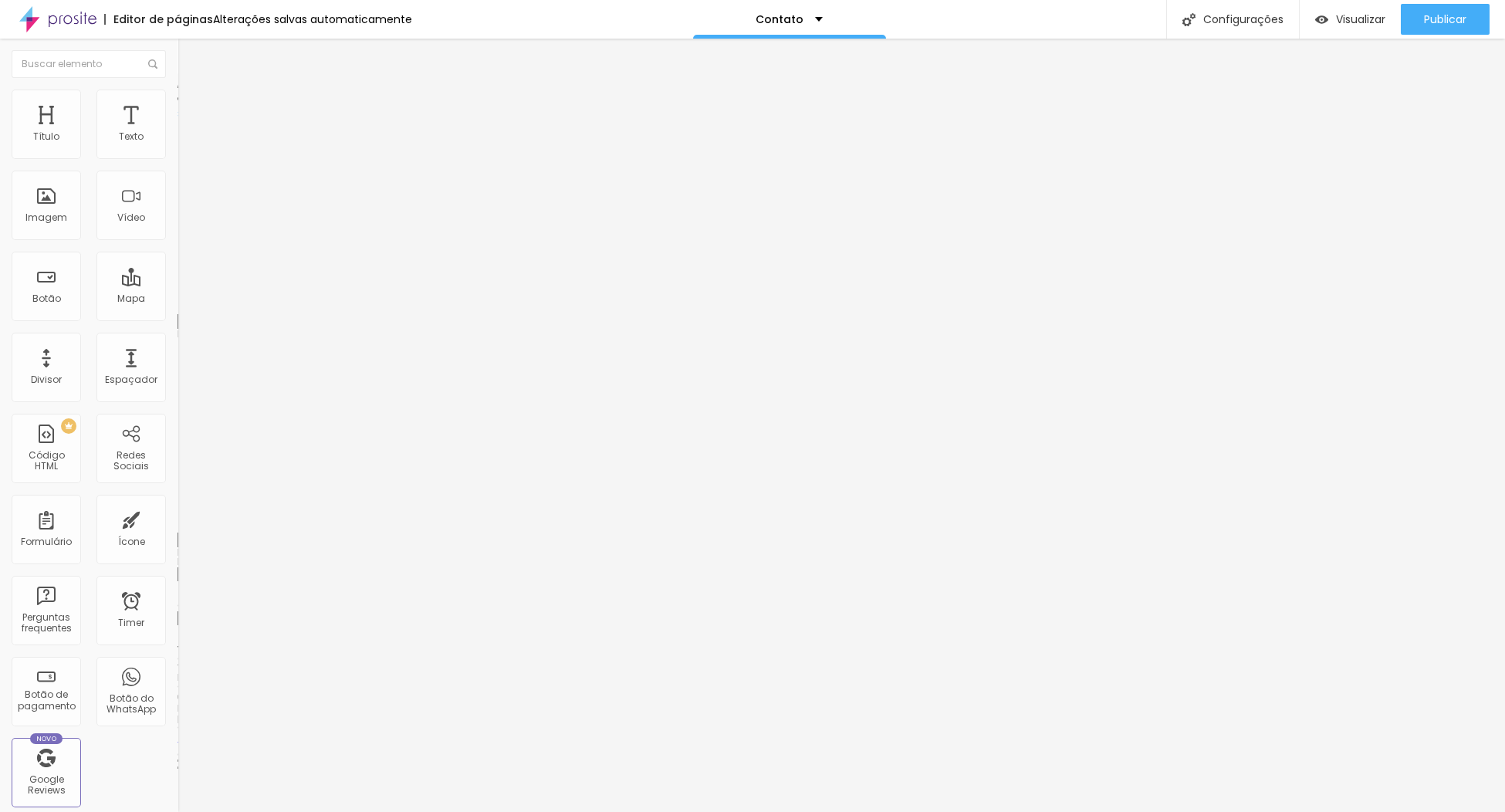
click at [178, 313] on input "20" at bounding box center [207, 322] width 58 height 16
drag, startPoint x: 149, startPoint y: 148, endPoint x: 160, endPoint y: 153, distance: 12.1
click at [178, 313] on input "20" at bounding box center [207, 322] width 58 height 16
type input "15"
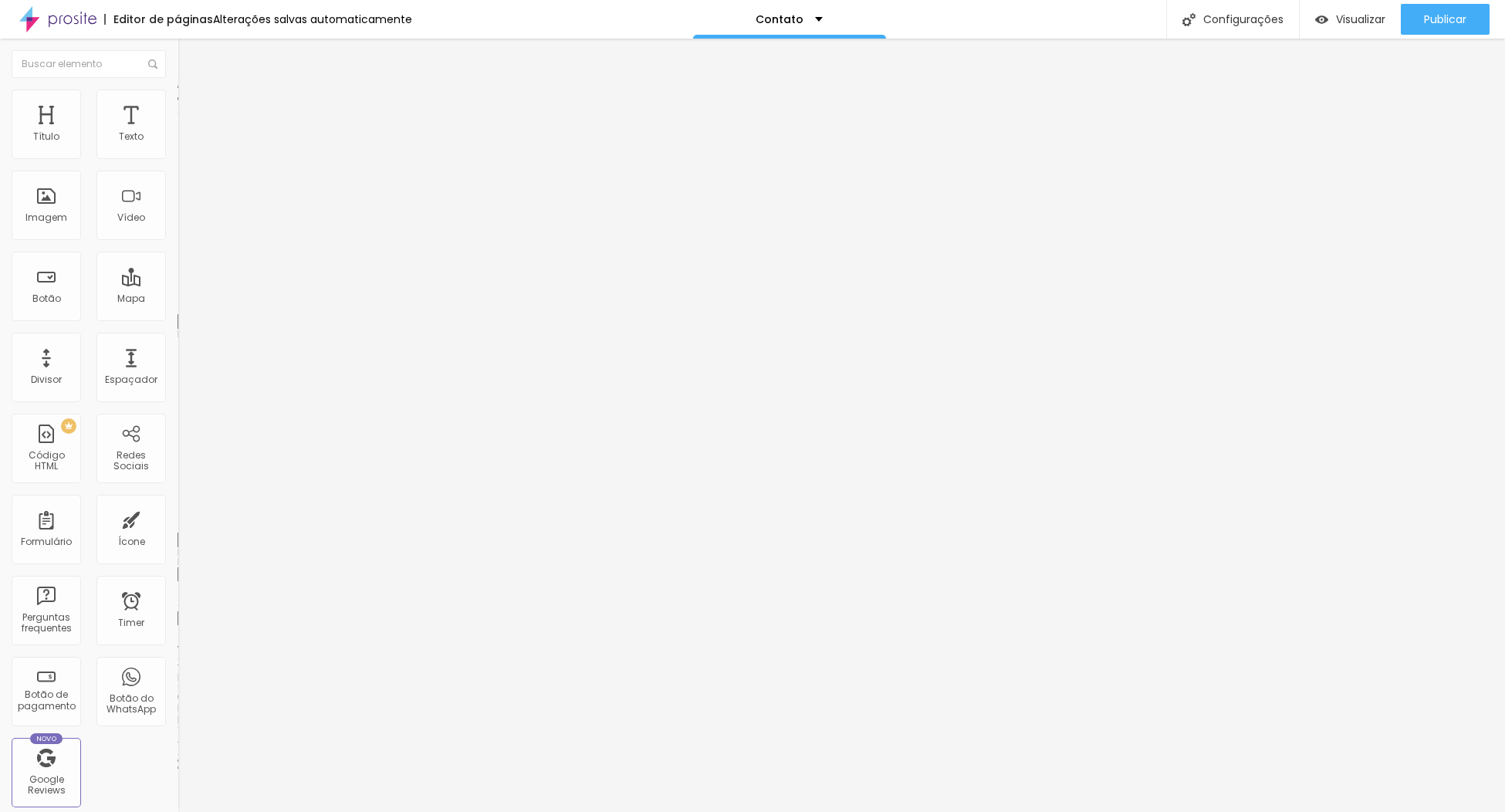
type input "10"
drag, startPoint x: 87, startPoint y: 148, endPoint x: 72, endPoint y: 146, distance: 15.1
type input "10"
click at [178, 299] on input "range" at bounding box center [227, 305] width 100 height 12
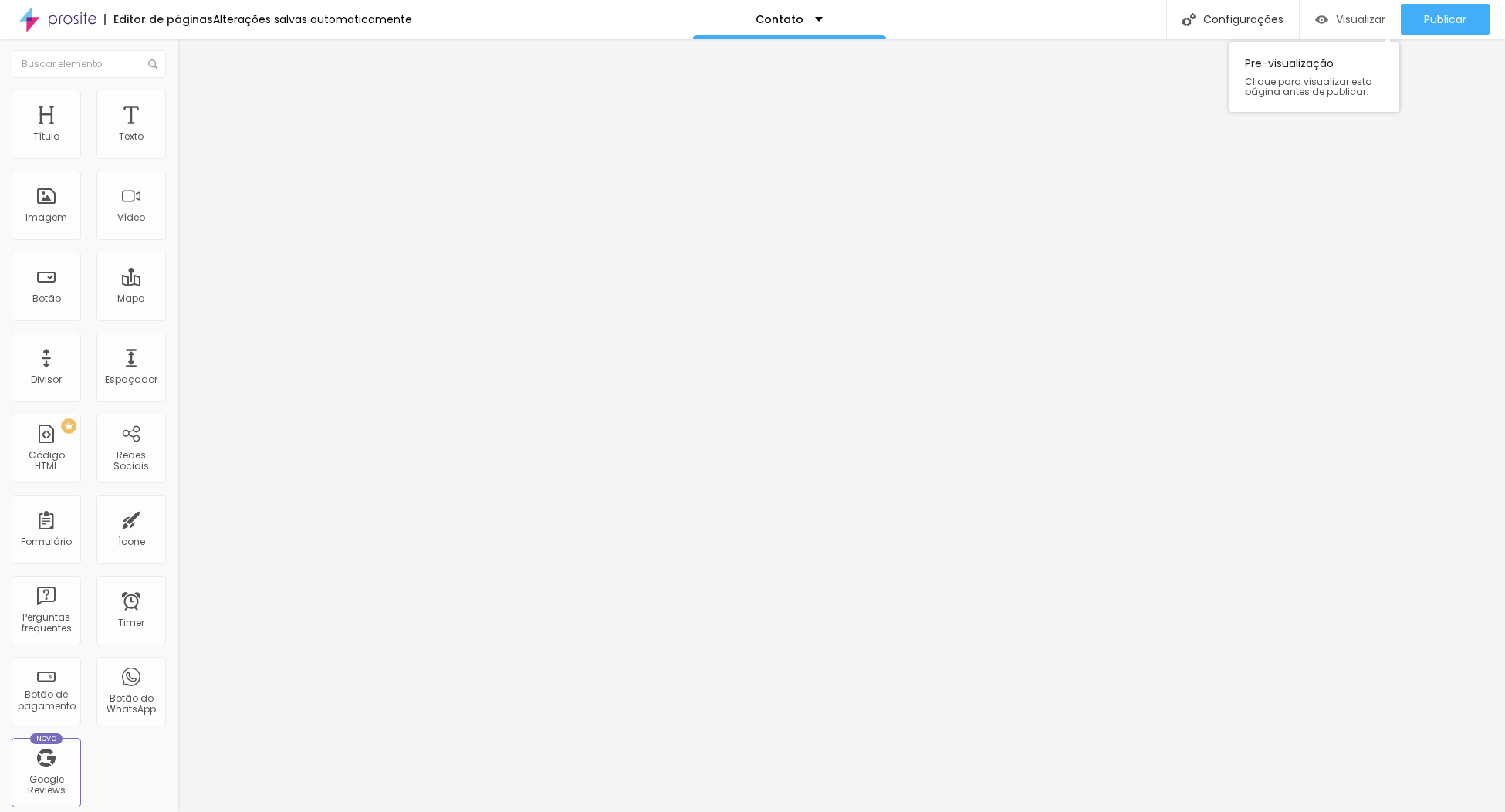
click at [1343, 13] on span "Visualizar" at bounding box center [1361, 19] width 49 height 12
click at [1354, 23] on span "Visualizar" at bounding box center [1361, 19] width 49 height 12
drag, startPoint x: 89, startPoint y: 178, endPoint x: -22, endPoint y: 167, distance: 111.5
click at [0, 167] on html "Editor de páginas Alterações salvas automaticamente Contato Configurações Confi…" at bounding box center [752, 406] width 1505 height 812
drag, startPoint x: 4, startPoint y: 167, endPoint x: -5, endPoint y: 162, distance: 10.3
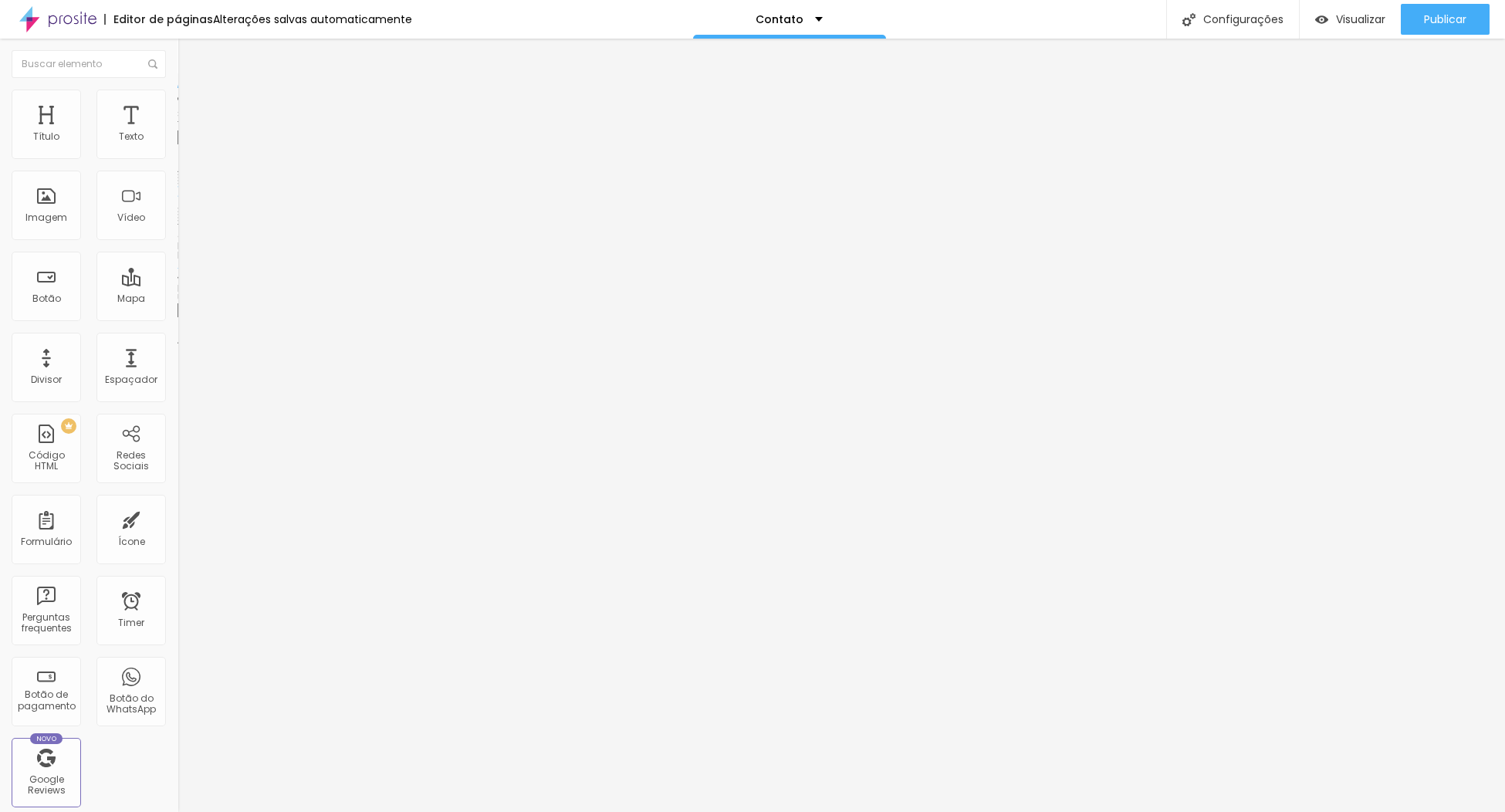
click at [0, 162] on html "Editor de páginas Alterações salvas automaticamente Contato Configurações Confi…" at bounding box center [752, 406] width 1505 height 812
type input "Site"
click at [178, 318] on input "[URL][DOMAIN_NAME]" at bounding box center [270, 310] width 185 height 16
paste input "bertatiar.com.b"
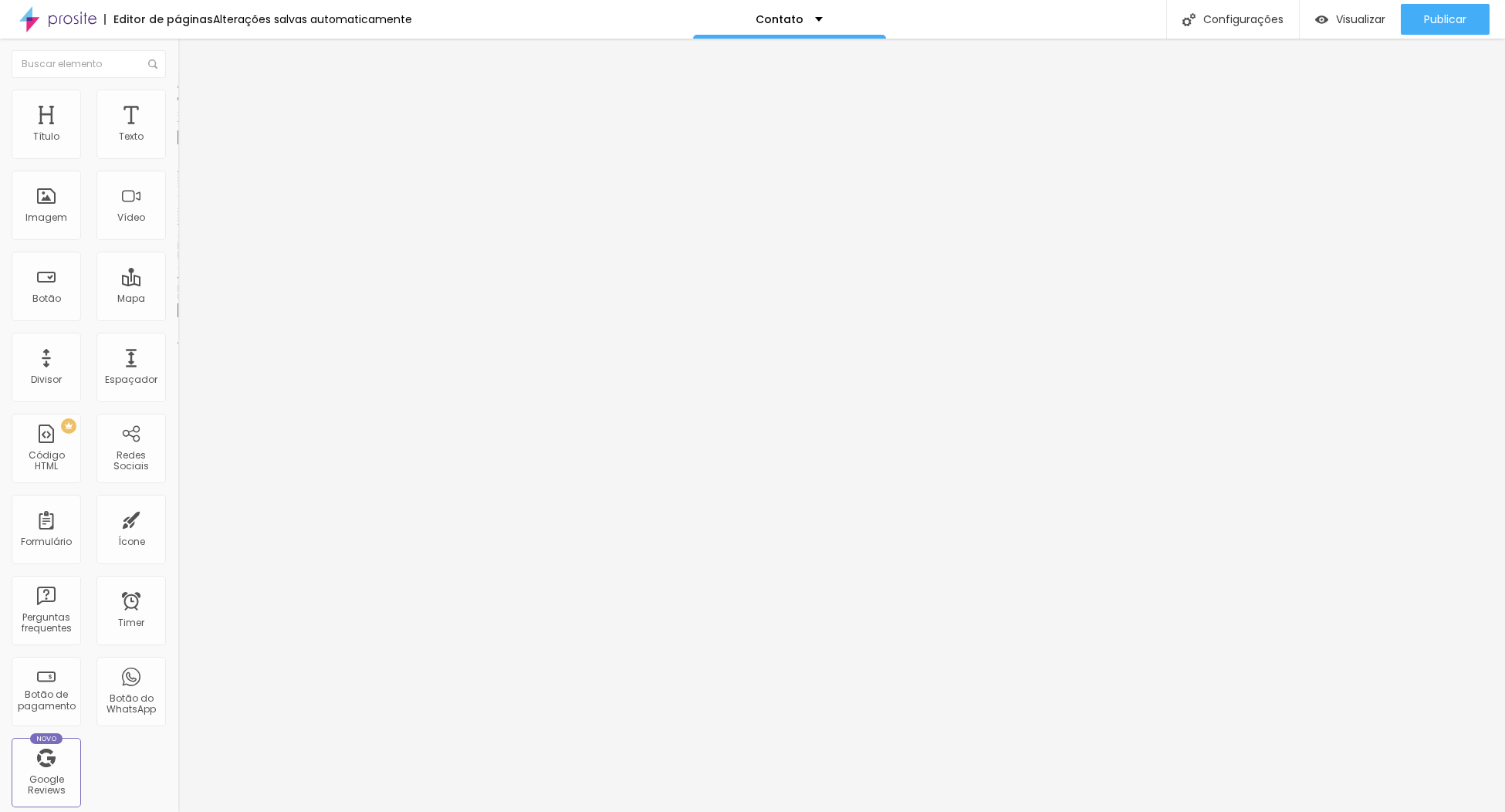
type input "[URL][DOMAIN_NAME]"
click at [178, 495] on div "Editar Botão Conteúdo Estilo Avançado Texto Site Alinhamento [GEOGRAPHIC_DATA] …" at bounding box center [267, 425] width 178 height 773
drag, startPoint x: 25, startPoint y: 170, endPoint x: 11, endPoint y: 171, distance: 14.0
click at [178, 145] on input "whatsapp" at bounding box center [270, 137] width 185 height 16
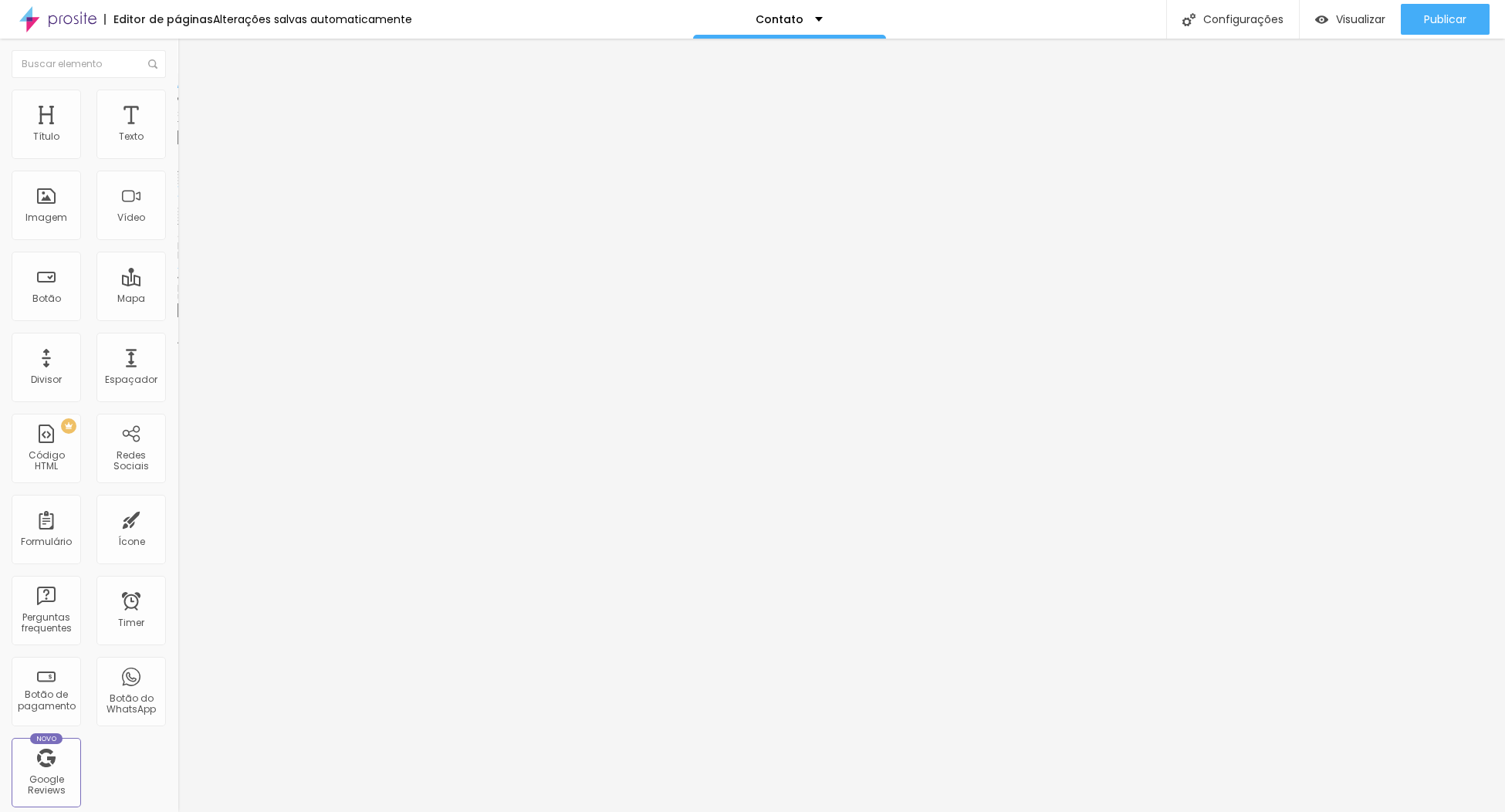
type input "WhatsApp"
click at [1443, 19] on span "Publicar" at bounding box center [1446, 19] width 43 height 12
click at [1360, 19] on span "Visualizar" at bounding box center [1347, 19] width 49 height 12
click at [1462, 26] on div "Publicar" at bounding box center [1446, 20] width 43 height 31
